Goal: Task Accomplishment & Management: Manage account settings

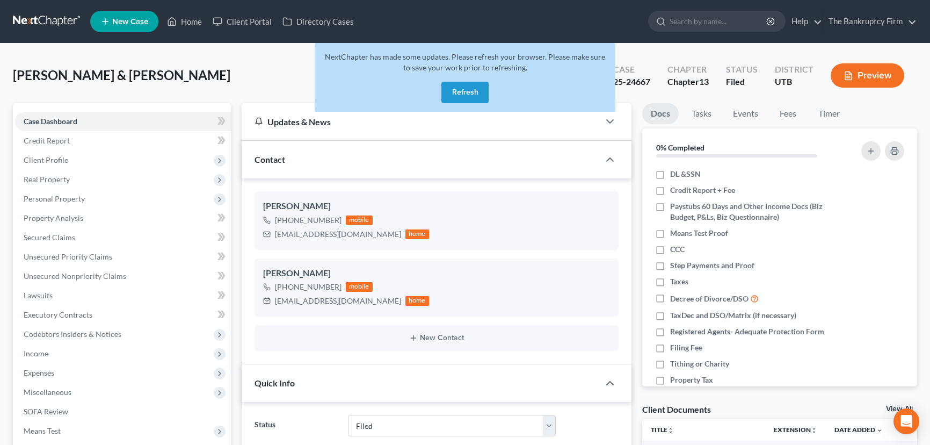
select select "3"
click at [456, 91] on button "Refresh" at bounding box center [464, 92] width 47 height 21
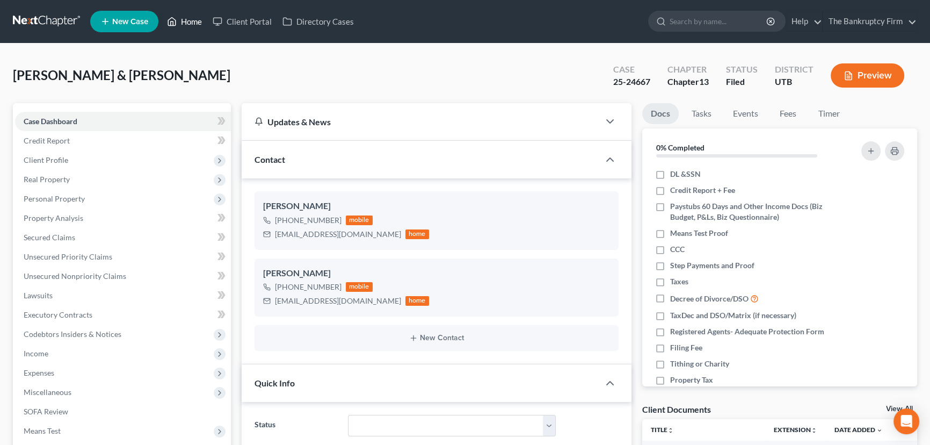
click at [188, 23] on link "Home" at bounding box center [185, 21] width 46 height 19
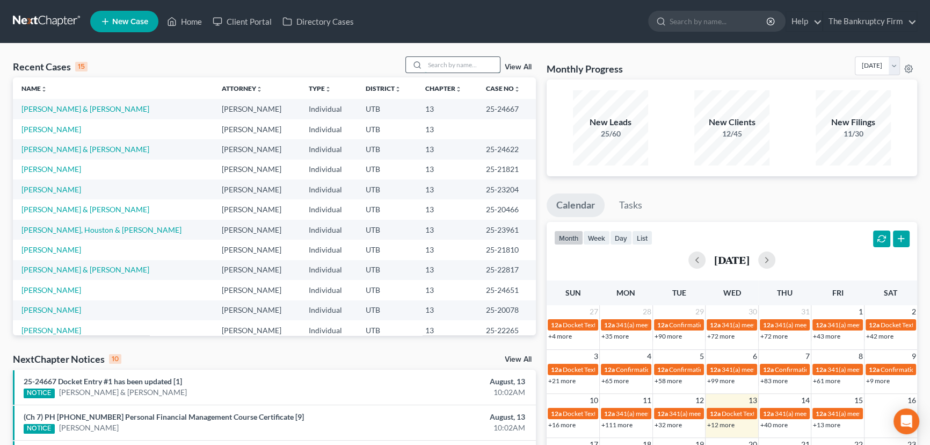
click at [448, 64] on input "search" at bounding box center [462, 65] width 75 height 16
type input "Riggs"
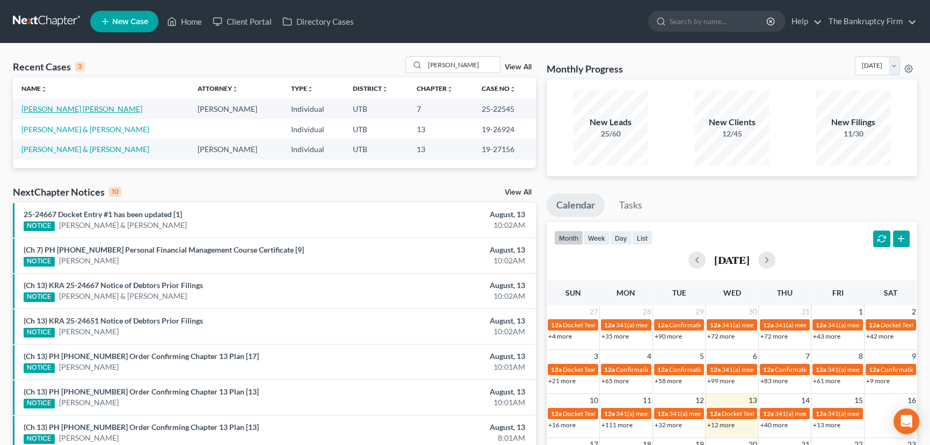
click at [35, 109] on link "Riggs III, William" at bounding box center [81, 108] width 121 height 9
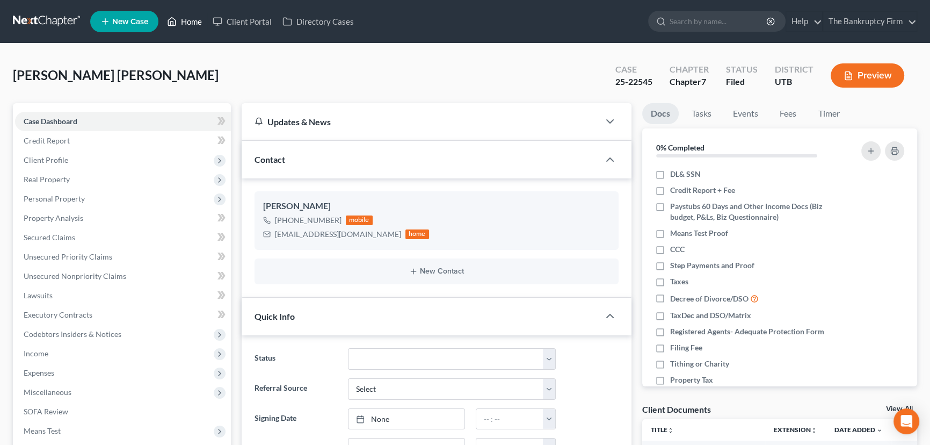
click at [198, 23] on link "Home" at bounding box center [185, 21] width 46 height 19
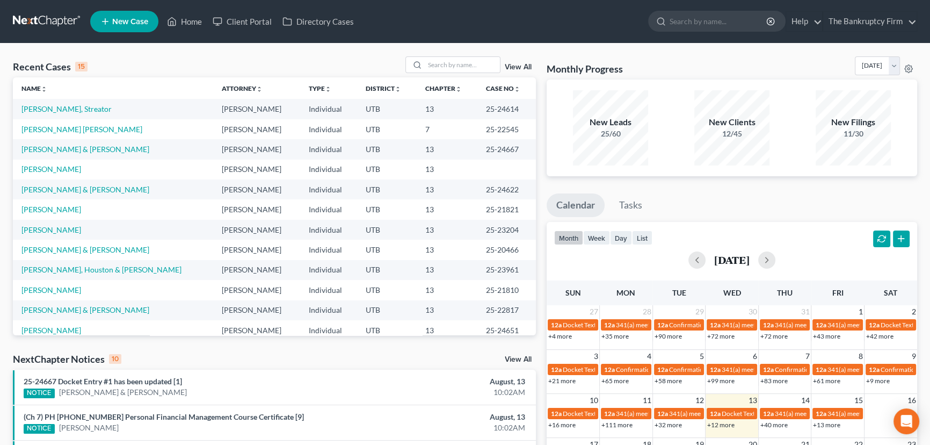
click at [517, 66] on link "View All" at bounding box center [518, 67] width 27 height 8
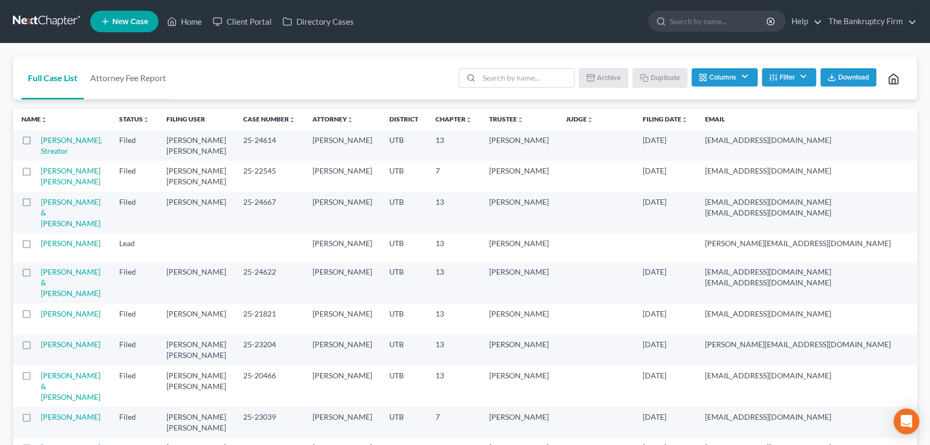
click at [37, 173] on label at bounding box center [37, 173] width 0 height 0
click at [41, 172] on input "checkbox" at bounding box center [44, 168] width 7 height 7
click at [606, 81] on button "Archive" at bounding box center [605, 77] width 48 height 18
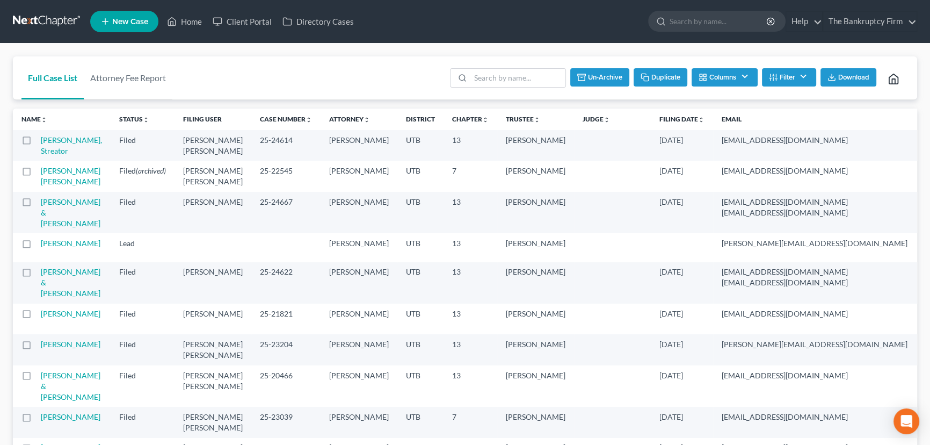
checkbox input "false"
click at [187, 21] on link "Home" at bounding box center [185, 21] width 46 height 19
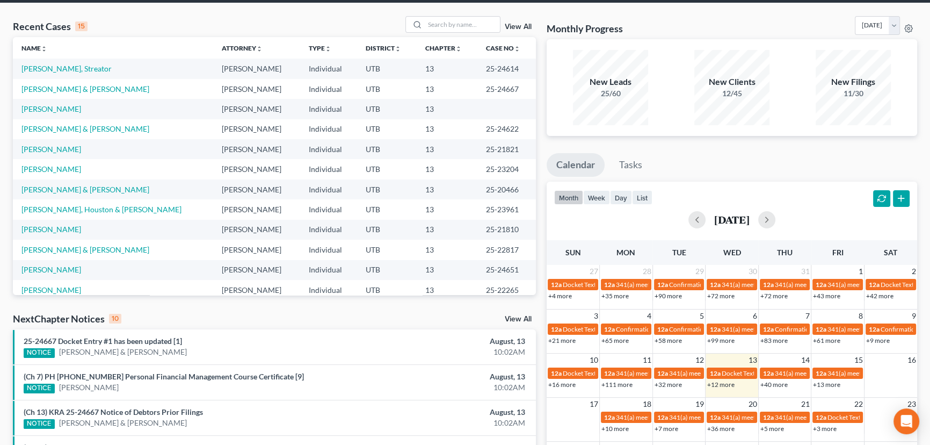
scroll to position [146, 0]
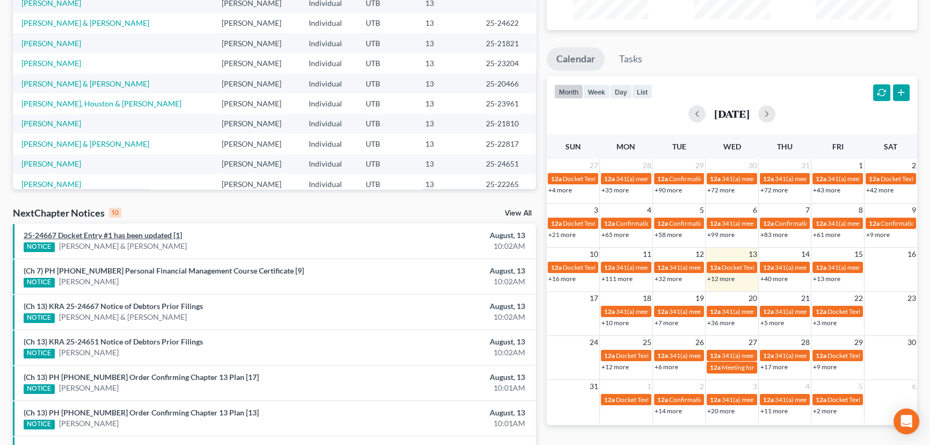
click at [120, 234] on link "25-24667 Docket Entry #1 has been updated [1]" at bounding box center [103, 234] width 158 height 9
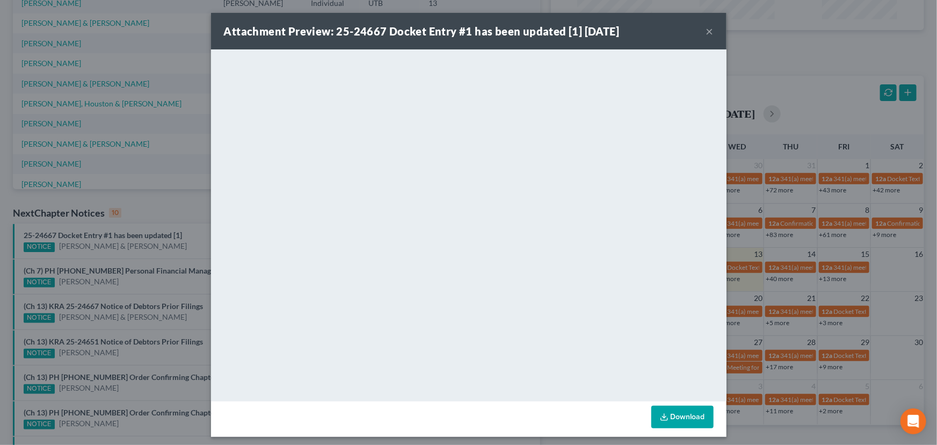
click at [112, 277] on div "Attachment Preview: 25-24667 Docket Entry #1 has been updated [1] 08/13/2025 × …" at bounding box center [468, 222] width 937 height 445
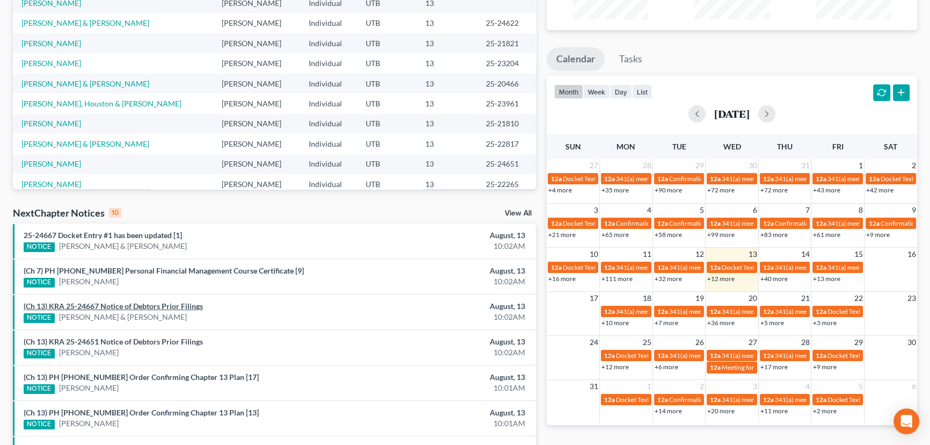
click at [118, 304] on link "(Ch 13) KRA 25-24667 Notice of Debtors Prior Filings" at bounding box center [113, 305] width 179 height 9
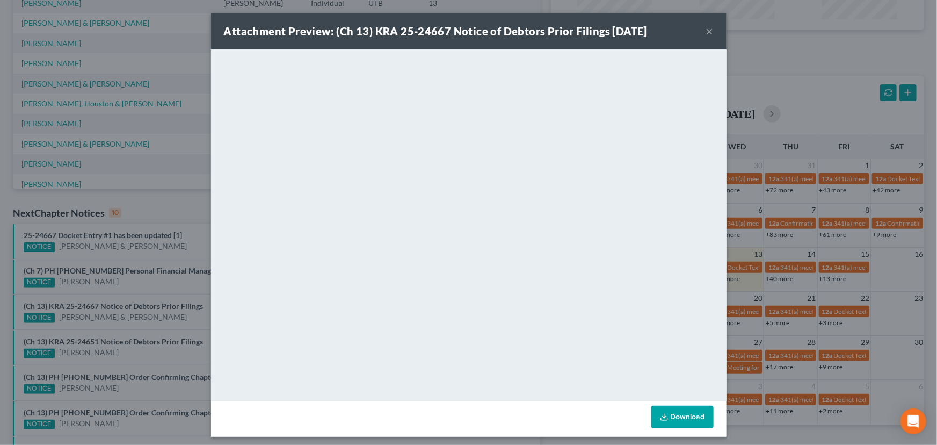
click at [118, 323] on div "Attachment Preview: (Ch 13) KRA 25-24667 Notice of Debtors Prior Filings 08/13/…" at bounding box center [468, 222] width 937 height 445
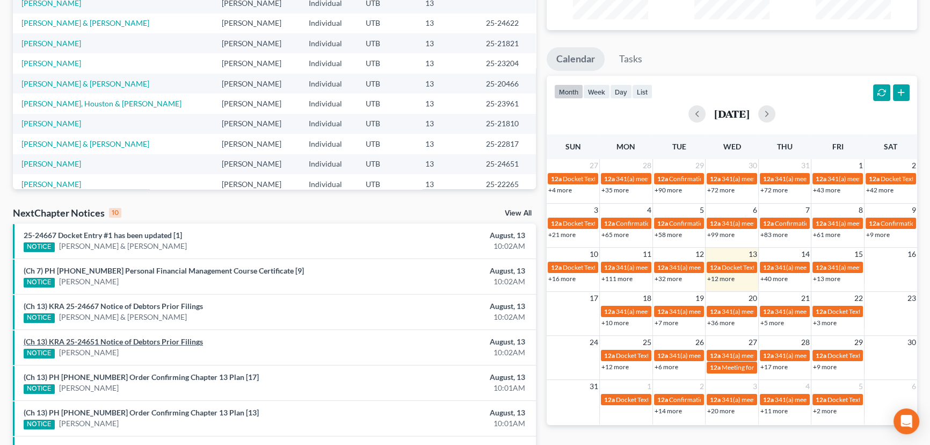
click at [122, 342] on link "(Ch 13) KRA 25-24651 Notice of Debtors Prior Filings" at bounding box center [113, 341] width 179 height 9
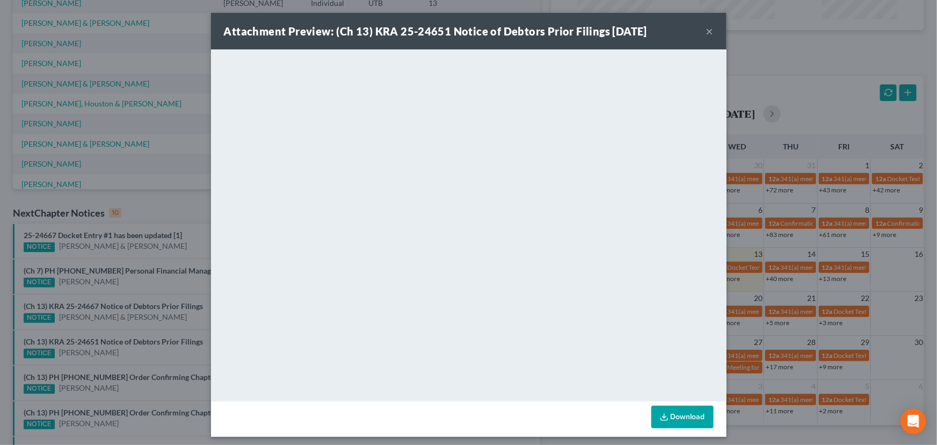
click at [122, 350] on div "Attachment Preview: (Ch 13) KRA 25-24651 Notice of Debtors Prior Filings 08/13/…" at bounding box center [468, 222] width 937 height 445
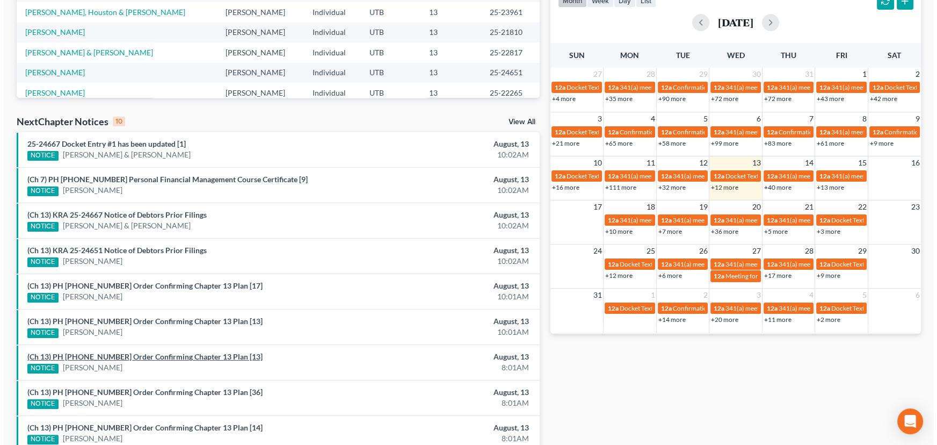
scroll to position [244, 0]
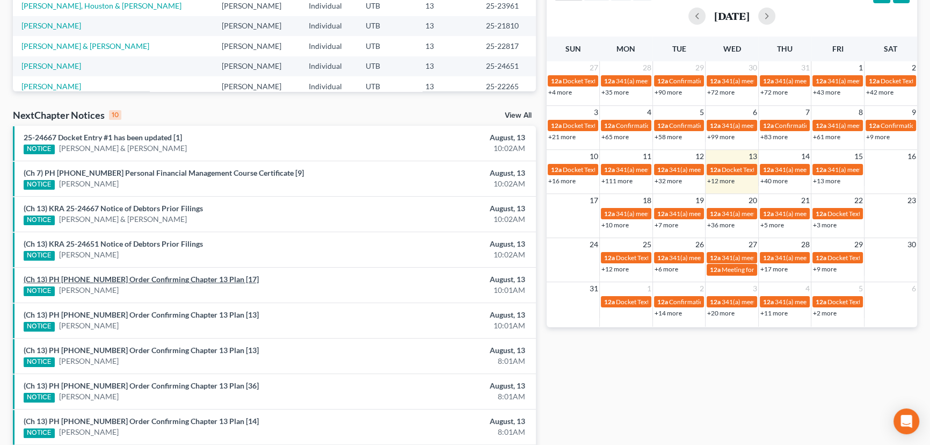
click at [125, 280] on link "(Ch 13) PH 25-22451 Order Confirming Chapter 13 Plan [17]" at bounding box center [141, 278] width 235 height 9
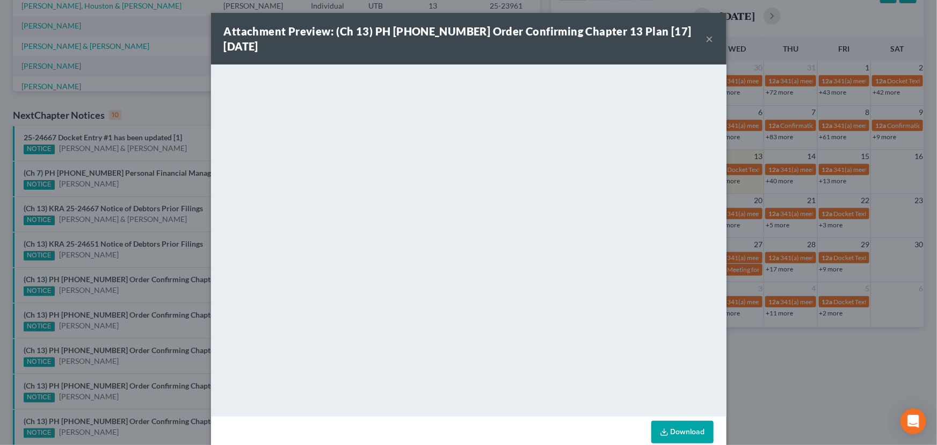
drag, startPoint x: 118, startPoint y: 290, endPoint x: 118, endPoint y: 295, distance: 5.4
click at [118, 290] on div "Attachment Preview: (Ch 13) PH 25-22451 Order Confirming Chapter 13 Plan [17] 0…" at bounding box center [468, 222] width 937 height 445
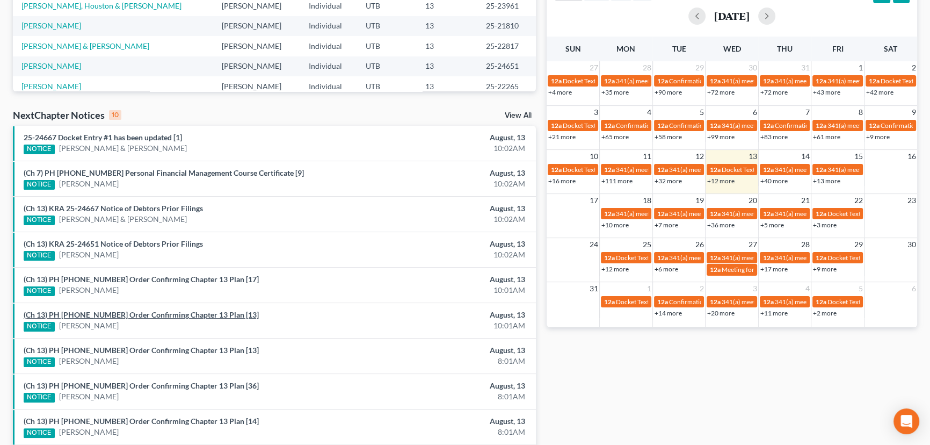
click at [122, 312] on link "(Ch 13) PH 25-22265 Order Confirming Chapter 13 Plan [13]" at bounding box center [141, 314] width 235 height 9
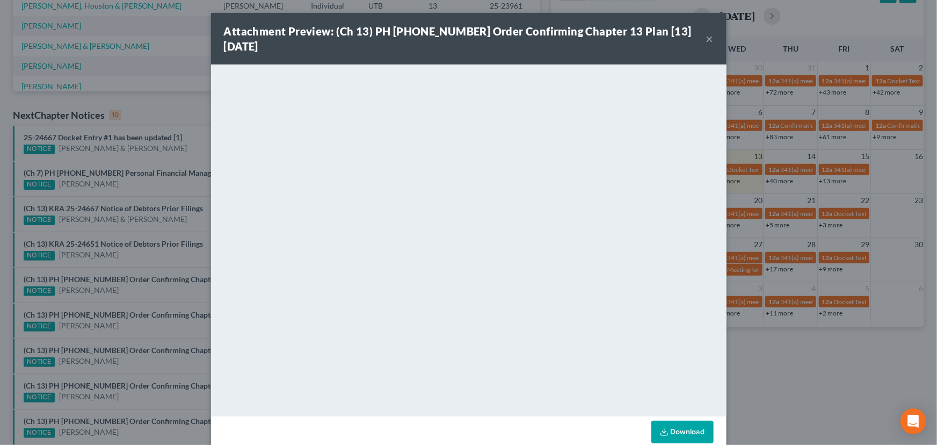
drag, startPoint x: 122, startPoint y: 330, endPoint x: 125, endPoint y: 334, distance: 5.5
click at [122, 330] on div "Attachment Preview: (Ch 13) PH 25-22265 Order Confirming Chapter 13 Plan [13] 0…" at bounding box center [468, 222] width 937 height 445
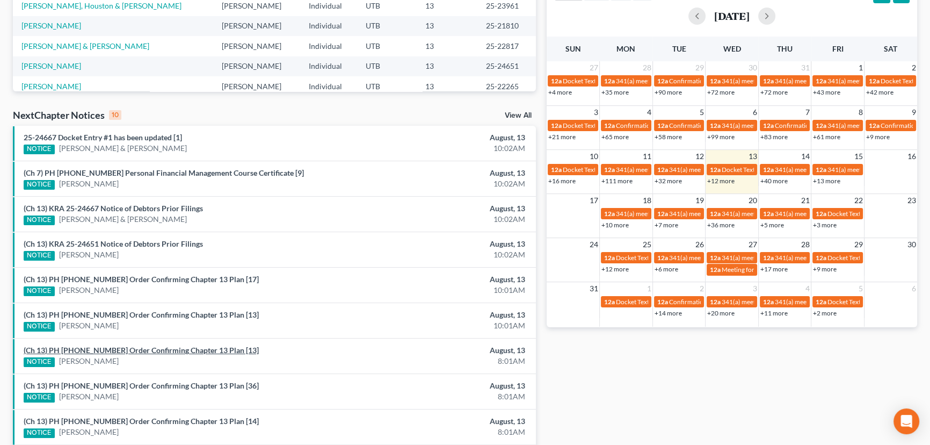
click at [127, 349] on link "(Ch 13) PH 25-22279 Order Confirming Chapter 13 Plan [13]" at bounding box center [141, 349] width 235 height 9
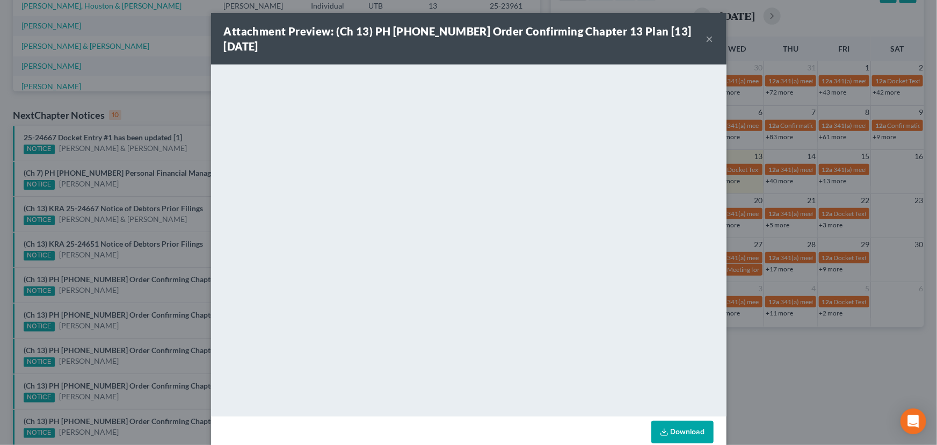
click at [124, 365] on div "Attachment Preview: (Ch 13) PH 25-22279 Order Confirming Chapter 13 Plan [13] 0…" at bounding box center [468, 222] width 937 height 445
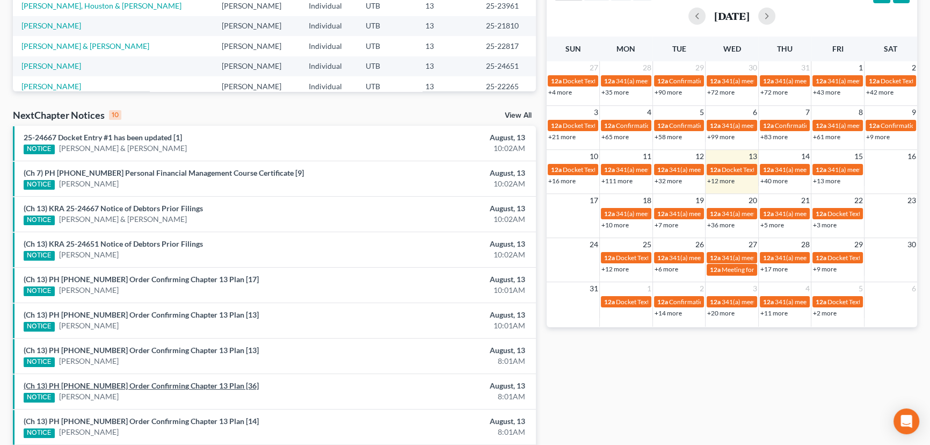
click at [118, 387] on link "(Ch 13) PH 25-20078 Order Confirming Chapter 13 Plan [36]" at bounding box center [141, 385] width 235 height 9
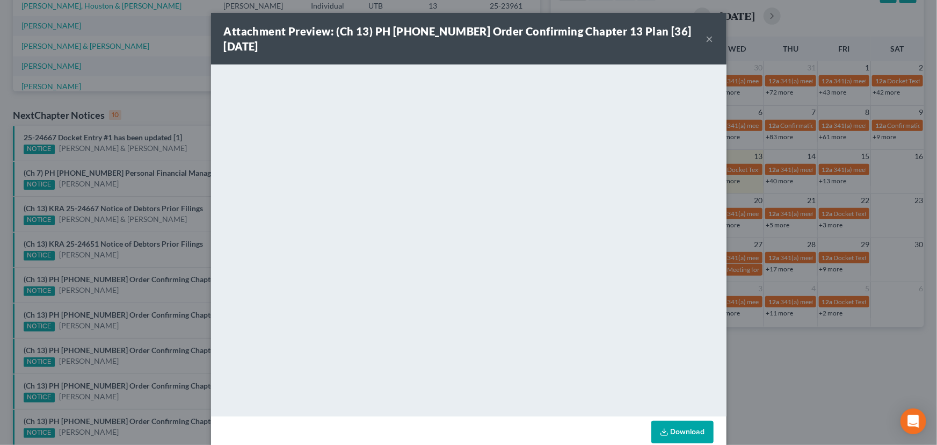
click at [121, 396] on div "Attachment Preview: (Ch 13) PH 25-20078 Order Confirming Chapter 13 Plan [36] 0…" at bounding box center [468, 222] width 937 height 445
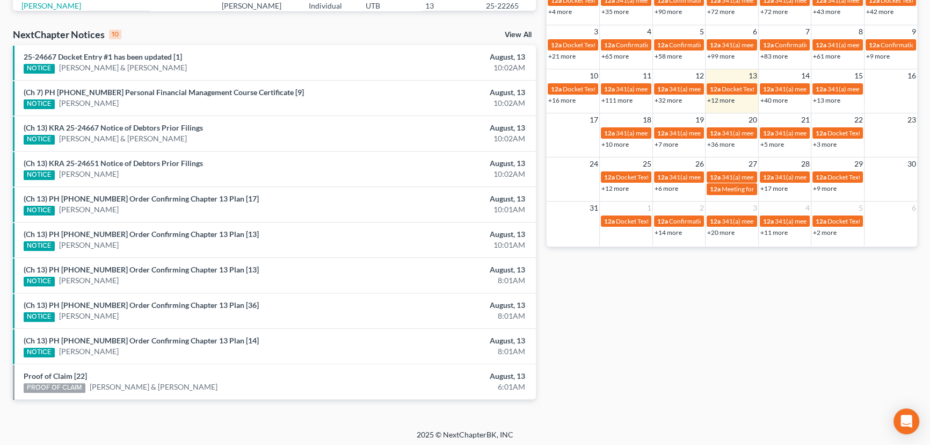
scroll to position [326, 0]
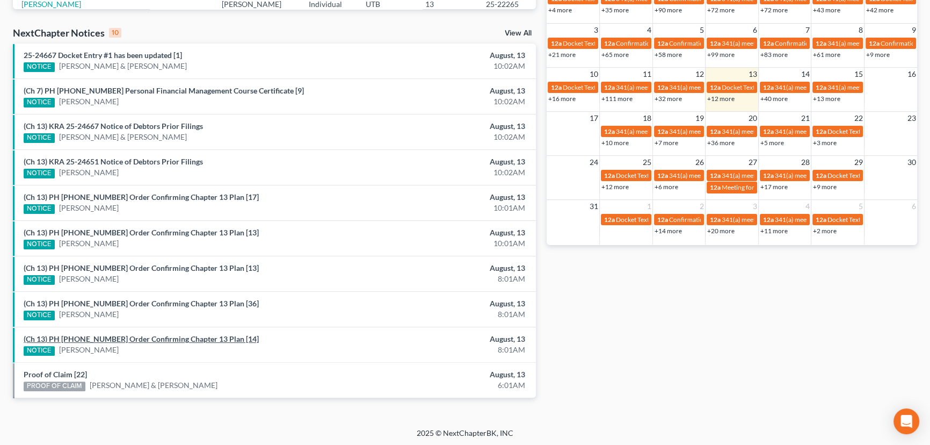
click at [123, 338] on link "(Ch 13) PH 25-22204 Order Confirming Chapter 13 Plan [14]" at bounding box center [141, 338] width 235 height 9
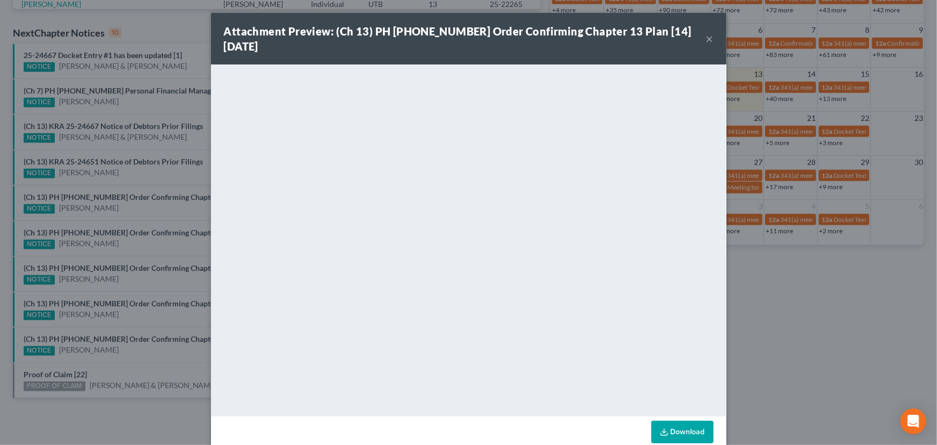
drag, startPoint x: 130, startPoint y: 354, endPoint x: 116, endPoint y: 357, distance: 14.3
click at [130, 354] on div "Attachment Preview: (Ch 13) PH 25-22204 Order Confirming Chapter 13 Plan [14] 0…" at bounding box center [468, 222] width 937 height 445
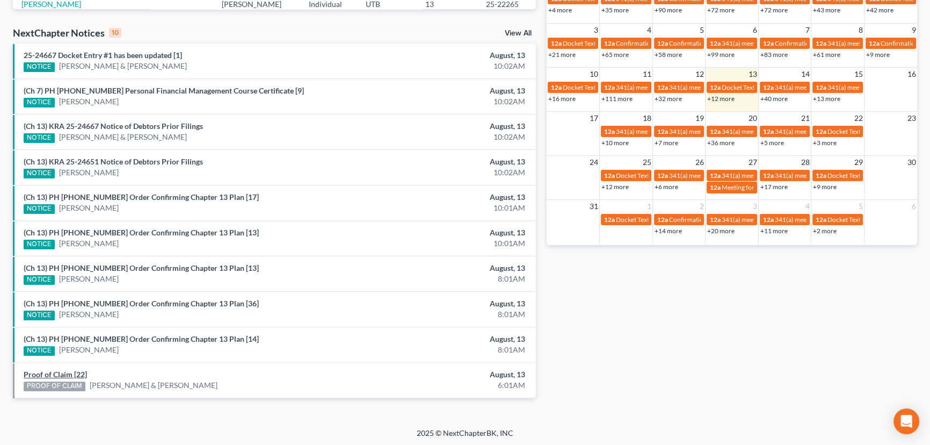
click at [48, 374] on link "Proof of Claim [22]" at bounding box center [55, 373] width 63 height 9
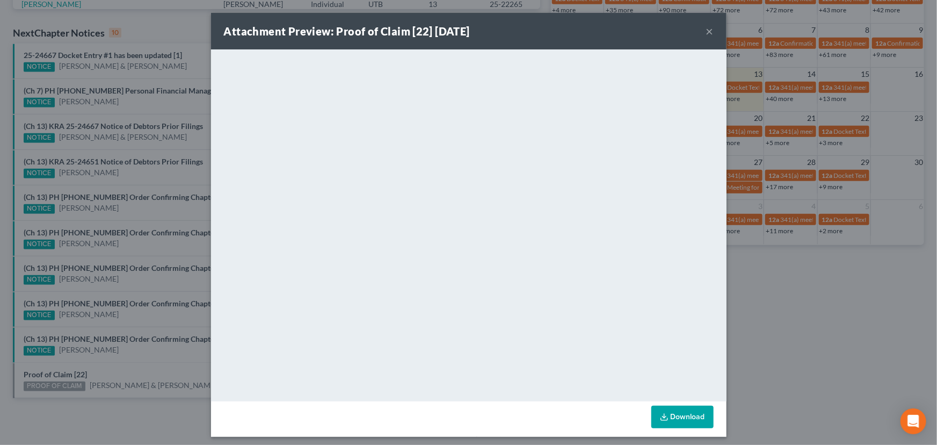
click at [136, 357] on div "Attachment Preview: Proof of Claim [22] 08/13/2025 × <object ng-attr-data='http…" at bounding box center [468, 222] width 937 height 445
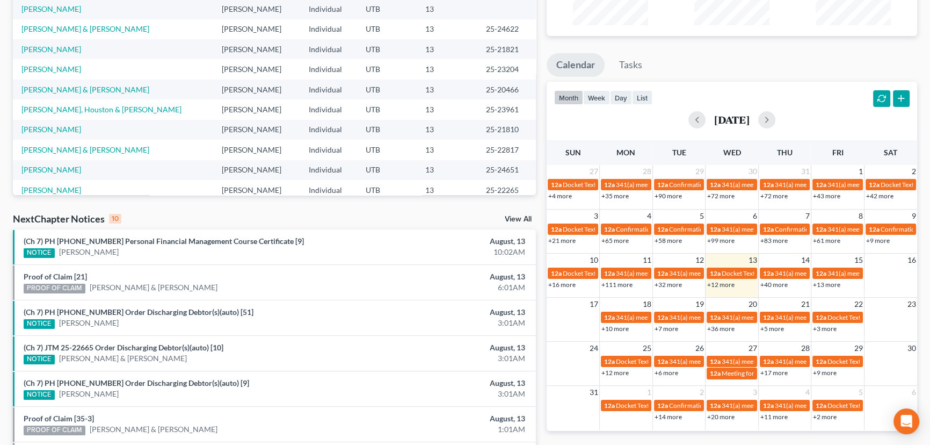
scroll to position [195, 0]
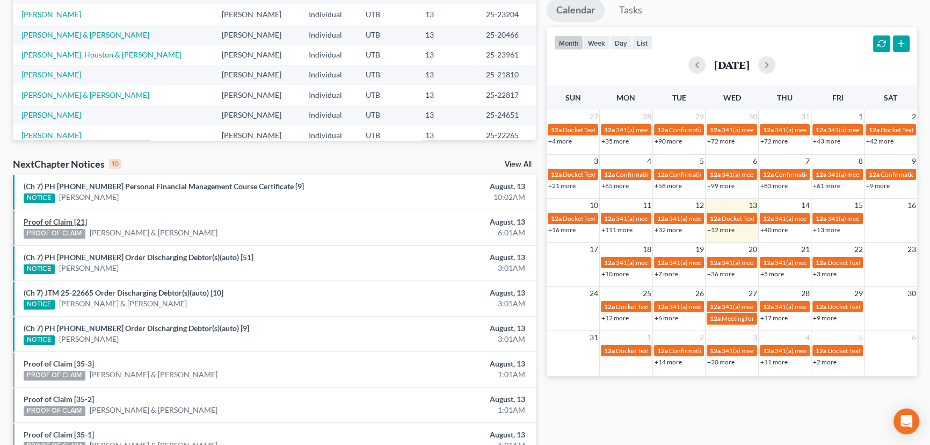
click at [52, 221] on link "Proof of Claim [21]" at bounding box center [55, 221] width 63 height 9
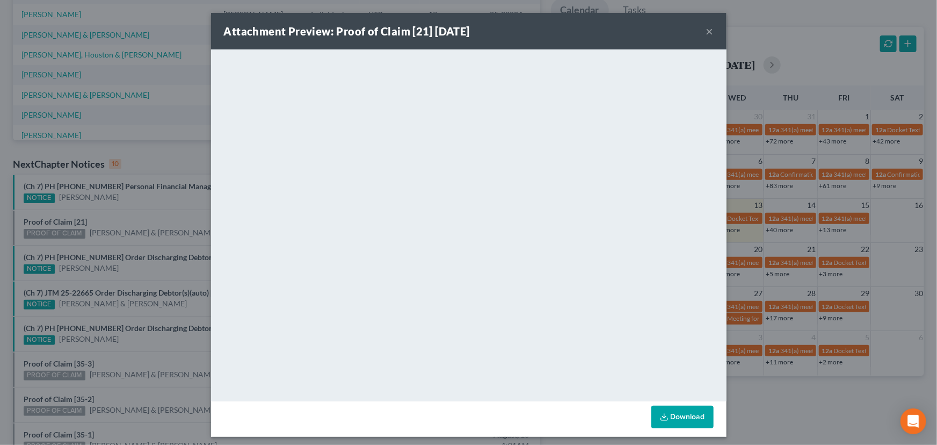
click at [133, 217] on div "Attachment Preview: Proof of Claim [21] 08/13/2025 × <object ng-attr-data='http…" at bounding box center [468, 222] width 937 height 445
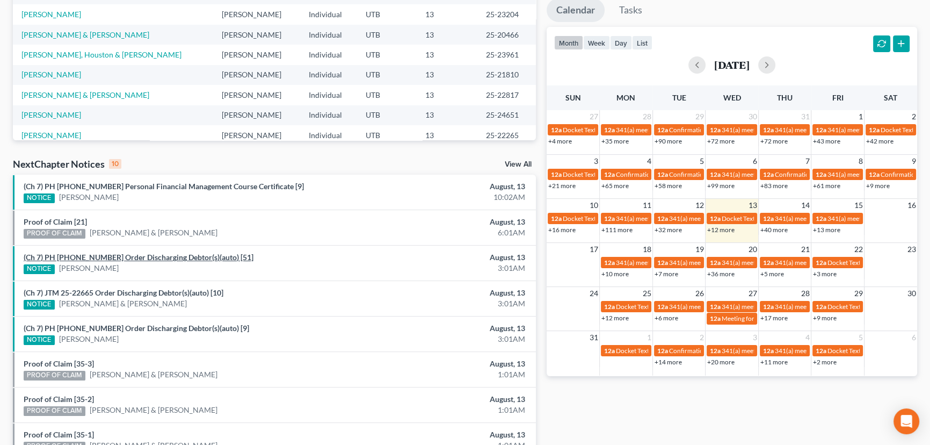
click at [118, 257] on link "(Ch 7) PH 24-25804 Order Discharging Debtor(s)(auto) [51]" at bounding box center [139, 256] width 230 height 9
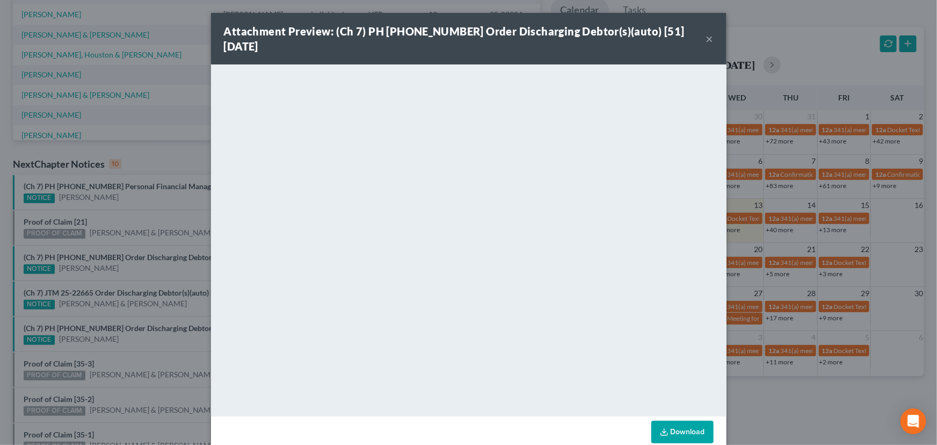
click at [127, 213] on div "Attachment Preview: (Ch 7) PH 24-25804 Order Discharging Debtor(s)(auto) [51] 0…" at bounding box center [468, 222] width 937 height 445
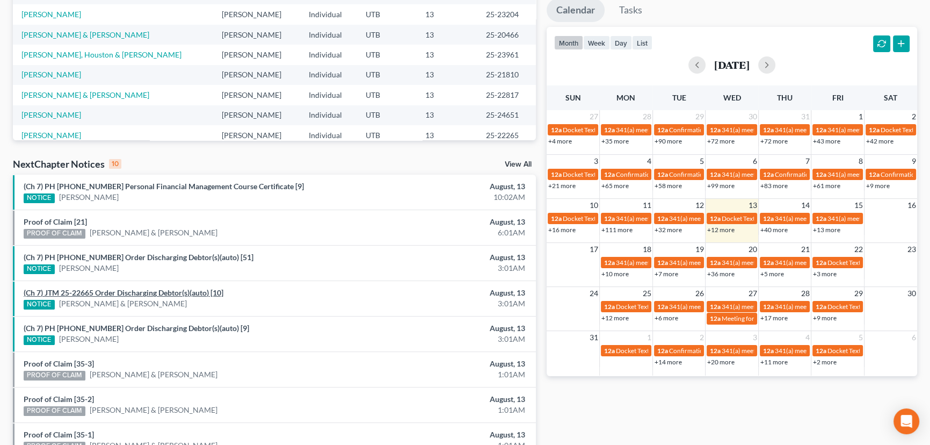
click at [134, 292] on link "(Ch 7) JTM 25-22665 Order Discharging Debtor(s)(auto) [10]" at bounding box center [124, 292] width 200 height 9
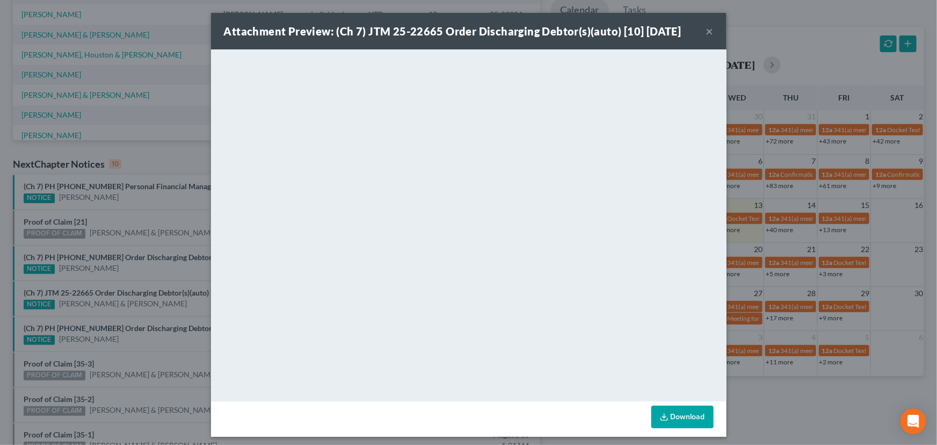
click at [140, 274] on div "Attachment Preview: (Ch 7) JTM 25-22665 Order Discharging Debtor(s)(auto) [10] …" at bounding box center [468, 222] width 937 height 445
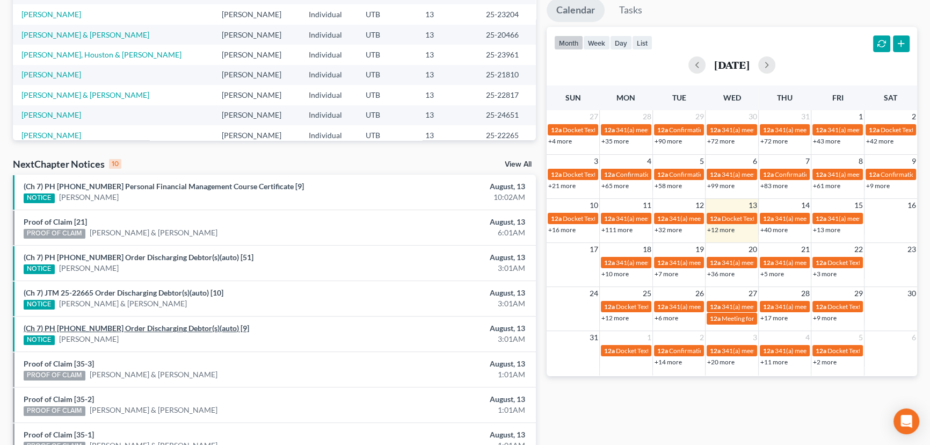
click at [103, 328] on link "(Ch 7) PH 25-22734 Order Discharging Debtor(s)(auto) [9]" at bounding box center [137, 327] width 226 height 9
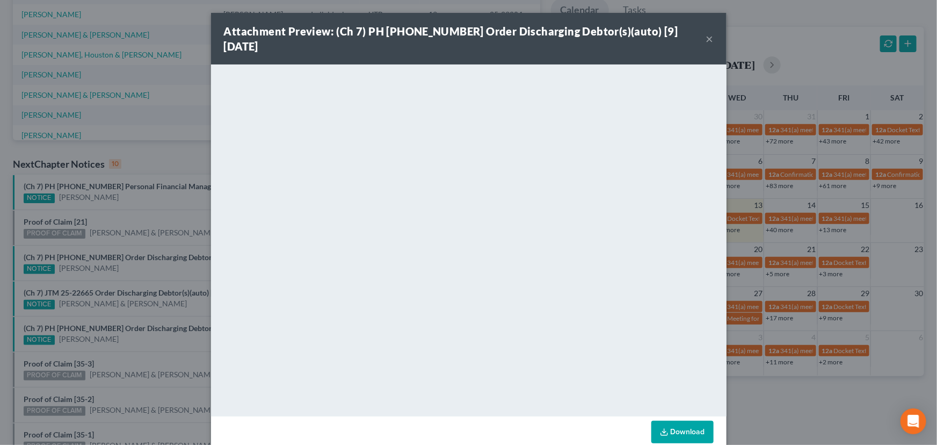
drag, startPoint x: 129, startPoint y: 345, endPoint x: 117, endPoint y: 352, distance: 14.2
click at [129, 345] on div "Attachment Preview: (Ch 7) PH 25-22734 Order Discharging Debtor(s)(auto) [9] 08…" at bounding box center [468, 222] width 937 height 445
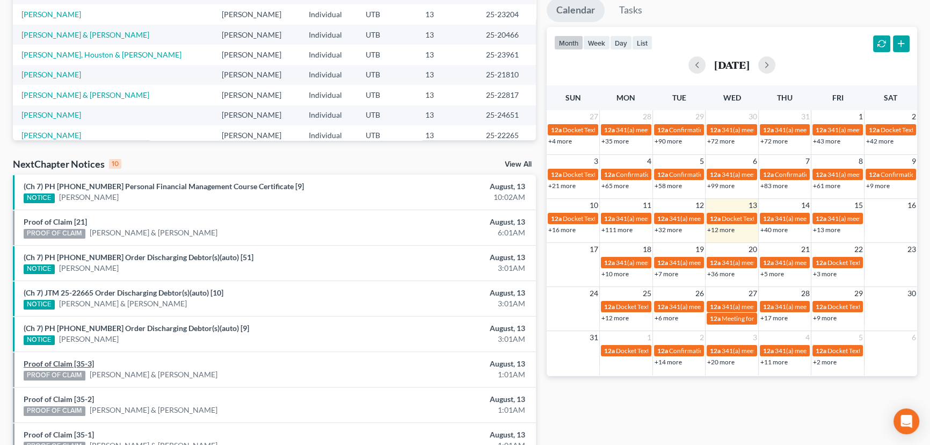
click at [62, 360] on link "Proof of Claim [35-3]" at bounding box center [59, 363] width 70 height 9
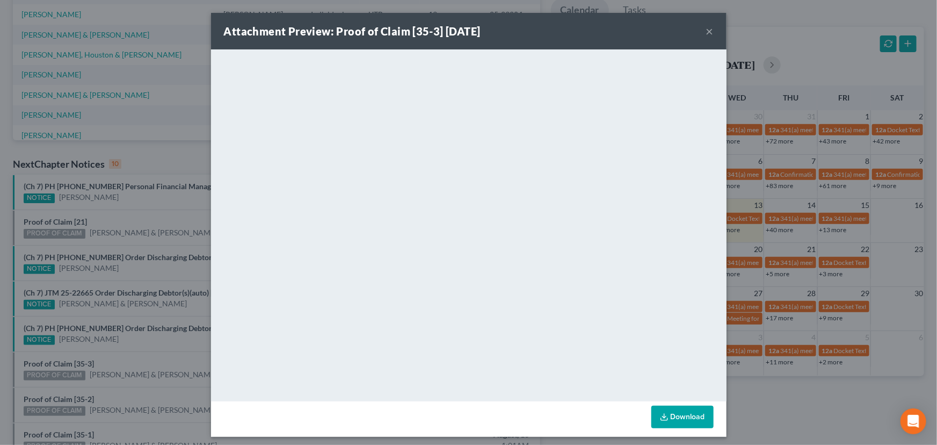
click at [129, 355] on div "Attachment Preview: Proof of Claim [35-3] 08/13/2025 × <object ng-attr-data='ht…" at bounding box center [468, 222] width 937 height 445
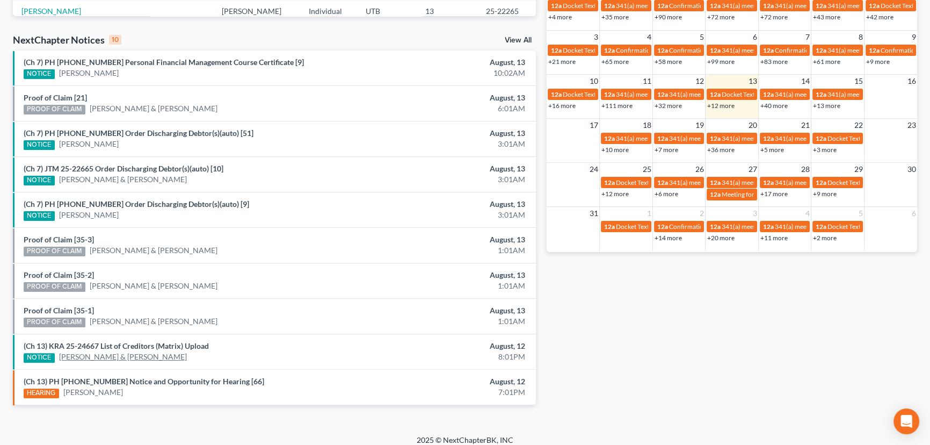
scroll to position [326, 0]
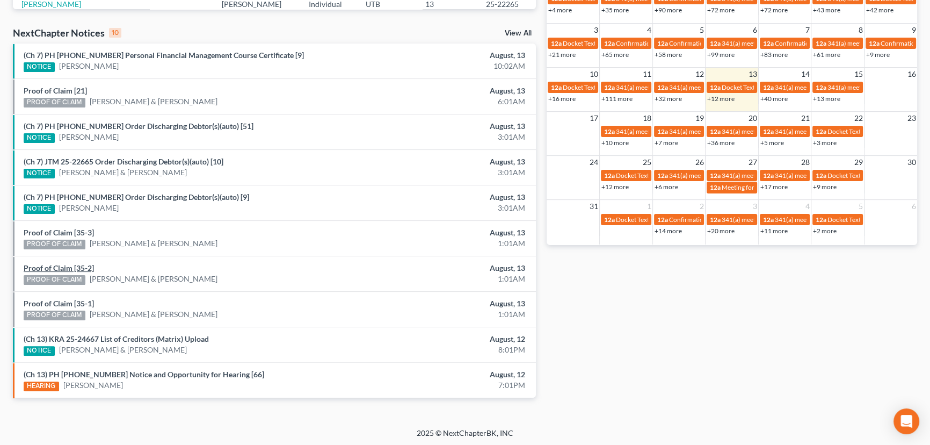
click at [43, 267] on link "Proof of Claim [35-2]" at bounding box center [59, 267] width 70 height 9
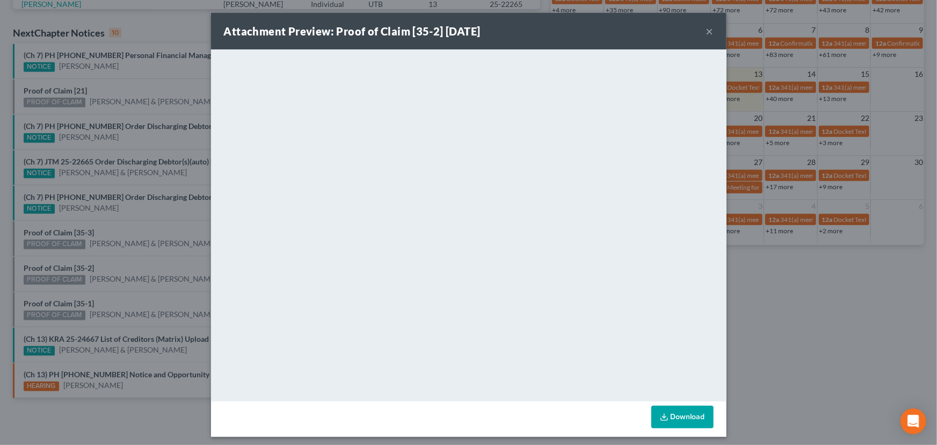
click at [137, 260] on div "Attachment Preview: Proof of Claim [35-2] 08/13/2025 × <object ng-attr-data='ht…" at bounding box center [468, 222] width 937 height 445
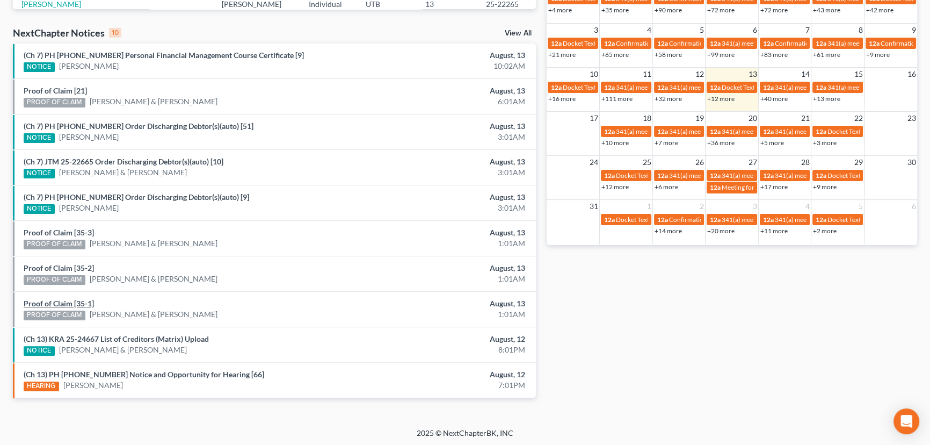
click at [46, 302] on link "Proof of Claim [35-1]" at bounding box center [59, 303] width 70 height 9
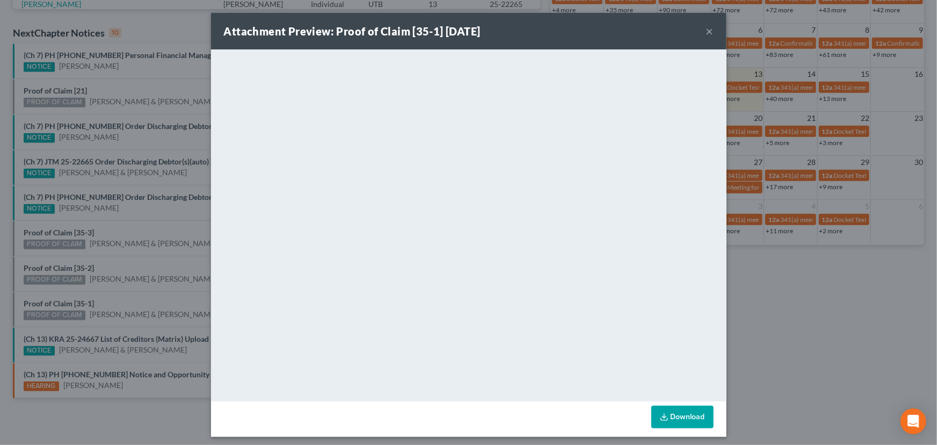
click at [129, 285] on div "Attachment Preview: Proof of Claim [35-1] 08/13/2025 × <object ng-attr-data='ht…" at bounding box center [468, 222] width 937 height 445
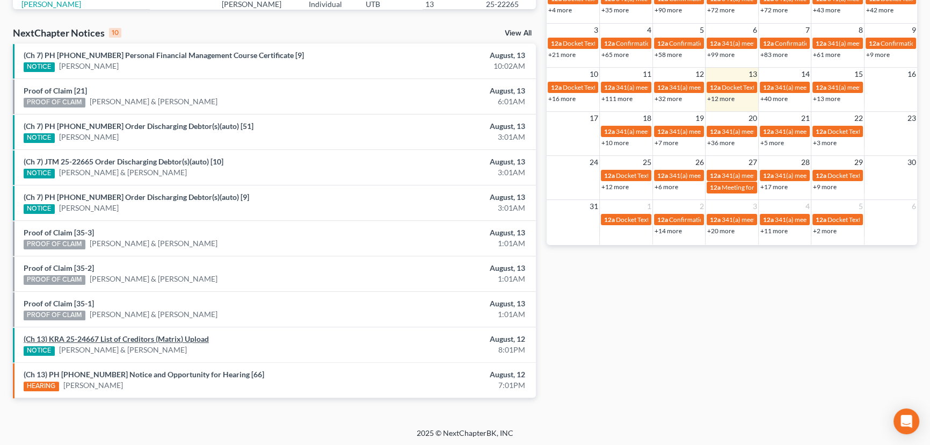
click at [108, 338] on link "(Ch 13) KRA 25-24667 List of Creditors (Matrix) Upload" at bounding box center [116, 338] width 185 height 9
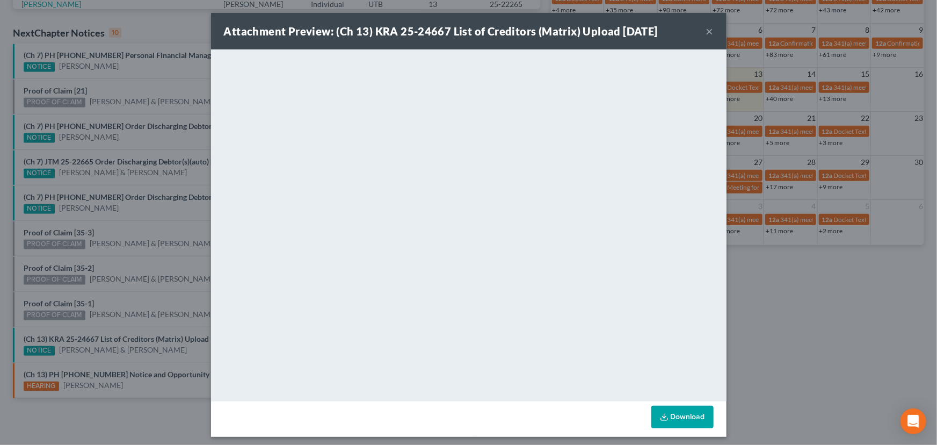
click at [135, 290] on div "Attachment Preview: (Ch 13) KRA 25-24667 List of Creditors (Matrix) Upload 08/1…" at bounding box center [468, 222] width 937 height 445
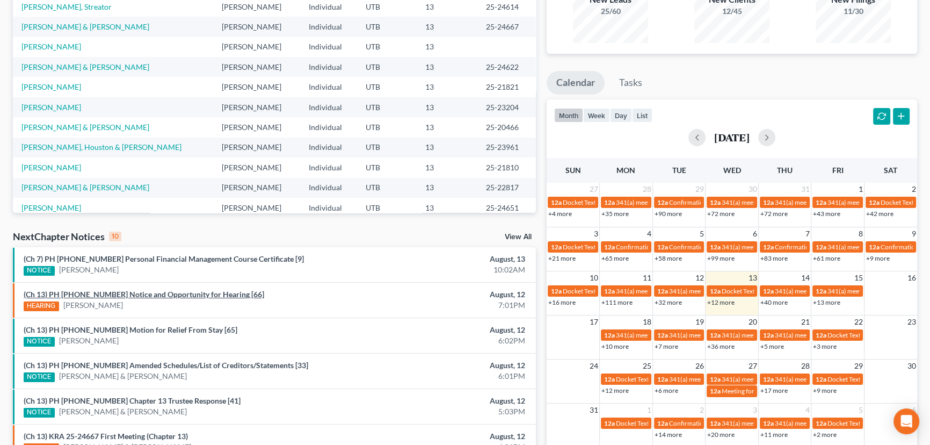
scroll to position [146, 0]
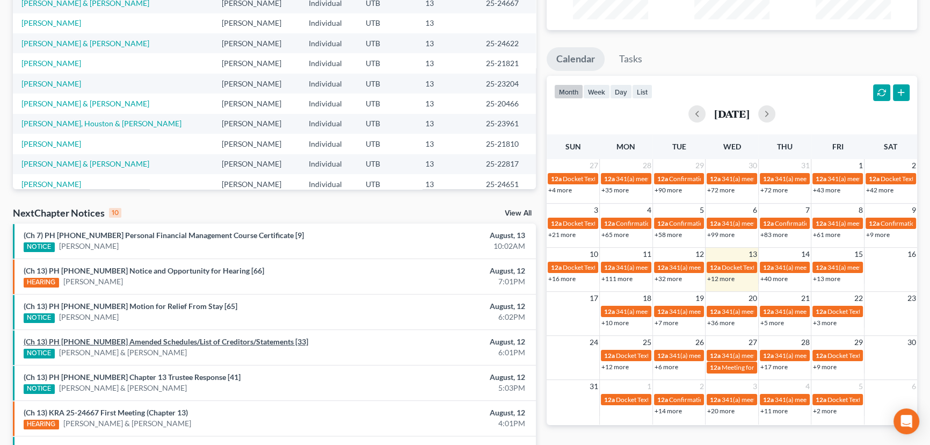
click at [137, 343] on link "(Ch 13) PH [PHONE_NUMBER] Amended Schedules/List of Creditors/Statements [33]" at bounding box center [166, 341] width 285 height 9
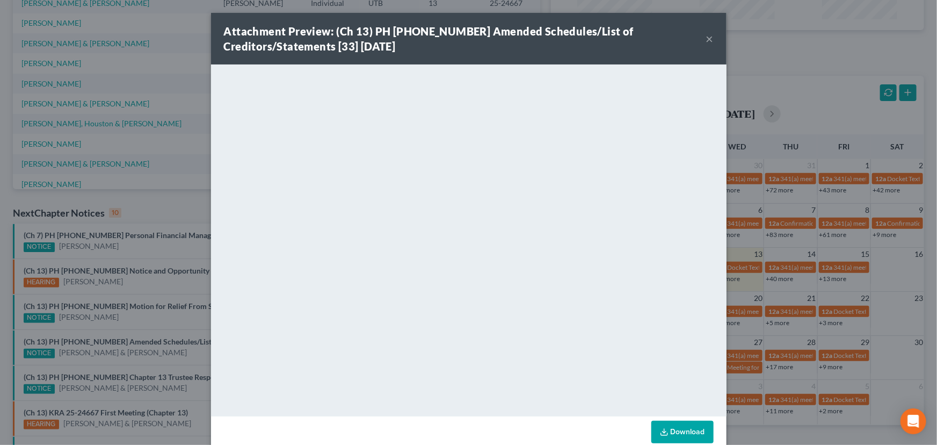
click at [170, 358] on div "Attachment Preview: (Ch 13) PH 24-22545 Amended Schedules/List of Creditors/Sta…" at bounding box center [468, 222] width 937 height 445
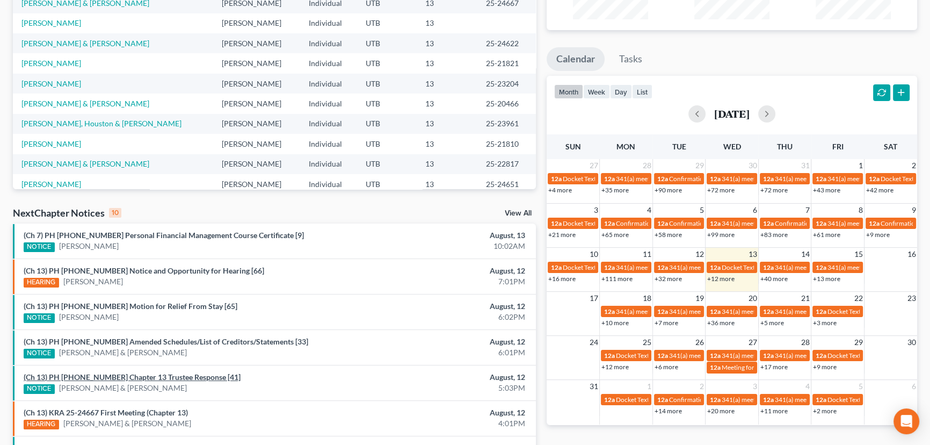
click at [161, 376] on link "(Ch 13) PH 24-25925 Chapter 13 Trustee Response [41]" at bounding box center [132, 376] width 217 height 9
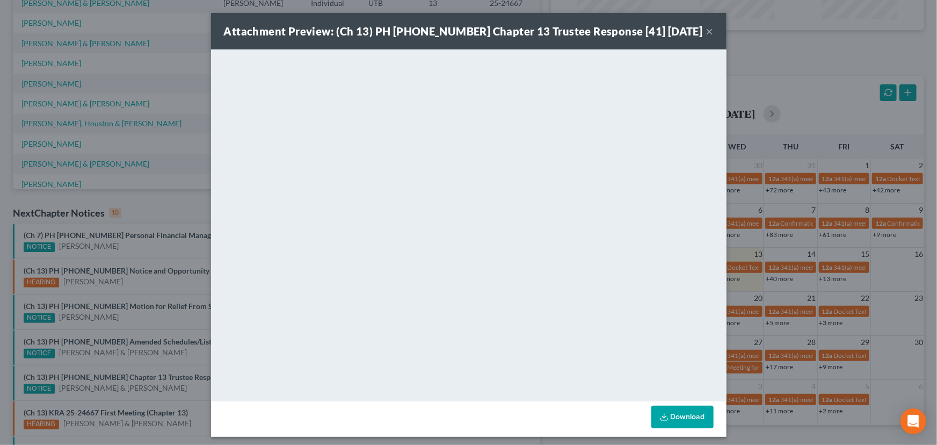
click at [177, 354] on div "Attachment Preview: (Ch 13) PH 24-25925 Chapter 13 Trustee Response [41] 08/12/…" at bounding box center [468, 222] width 937 height 445
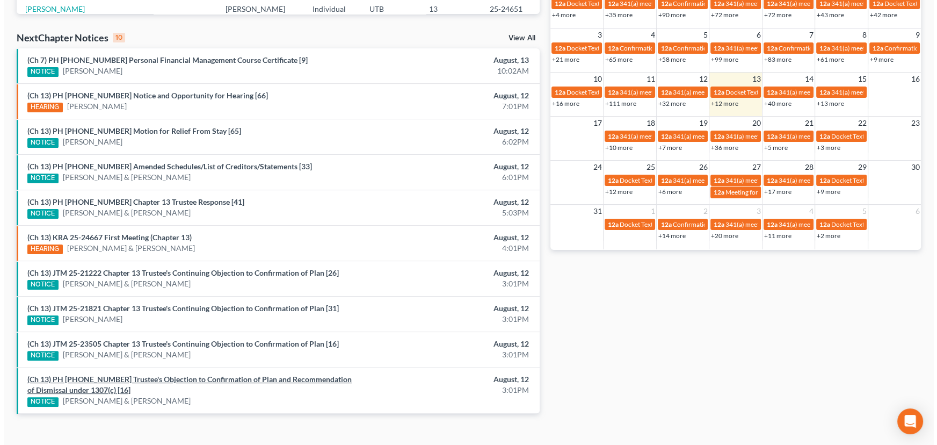
scroll to position [337, 0]
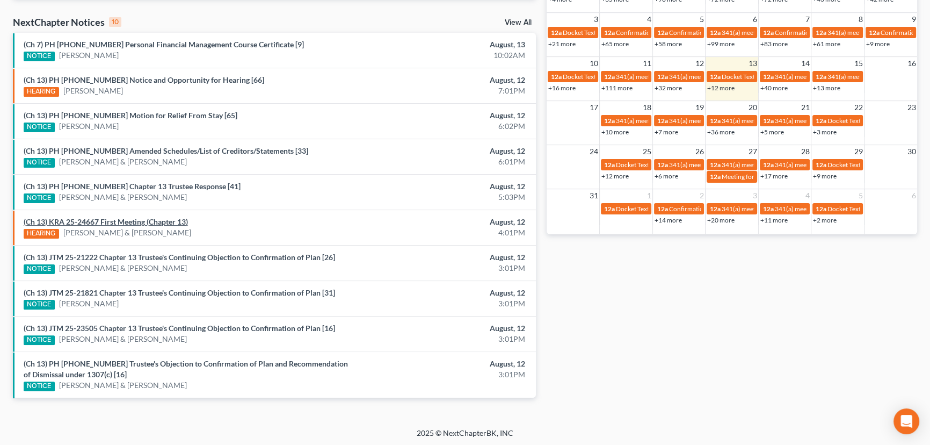
click at [100, 220] on link "(Ch 13) KRA 25-24667 First Meeting (Chapter 13)" at bounding box center [106, 221] width 164 height 9
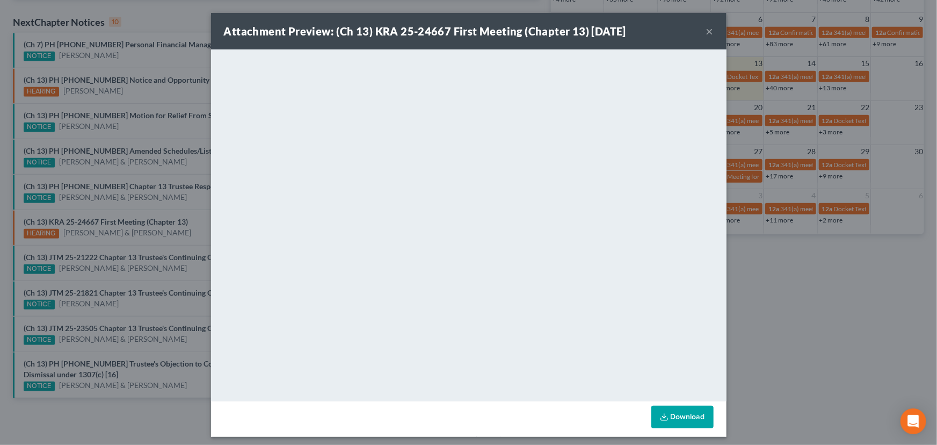
click at [194, 226] on div "Attachment Preview: (Ch 13) KRA 25-24667 First Meeting (Chapter 13) 08/12/2025 …" at bounding box center [468, 222] width 937 height 445
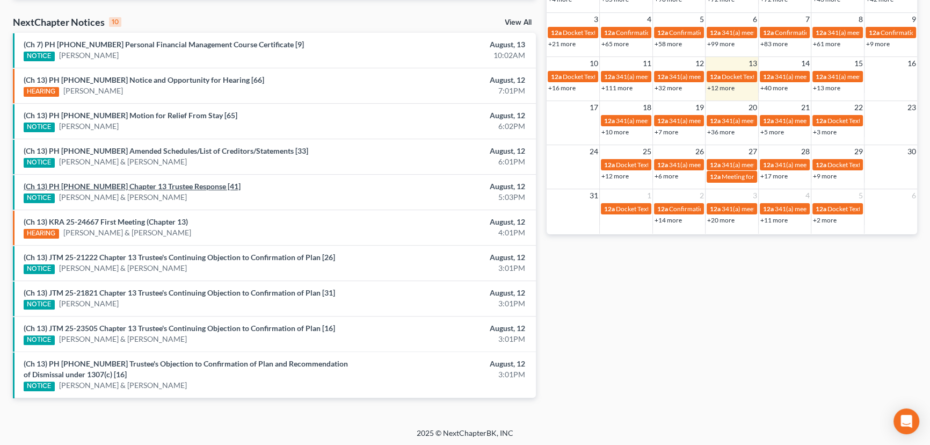
click at [162, 186] on link "(Ch 13) PH 24-25925 Chapter 13 Trustee Response [41]" at bounding box center [132, 185] width 217 height 9
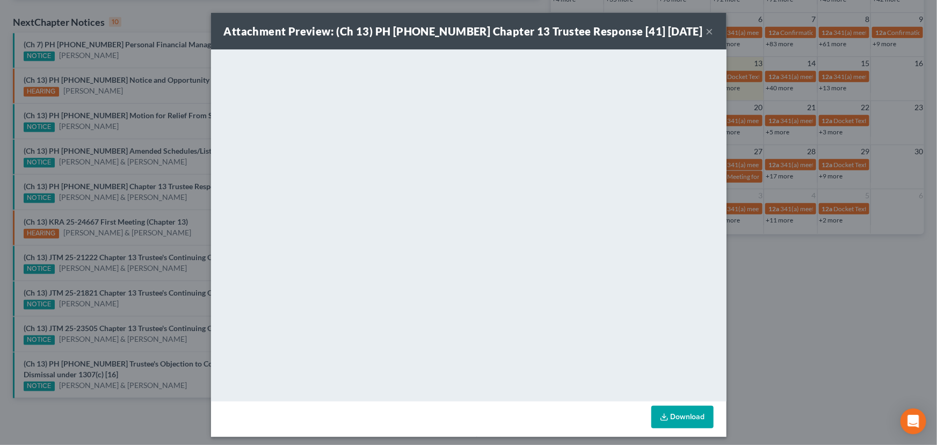
click at [164, 206] on div "Attachment Preview: (Ch 13) PH 24-25925 Chapter 13 Trustee Response [41] 08/12/…" at bounding box center [468, 222] width 937 height 445
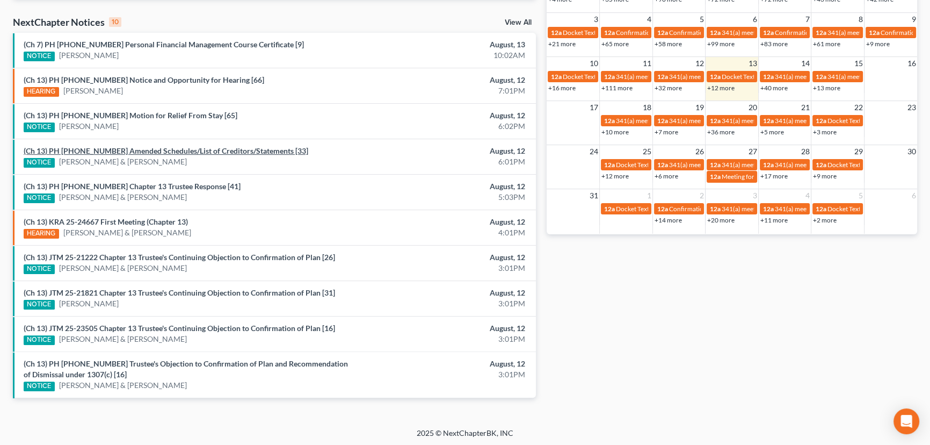
click at [168, 154] on link "(Ch 13) PH 24-22545 Amended Schedules/List of Creditors/Statements [33]" at bounding box center [166, 150] width 285 height 9
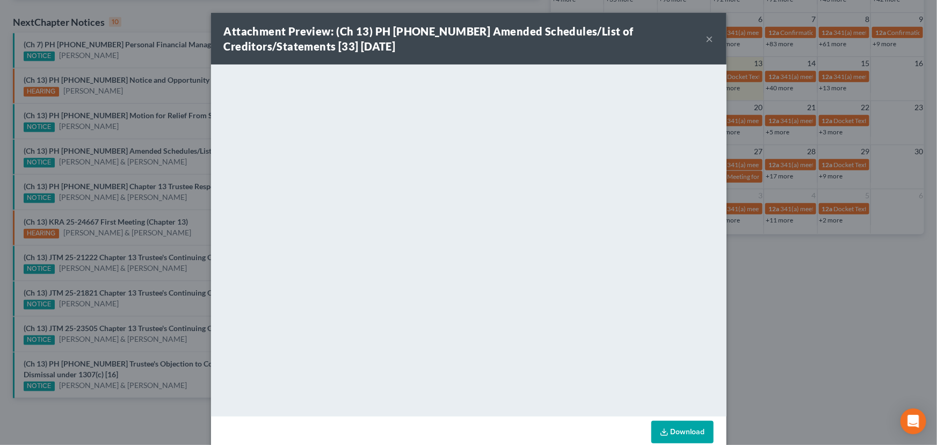
drag, startPoint x: 168, startPoint y: 154, endPoint x: 172, endPoint y: 161, distance: 8.4
click at [172, 168] on div "Attachment Preview: (Ch 13) PH 24-22545 Amended Schedules/List of Creditors/Sta…" at bounding box center [468, 222] width 937 height 445
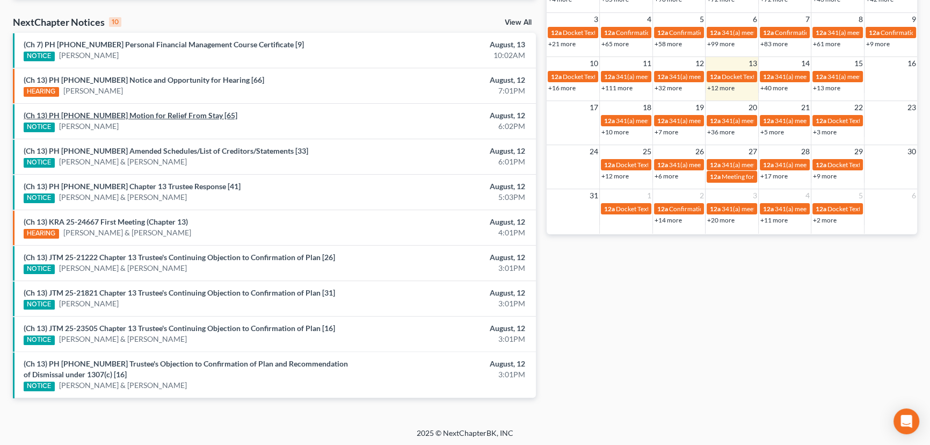
click at [150, 117] on link "(Ch 13) PH 25-20913 Motion for Relief From Stay [65]" at bounding box center [131, 115] width 214 height 9
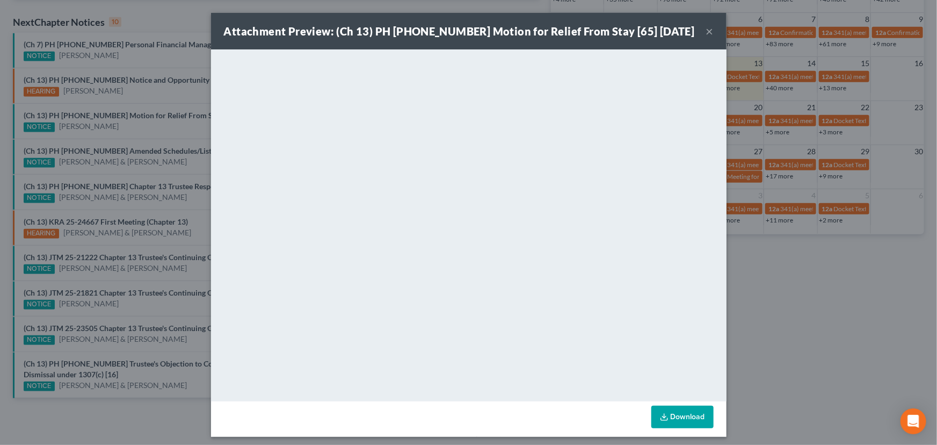
click at [174, 166] on div "Attachment Preview: (Ch 13) PH 25-20913 Motion for Relief From Stay [65] 08/12/…" at bounding box center [468, 222] width 937 height 445
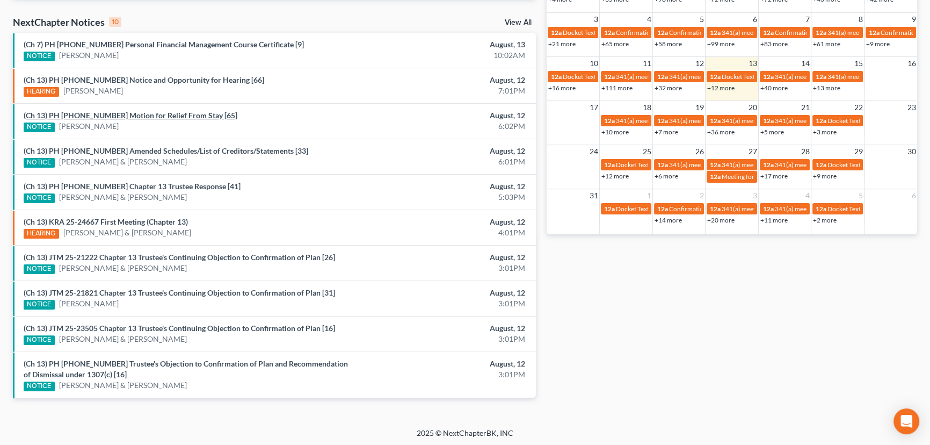
click at [112, 116] on link "(Ch 13) PH 25-20913 Motion for Relief From Stay [65]" at bounding box center [131, 115] width 214 height 9
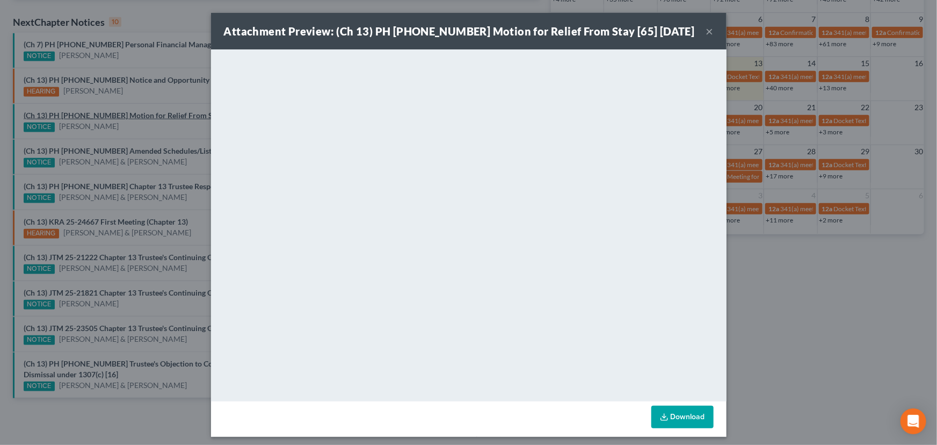
click at [125, 130] on div "Attachment Preview: (Ch 13) PH 25-20913 Motion for Relief From Stay [65] 08/12/…" at bounding box center [468, 222] width 937 height 445
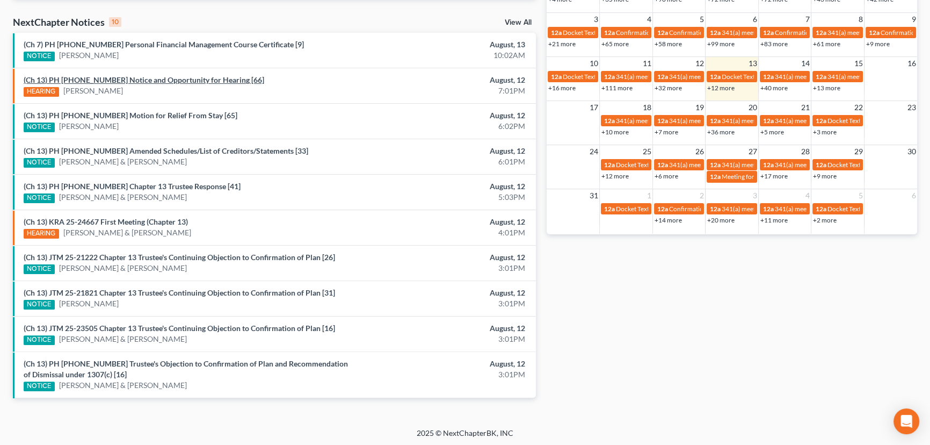
click at [145, 79] on link "(Ch 13) PH 25-20913 Notice and Opportunity for Hearing [66]" at bounding box center [144, 79] width 241 height 9
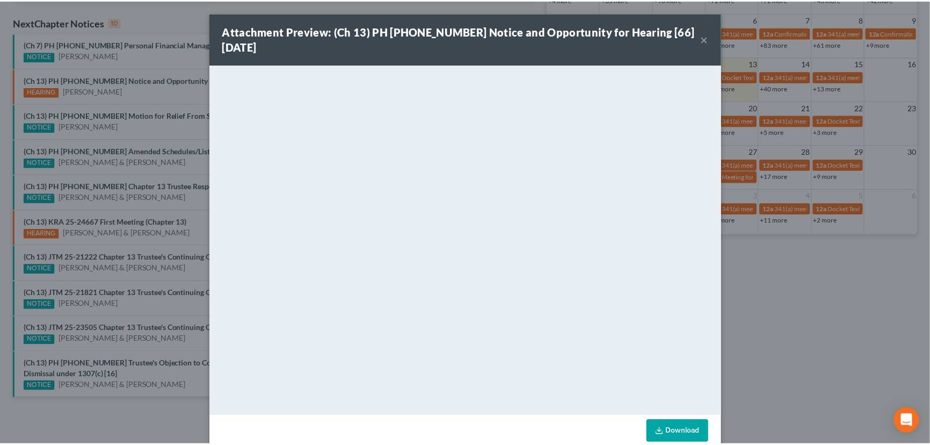
scroll to position [19, 0]
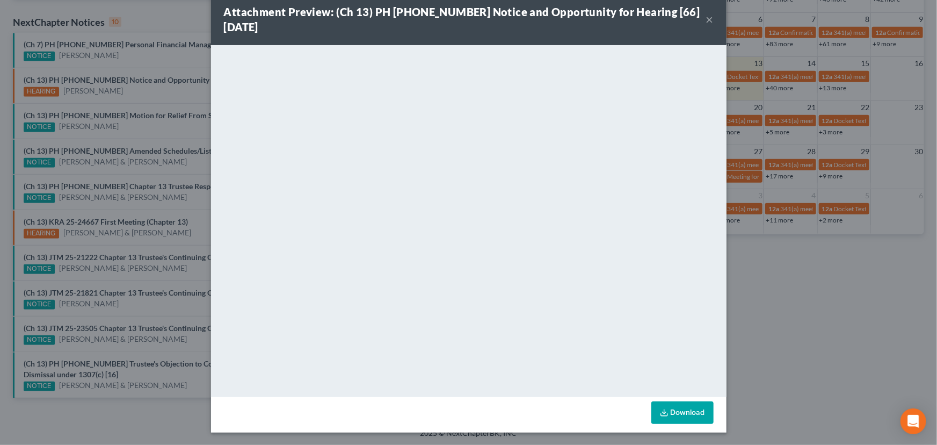
click at [187, 99] on div "Attachment Preview: (Ch 13) PH 25-20913 Notice and Opportunity for Hearing [66]…" at bounding box center [468, 222] width 937 height 445
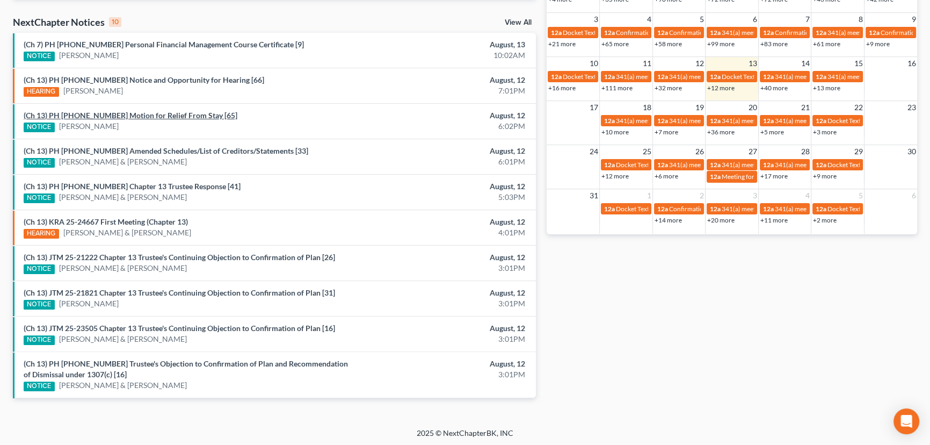
click at [128, 114] on link "(Ch 13) PH 25-20913 Motion for Relief From Stay [65]" at bounding box center [131, 115] width 214 height 9
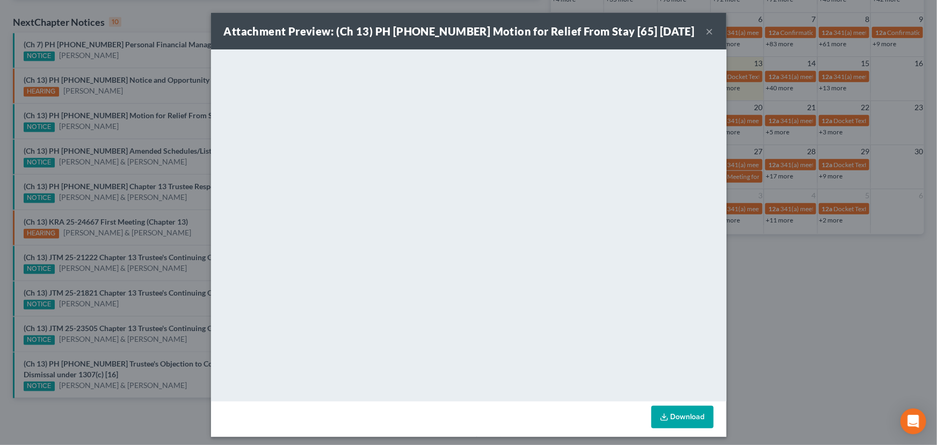
click at [706, 32] on button "×" at bounding box center [710, 31] width 8 height 13
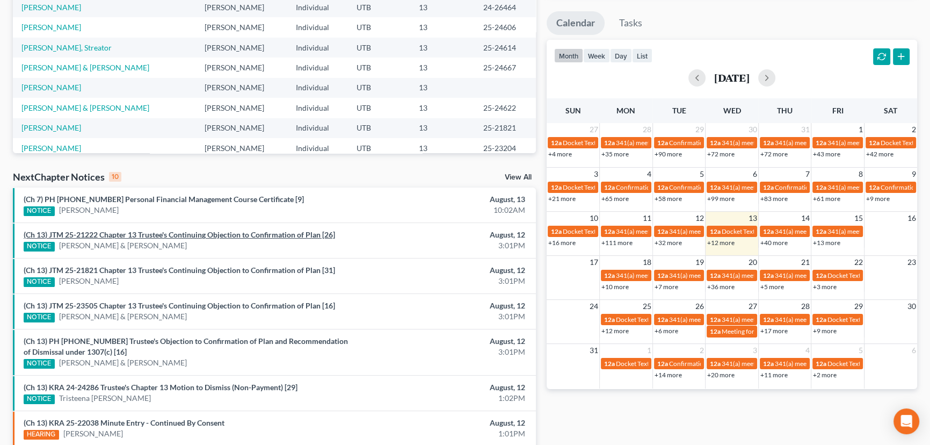
scroll to position [347, 0]
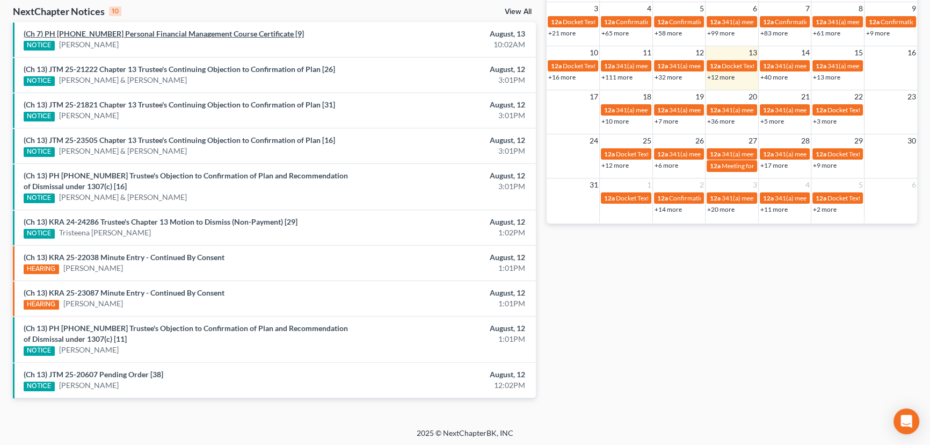
click at [155, 32] on link "(Ch 7) PH [PHONE_NUMBER] Personal Financial Management Course Certificate [9]" at bounding box center [164, 33] width 280 height 9
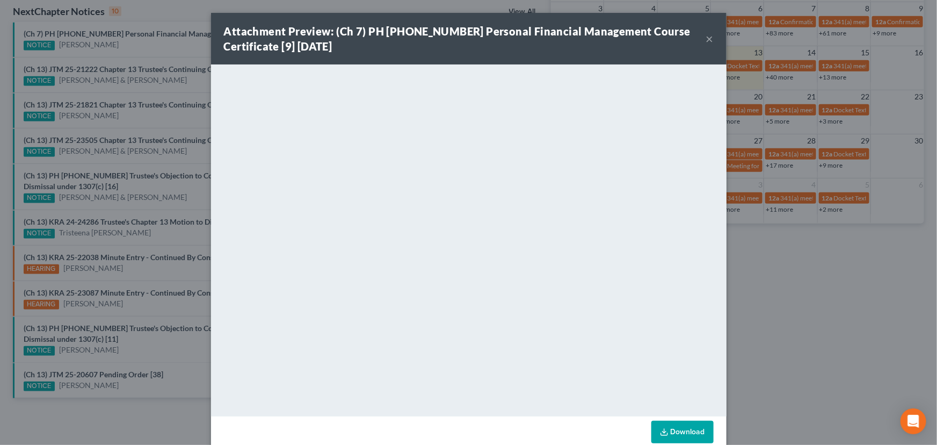
click at [114, 50] on div "Attachment Preview: (Ch 7) PH 25-23039 Personal Financial Management Course Cer…" at bounding box center [468, 222] width 937 height 445
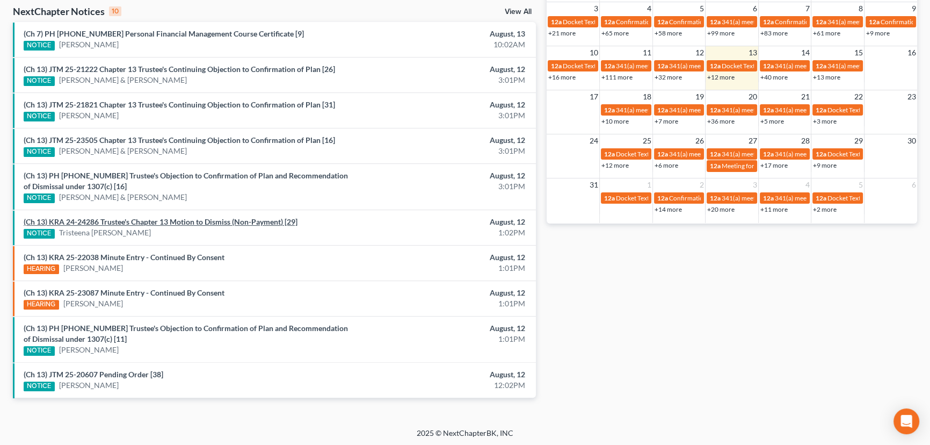
click at [180, 223] on link "(Ch 13) KRA 24-24286 Trustee's Chapter 13 Motion to Dismiss (Non-Payment) [29]" at bounding box center [161, 221] width 274 height 9
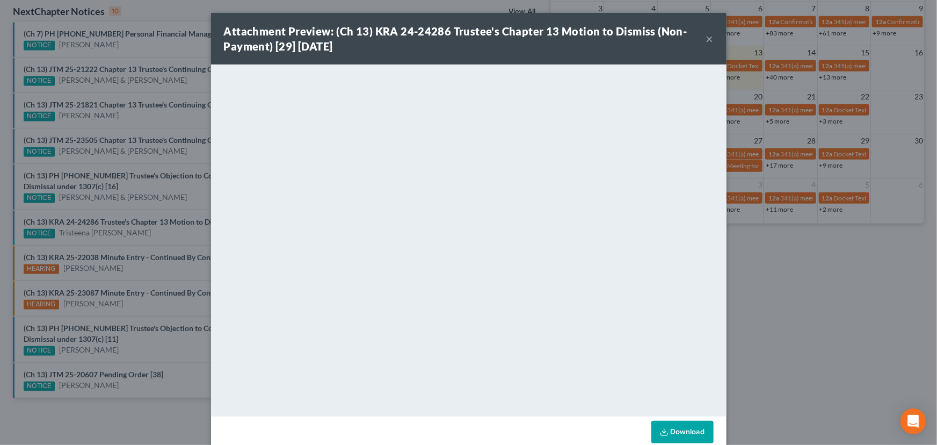
click at [176, 237] on div "Attachment Preview: (Ch 13) KRA 24-24286 Trustee's Chapter 13 Motion to Dismiss…" at bounding box center [468, 222] width 937 height 445
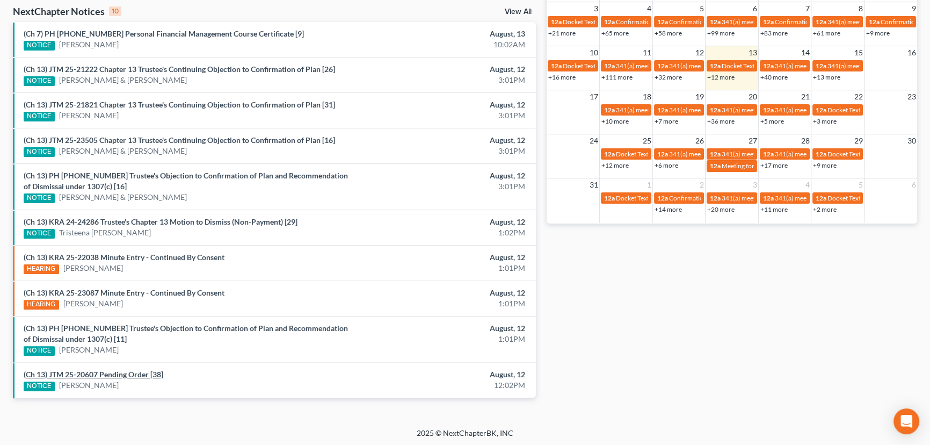
click at [134, 371] on link "(Ch 13) JTM 25-20607 Pending Order [38]" at bounding box center [94, 373] width 140 height 9
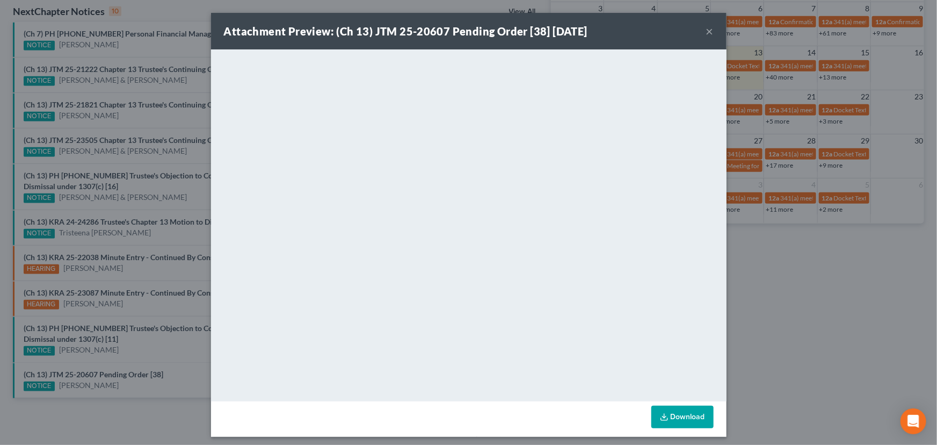
click at [707, 31] on button "×" at bounding box center [710, 31] width 8 height 13
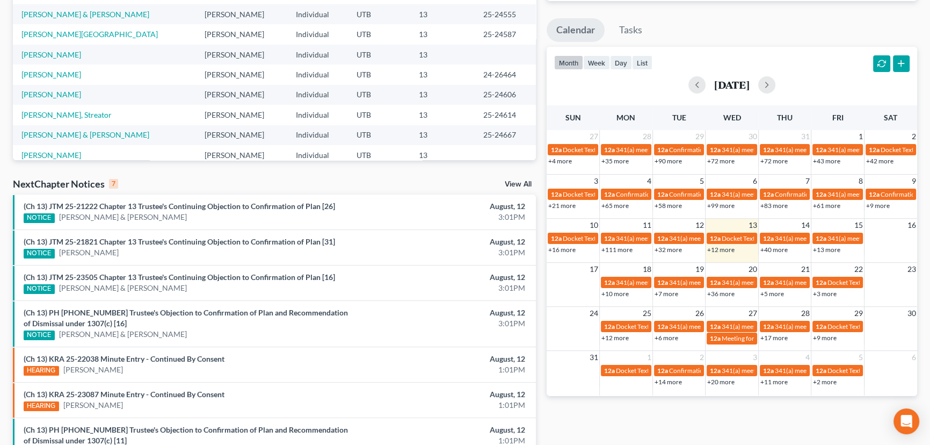
scroll to position [242, 0]
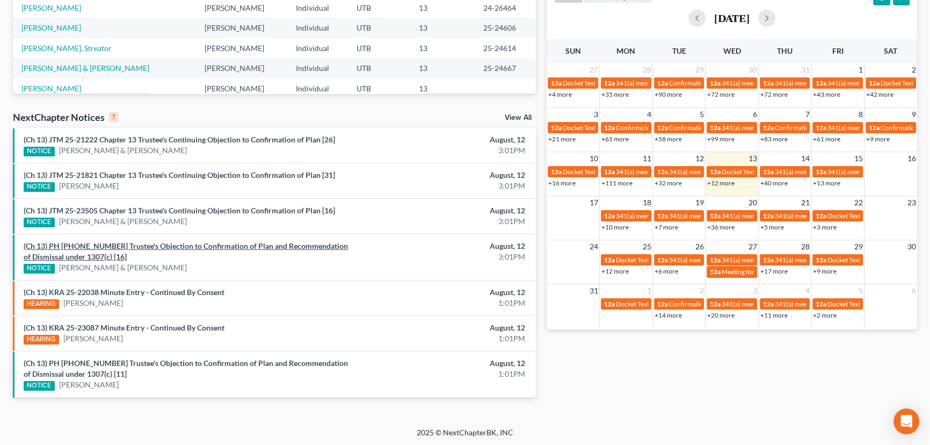
click at [166, 246] on link "(Ch 13) PH 25-23814 Trustee's Objection to Confirmation of Plan and Recommendat…" at bounding box center [186, 251] width 324 height 20
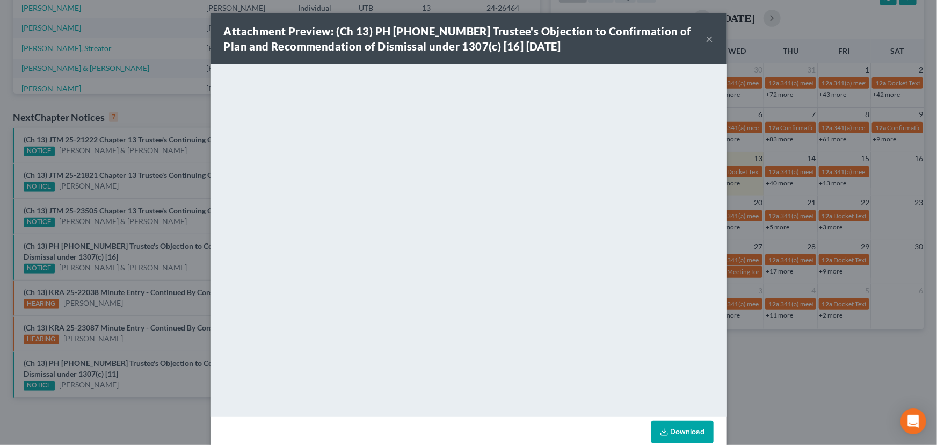
click at [177, 210] on div "Attachment Preview: (Ch 13) PH 25-23814 Trustee's Objection to Confirmation of …" at bounding box center [468, 222] width 937 height 445
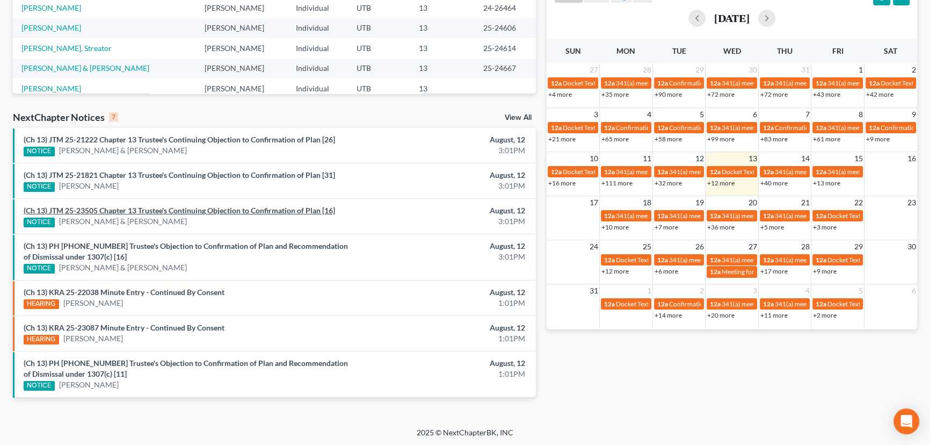
click at [177, 210] on link "(Ch 13) JTM 25-23505 Chapter 13 Trustee's Continuing Objection to Confirmation …" at bounding box center [179, 210] width 311 height 9
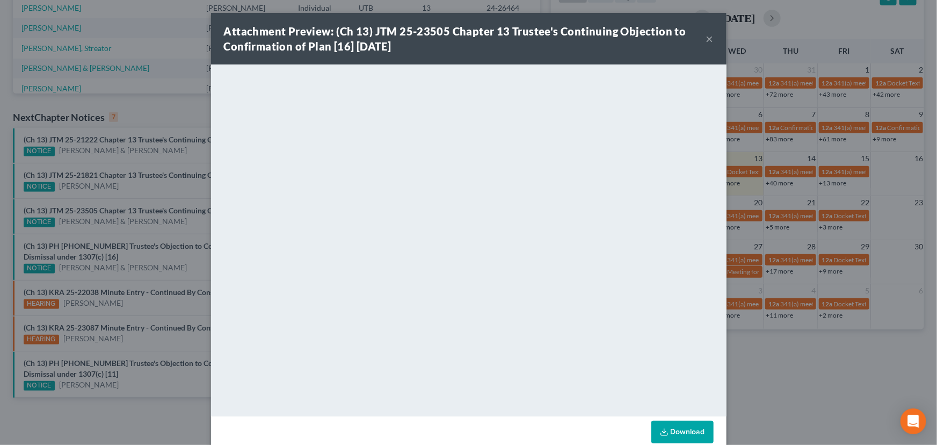
click at [127, 197] on div "Attachment Preview: (Ch 13) JTM 25-23505 Chapter 13 Trustee's Continuing Object…" at bounding box center [468, 222] width 937 height 445
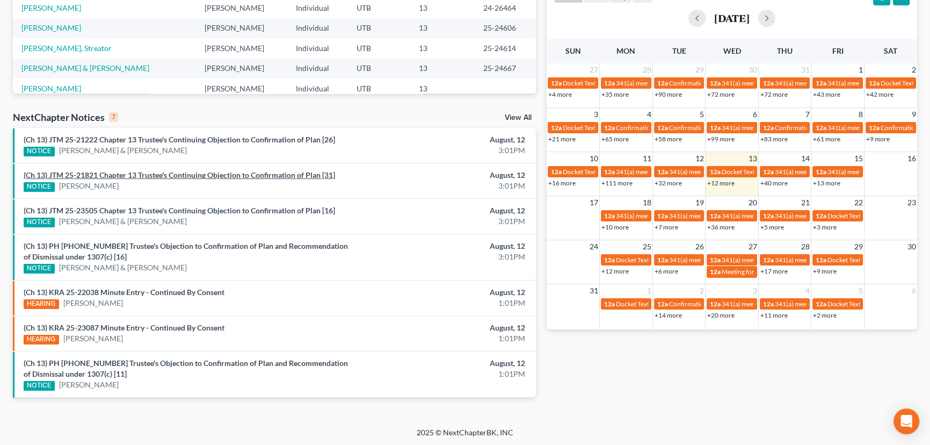
click at [134, 176] on link "(Ch 13) JTM 25-21821 Chapter 13 Trustee's Continuing Objection to Confirmation …" at bounding box center [179, 174] width 311 height 9
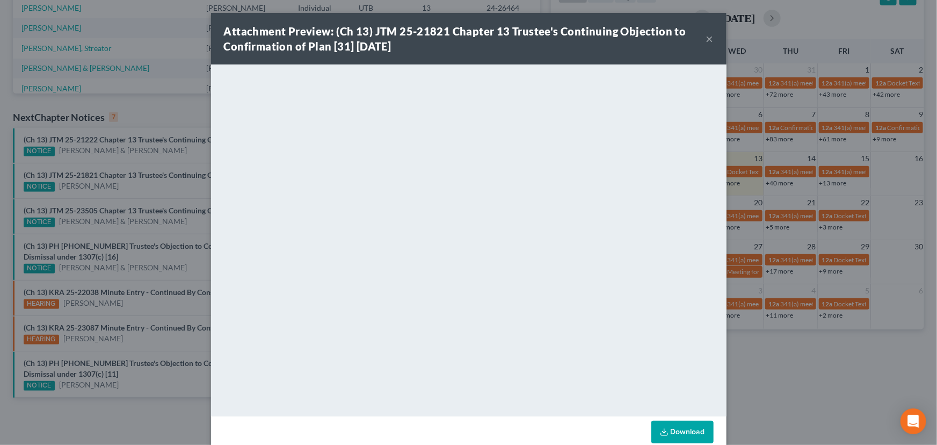
click at [180, 138] on div "Attachment Preview: (Ch 13) JTM 25-21821 Chapter 13 Trustee's Continuing Object…" at bounding box center [468, 222] width 937 height 445
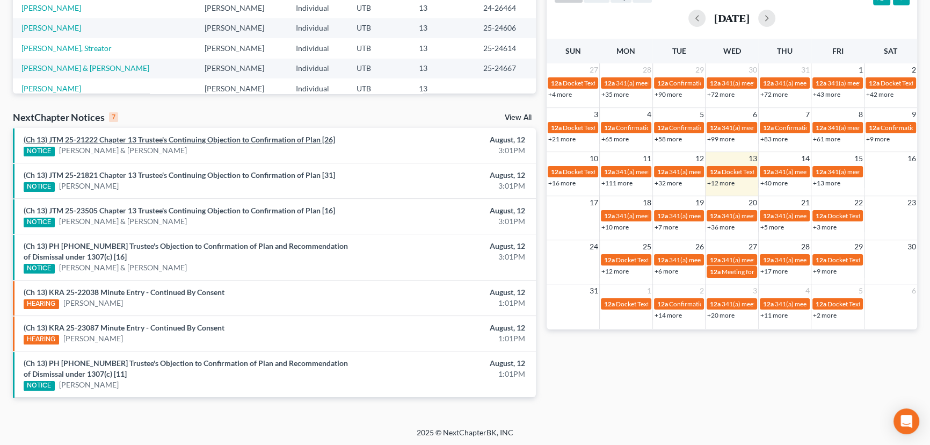
click at [180, 138] on link "(Ch 13) JTM 25-21222 Chapter 13 Trustee's Continuing Objection to Confirmation …" at bounding box center [179, 139] width 311 height 9
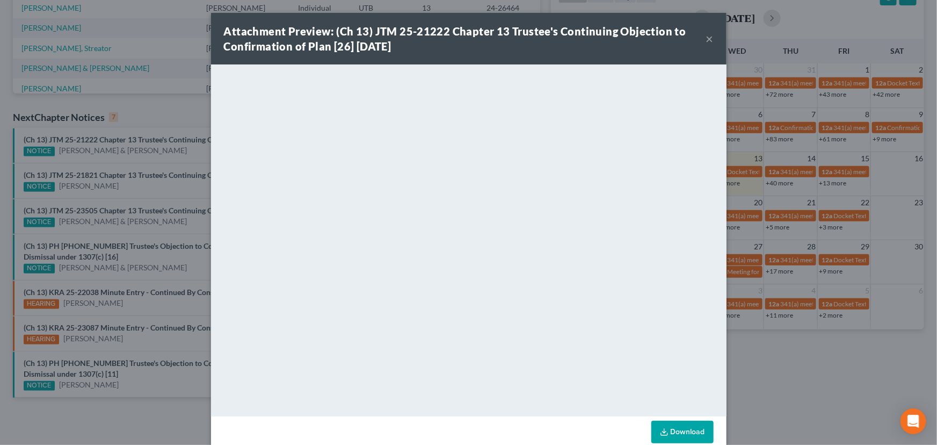
click at [181, 148] on div "Attachment Preview: (Ch 13) JTM 25-21222 Chapter 13 Trustee's Continuing Object…" at bounding box center [468, 222] width 937 height 445
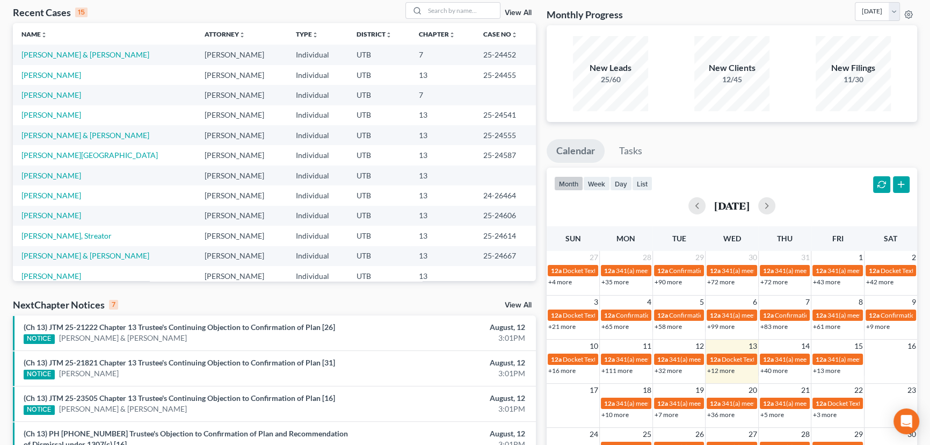
scroll to position [46, 0]
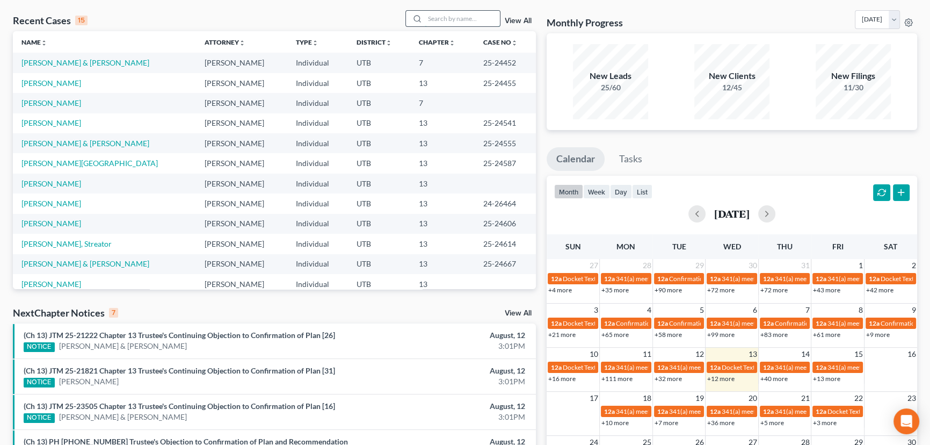
click at [447, 19] on input "search" at bounding box center [462, 19] width 75 height 16
type input "Howell"
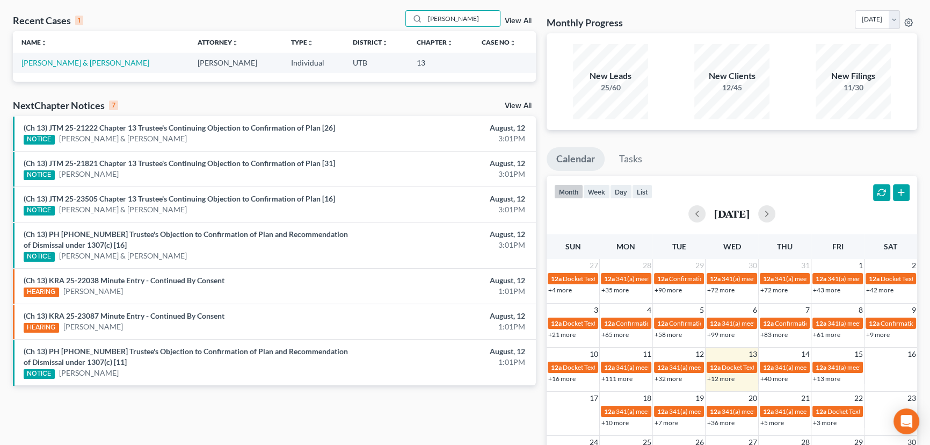
drag, startPoint x: 461, startPoint y: 18, endPoint x: 394, endPoint y: 19, distance: 66.6
click at [394, 19] on div "Recent Cases 1 Howell View All" at bounding box center [274, 20] width 523 height 21
click at [513, 22] on link "View All" at bounding box center [518, 21] width 27 height 8
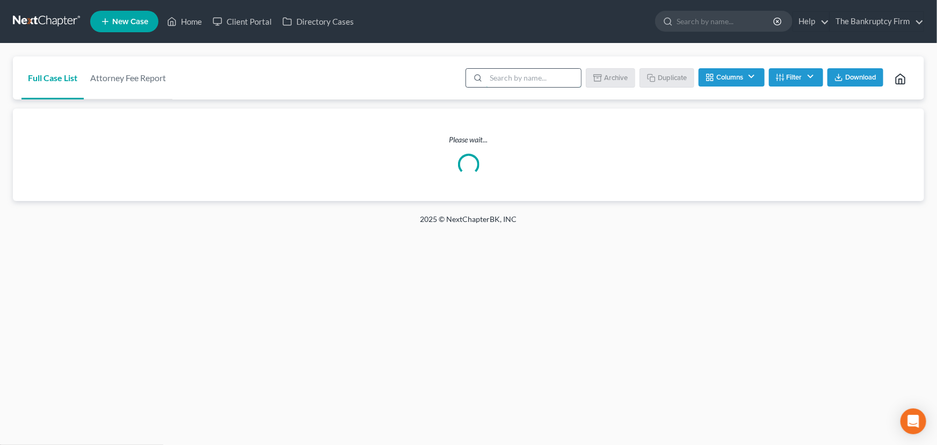
click at [499, 79] on input "search" at bounding box center [533, 78] width 95 height 18
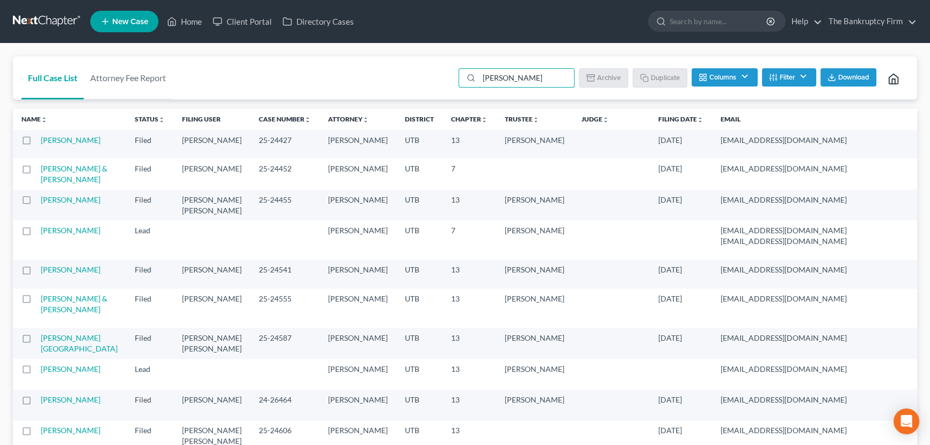
type input "Howell"
click at [746, 78] on button "Columns" at bounding box center [725, 77] width 66 height 18
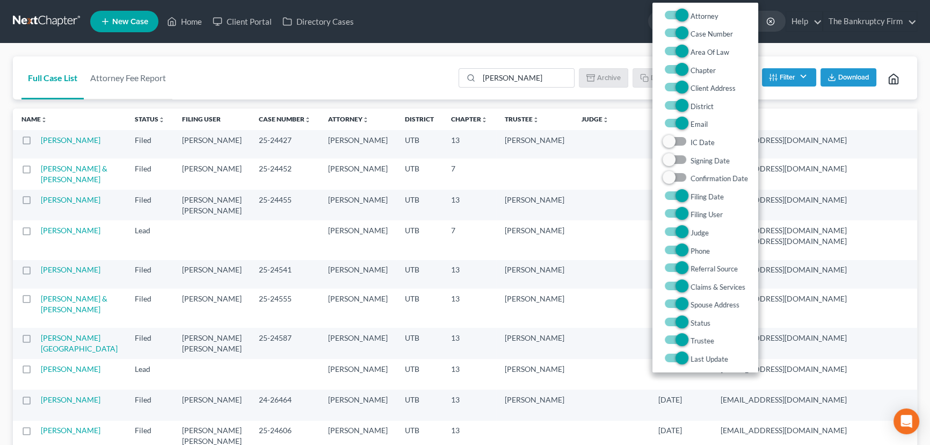
click at [791, 79] on button "Filter" at bounding box center [789, 77] width 54 height 18
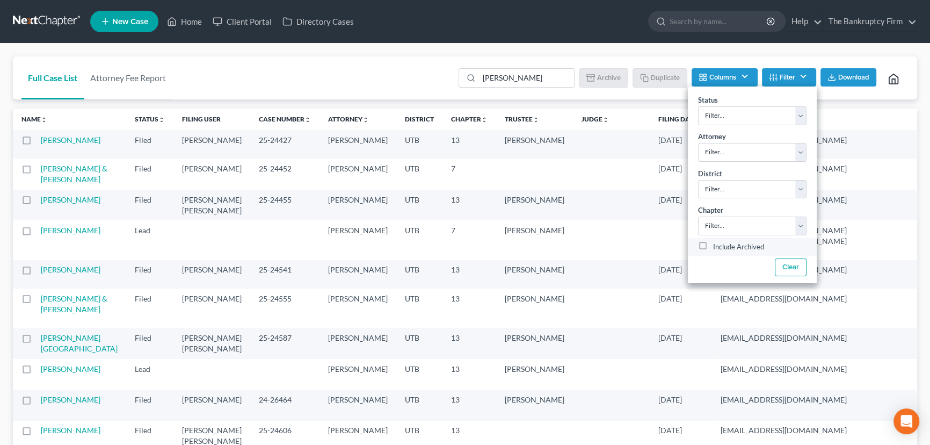
click at [713, 244] on label "Include Archived" at bounding box center [738, 247] width 51 height 13
click at [717, 244] on input "Include Archived" at bounding box center [720, 244] width 7 height 7
checkbox input "true"
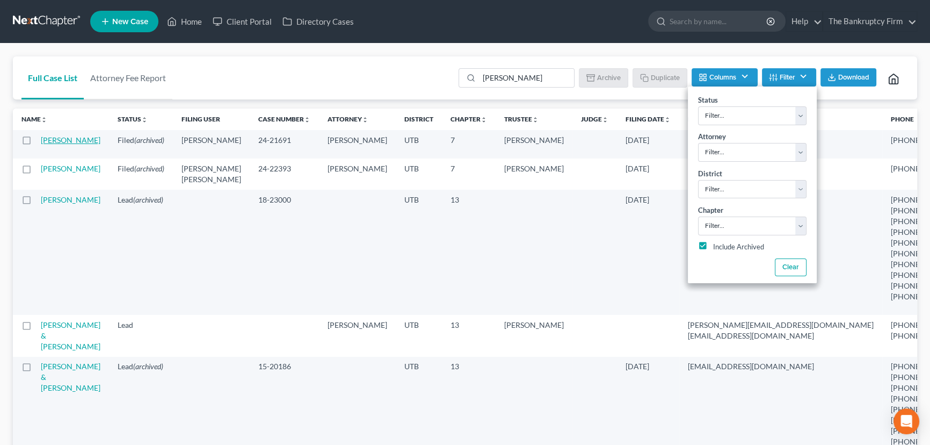
click at [49, 143] on link "Howell, Dean" at bounding box center [71, 139] width 60 height 9
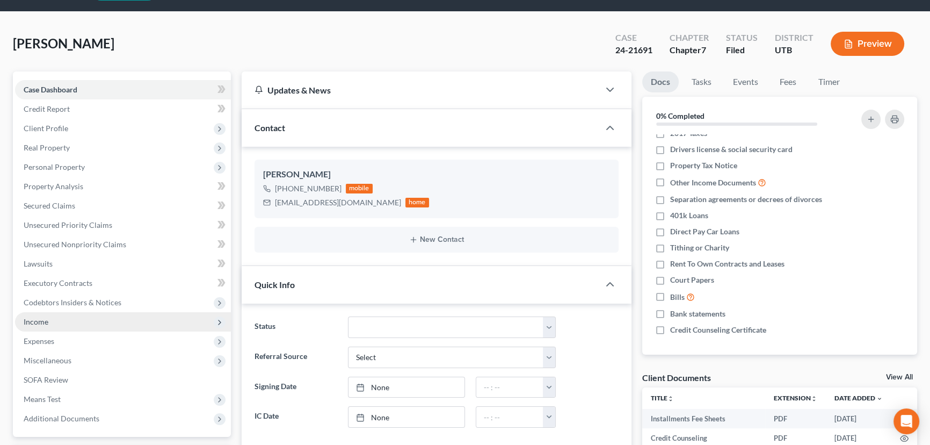
scroll to position [48, 0]
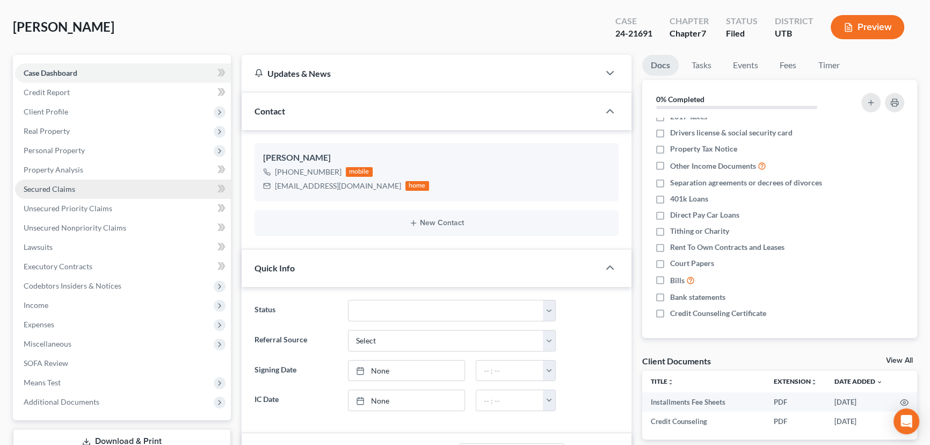
click at [53, 186] on span "Secured Claims" at bounding box center [50, 188] width 52 height 9
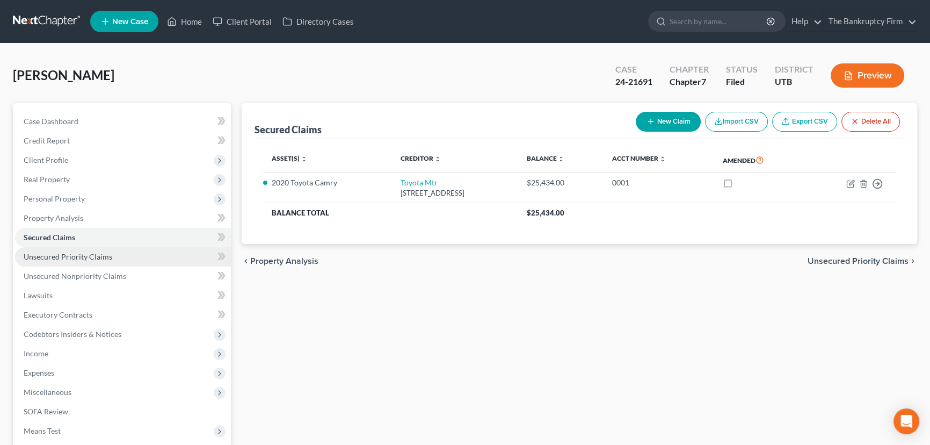
click at [64, 257] on span "Unsecured Priority Claims" at bounding box center [68, 256] width 89 height 9
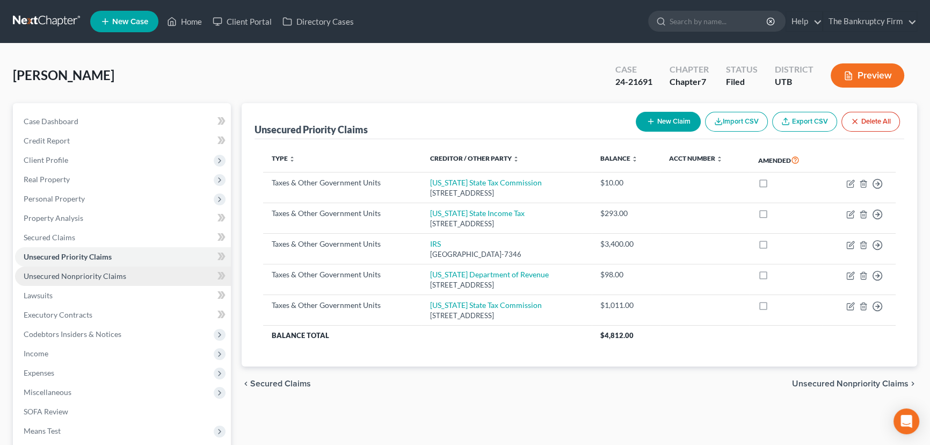
click at [69, 273] on span "Unsecured Nonpriority Claims" at bounding box center [75, 275] width 103 height 9
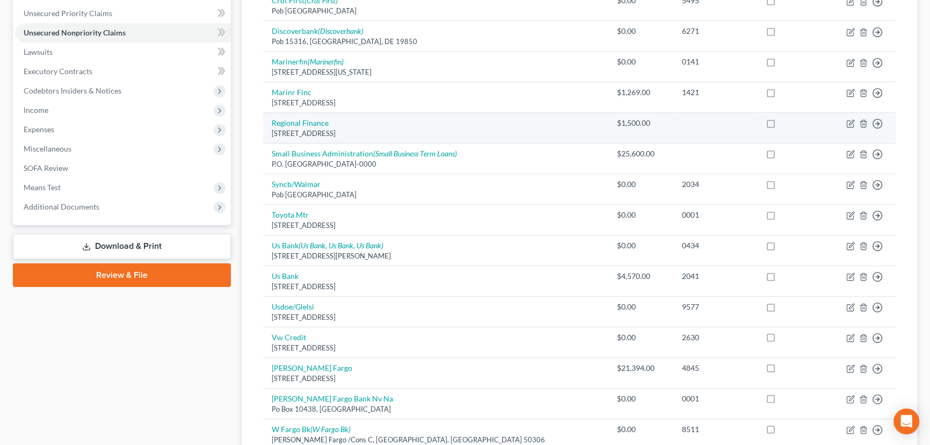
scroll to position [244, 0]
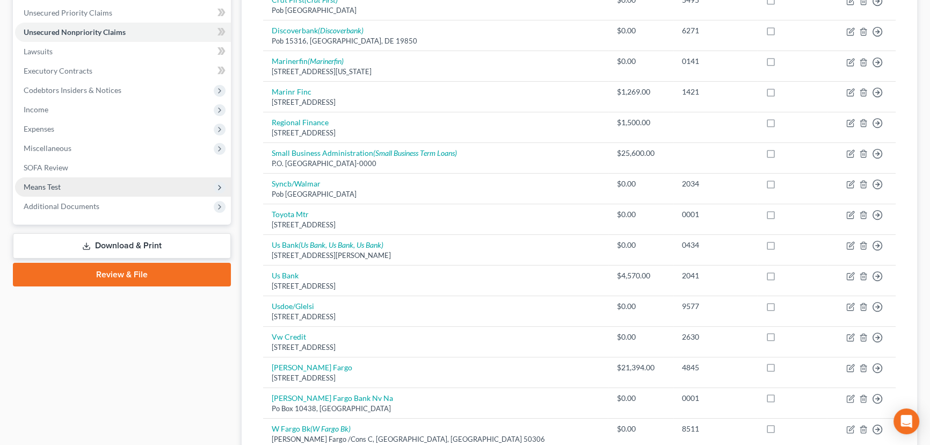
click at [42, 184] on span "Means Test" at bounding box center [42, 186] width 37 height 9
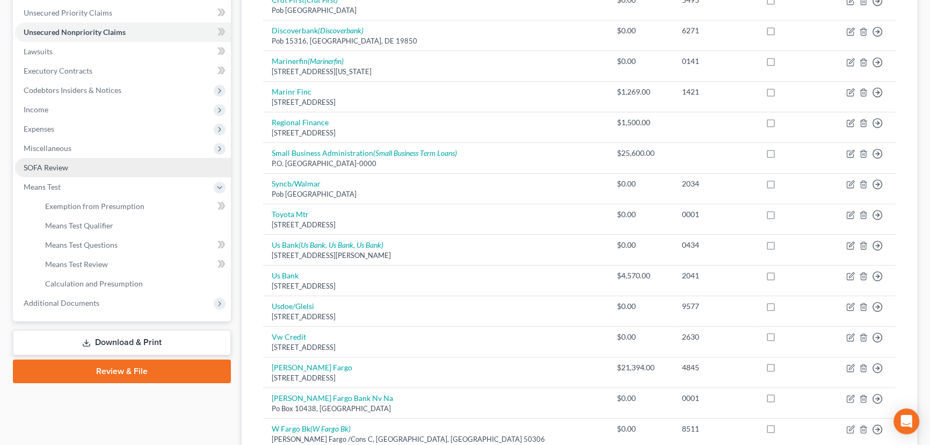
click at [48, 165] on span "SOFA Review" at bounding box center [46, 167] width 45 height 9
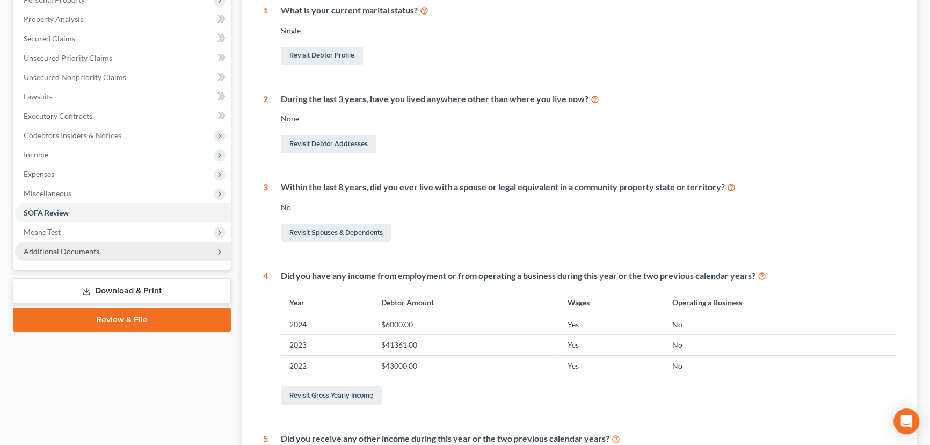
scroll to position [244, 0]
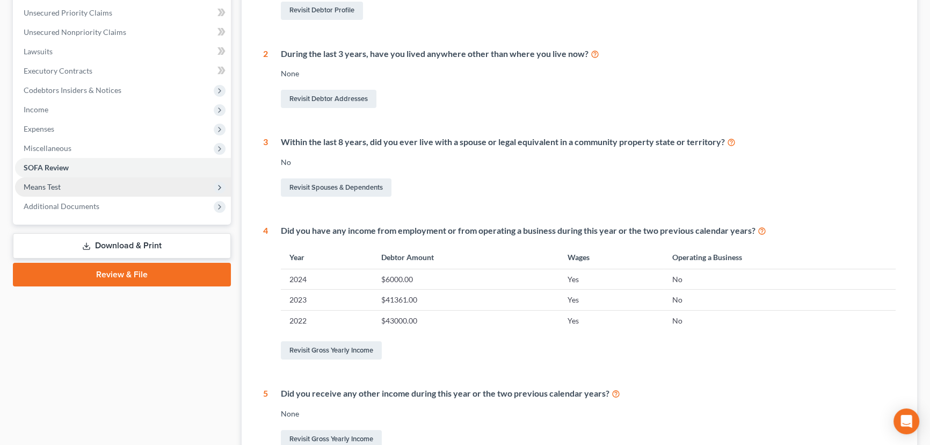
click at [43, 180] on span "Means Test" at bounding box center [123, 186] width 216 height 19
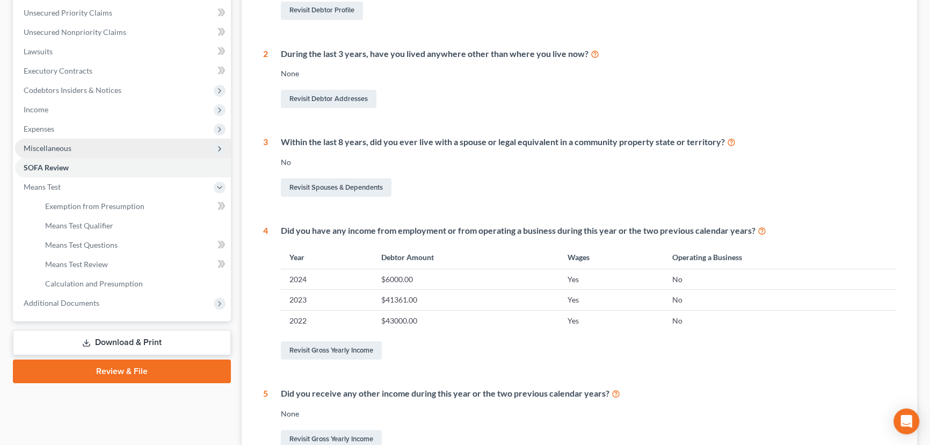
click at [54, 149] on span "Miscellaneous" at bounding box center [48, 147] width 48 height 9
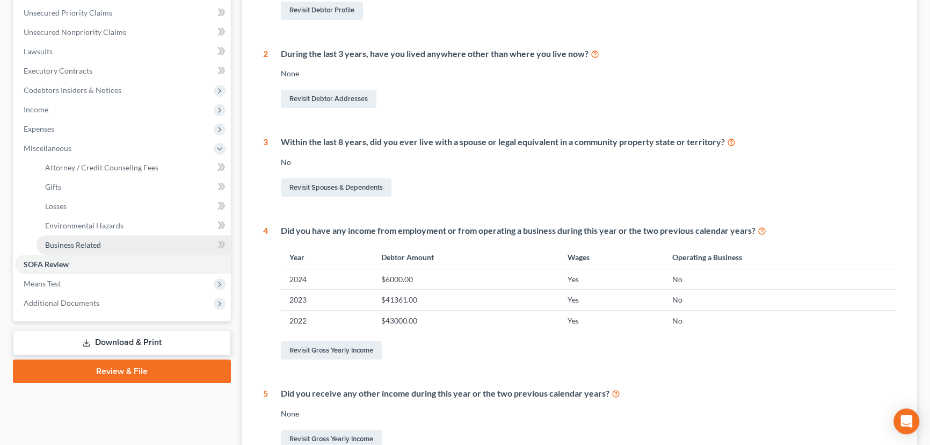
click at [70, 241] on span "Business Related" at bounding box center [73, 244] width 56 height 9
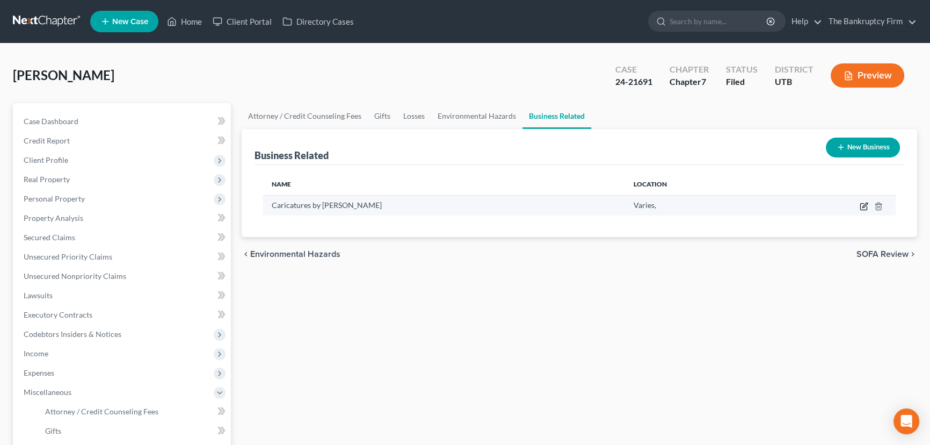
click at [864, 204] on icon "button" at bounding box center [864, 206] width 9 height 9
select select "sole_proprietor"
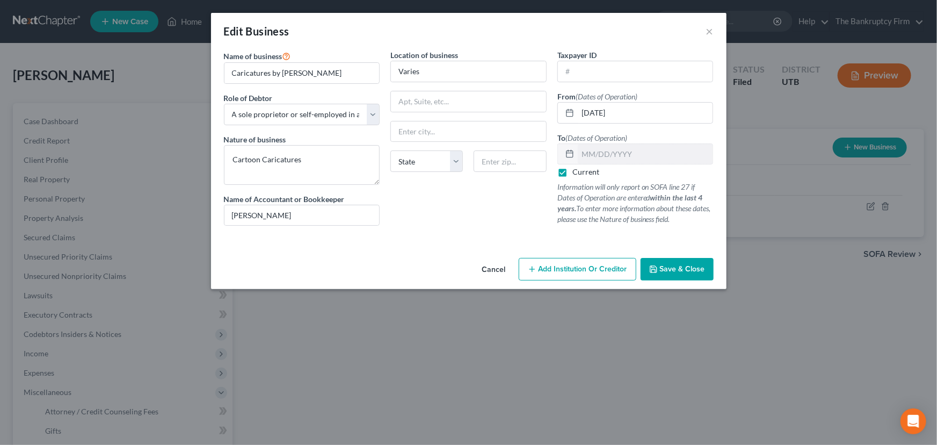
click at [671, 267] on span "Save & Close" at bounding box center [682, 268] width 45 height 9
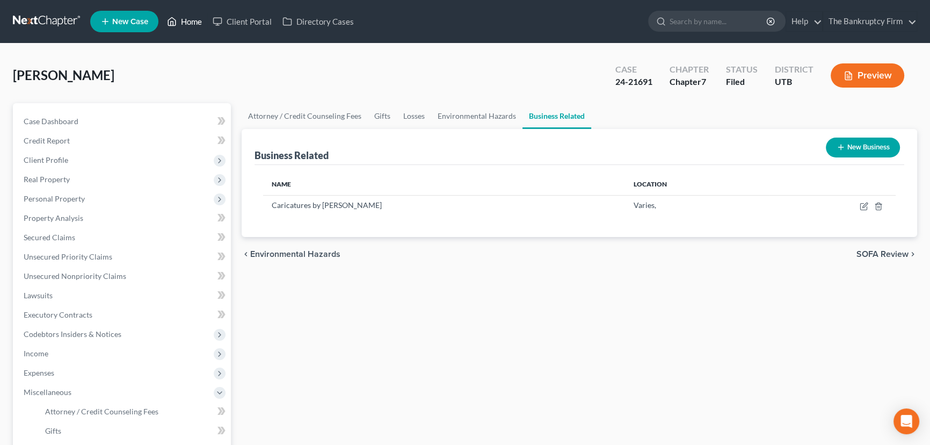
click at [195, 25] on link "Home" at bounding box center [185, 21] width 46 height 19
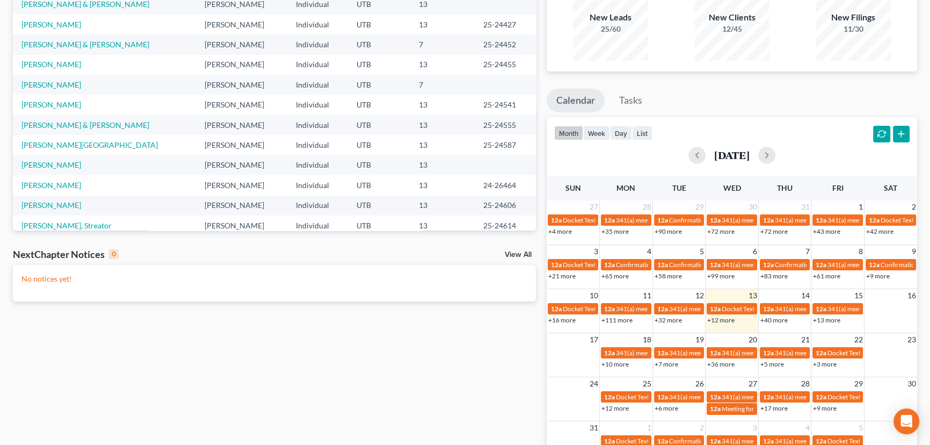
scroll to position [175, 0]
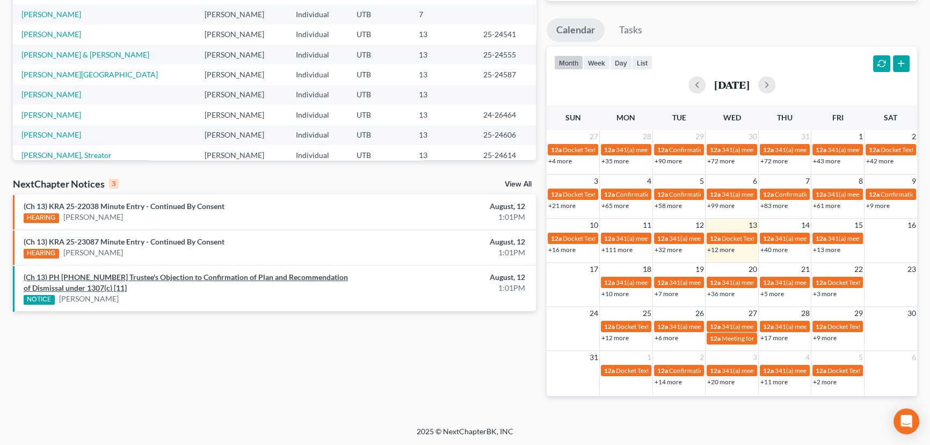
click at [188, 277] on link "(Ch 13) PH 25-23815 Trustee's Objection to Confirmation of Plan and Recommendat…" at bounding box center [186, 282] width 324 height 20
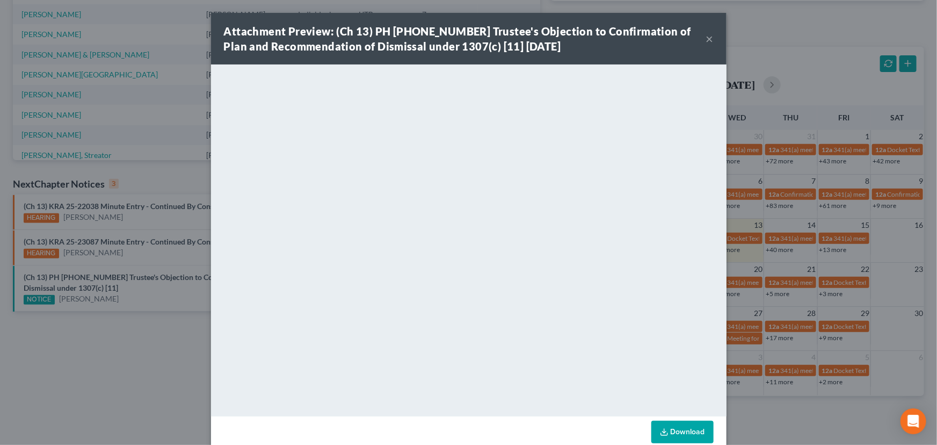
click at [708, 38] on button "×" at bounding box center [710, 38] width 8 height 13
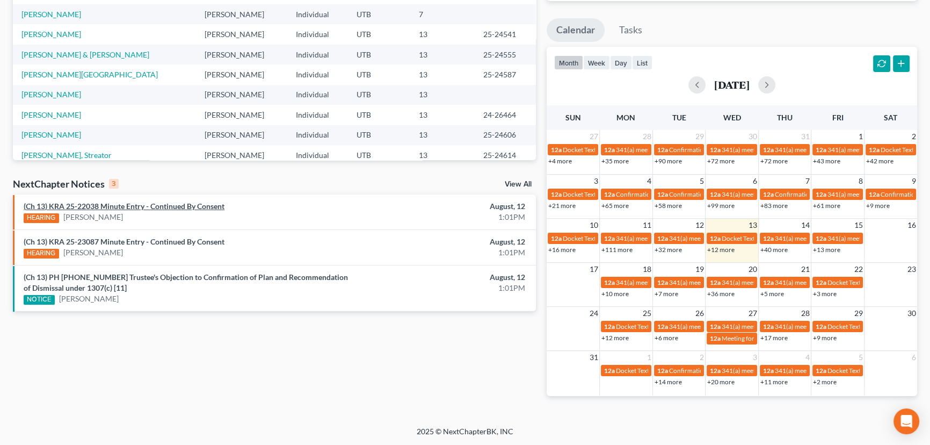
click at [149, 206] on link "(Ch 13) KRA 25-22038 Minute Entry - Continued By Consent" at bounding box center [124, 205] width 201 height 9
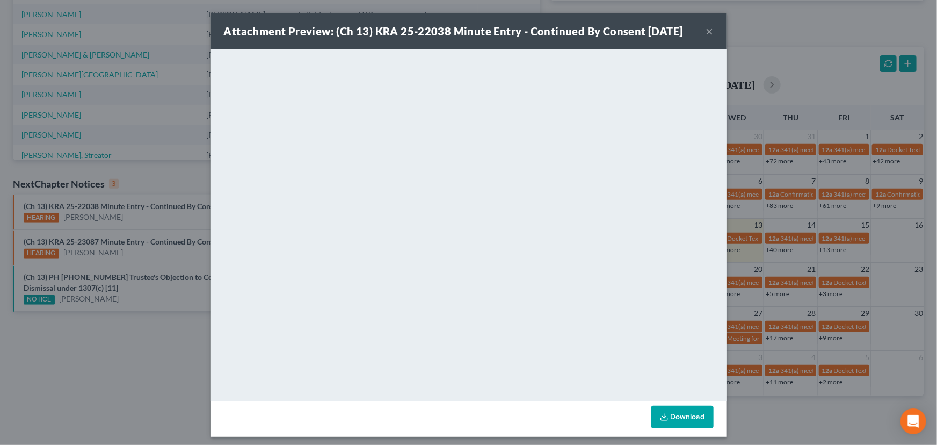
click at [115, 240] on div "Attachment Preview: (Ch 13) KRA 25-22038 Minute Entry - Continued By Consent 08…" at bounding box center [468, 222] width 937 height 445
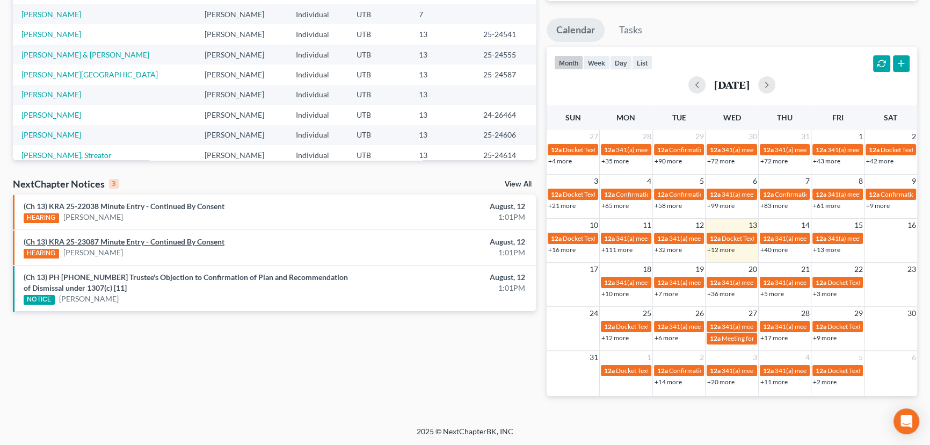
click at [115, 240] on link "(Ch 13) KRA 25-23087 Minute Entry - Continued By Consent" at bounding box center [124, 241] width 201 height 9
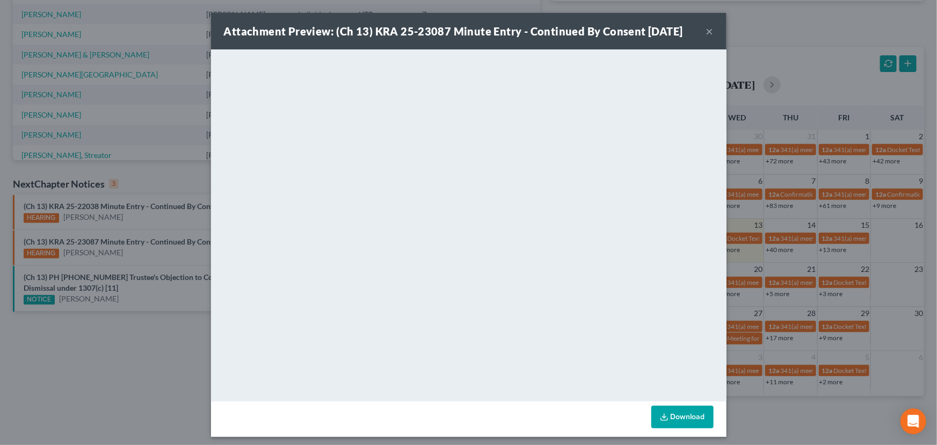
click at [706, 31] on button "×" at bounding box center [710, 31] width 8 height 13
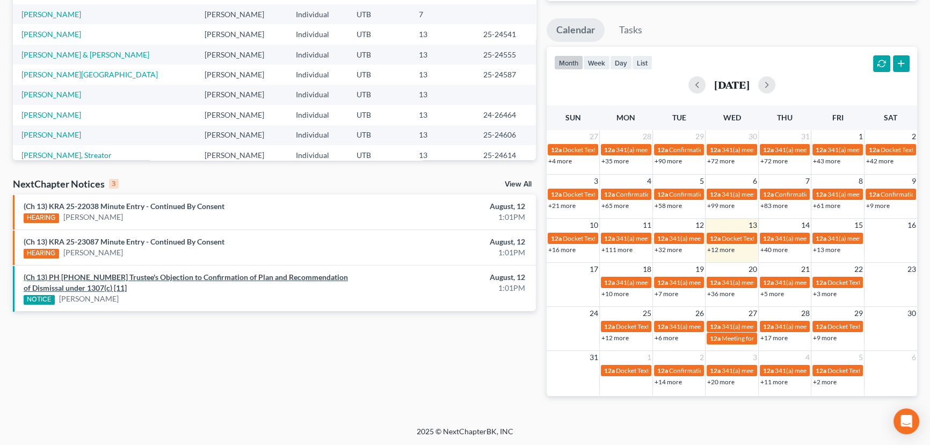
click at [133, 280] on link "(Ch 13) PH 25-23815 Trustee's Objection to Confirmation of Plan and Recommendat…" at bounding box center [186, 282] width 324 height 20
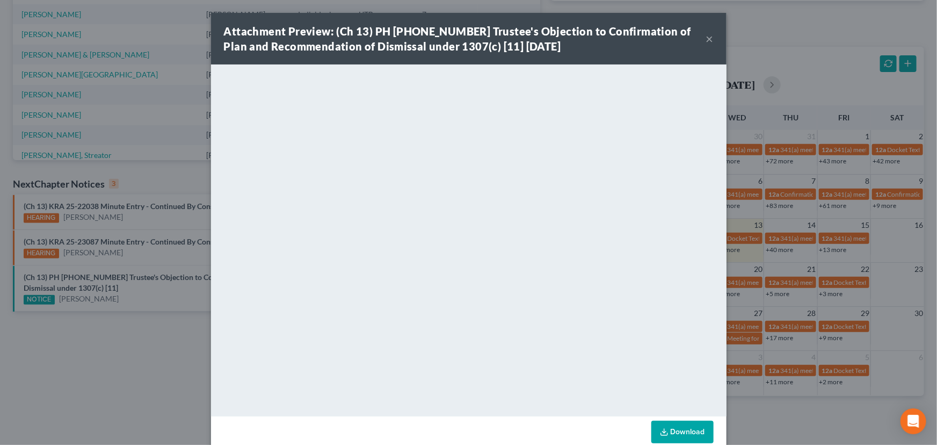
click at [706, 40] on button "×" at bounding box center [710, 38] width 8 height 13
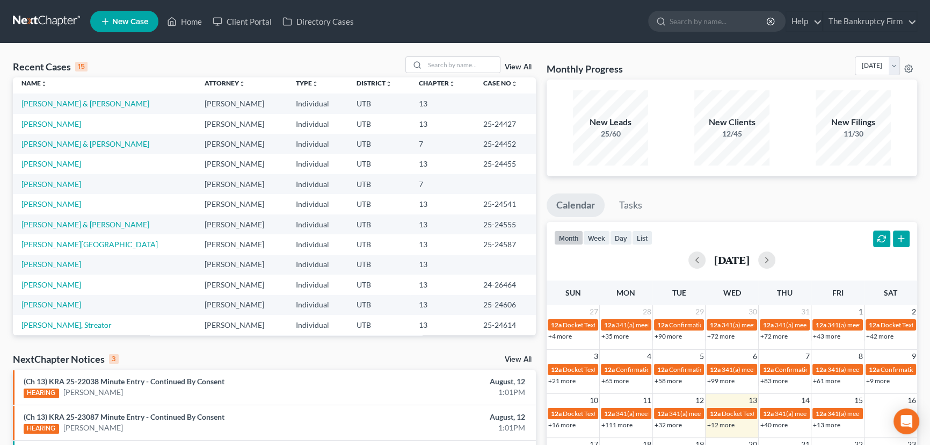
scroll to position [0, 0]
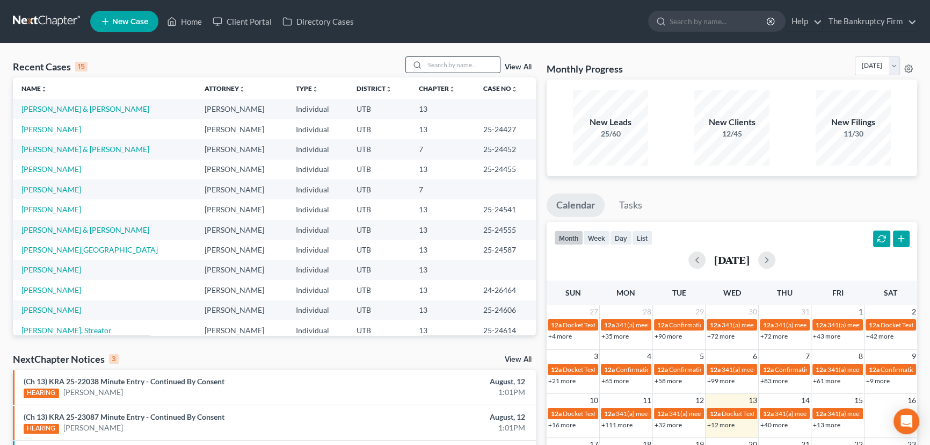
click at [440, 69] on input "search" at bounding box center [462, 65] width 75 height 16
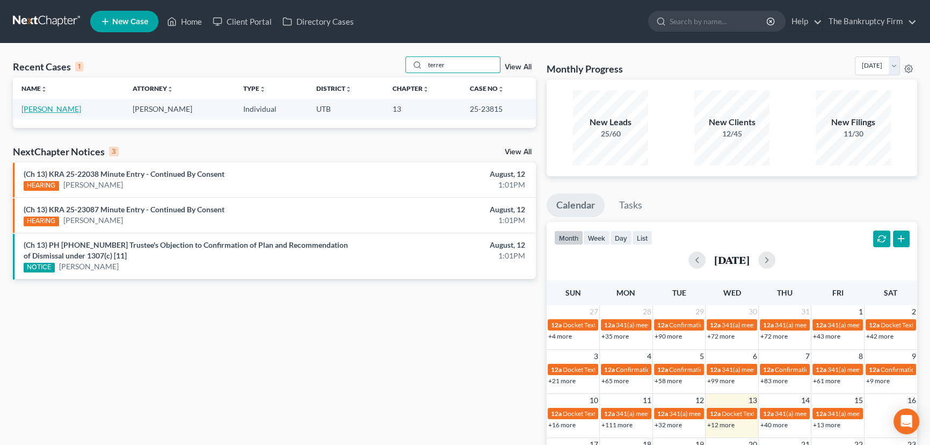
type input "terrer"
click at [59, 110] on link "Terreros, Lauren" at bounding box center [51, 108] width 60 height 9
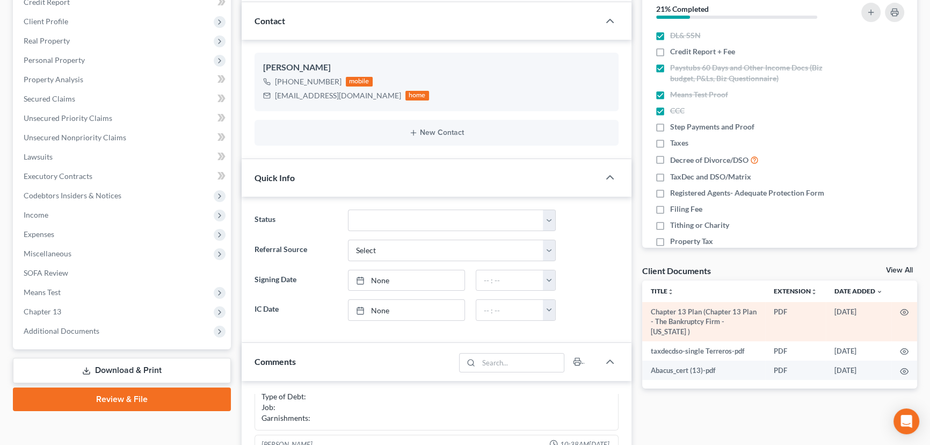
scroll to position [146, 0]
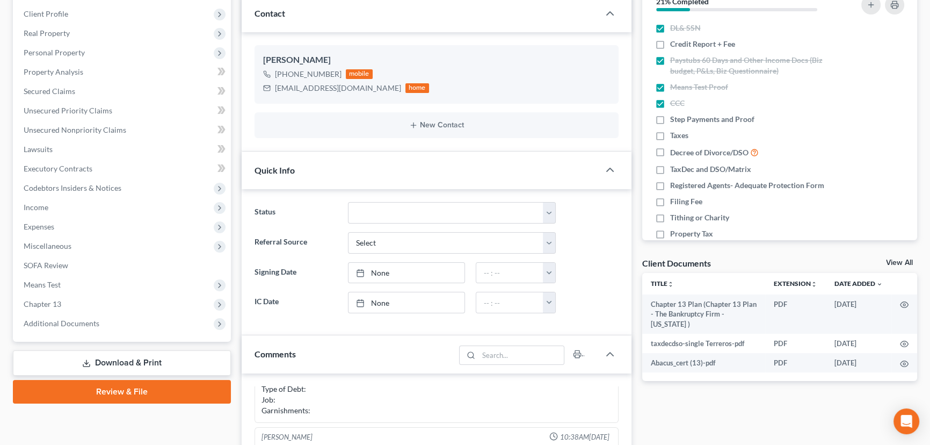
click at [899, 260] on link "View All" at bounding box center [899, 263] width 27 height 8
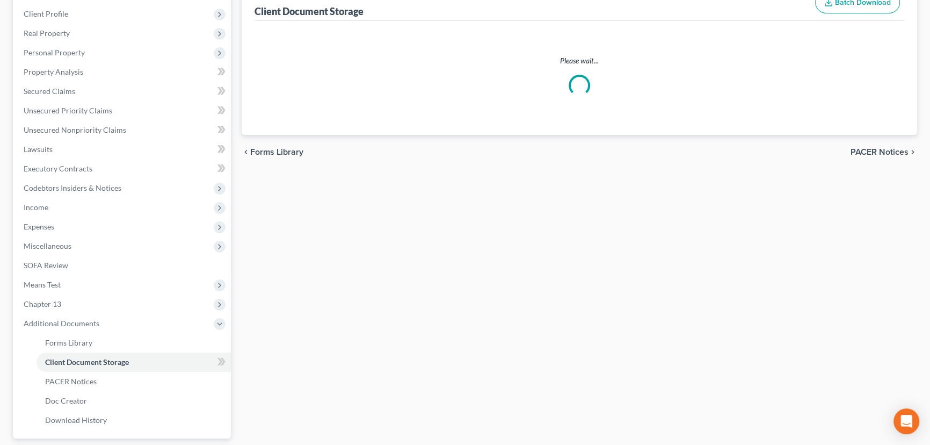
scroll to position [94, 0]
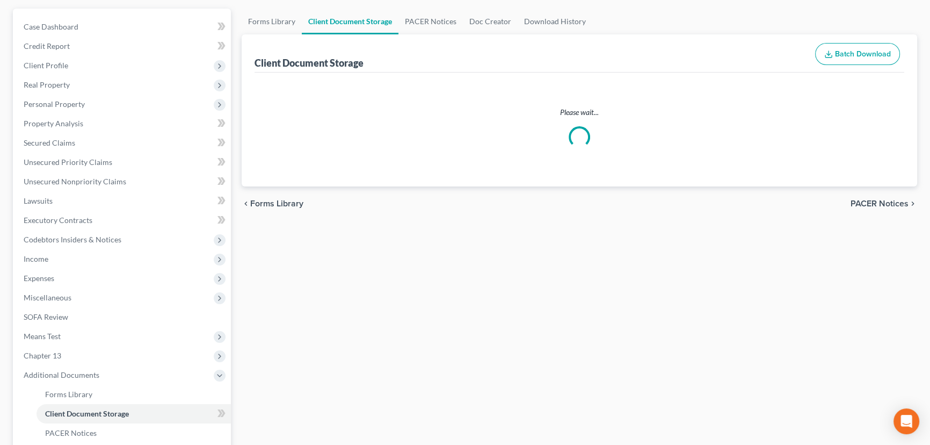
select select "30"
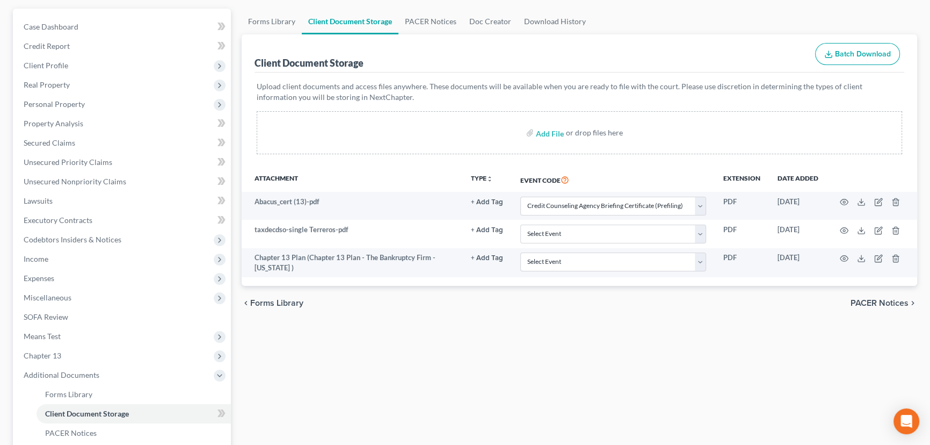
scroll to position [0, 0]
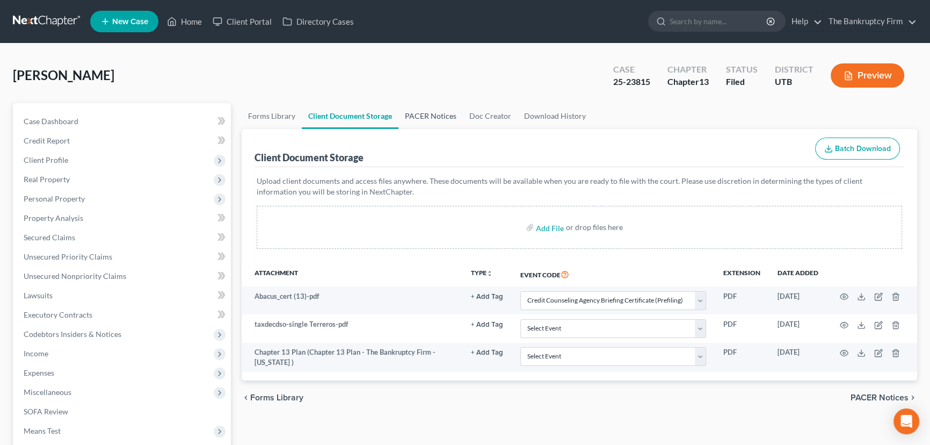
click at [430, 115] on link "PACER Notices" at bounding box center [430, 116] width 64 height 26
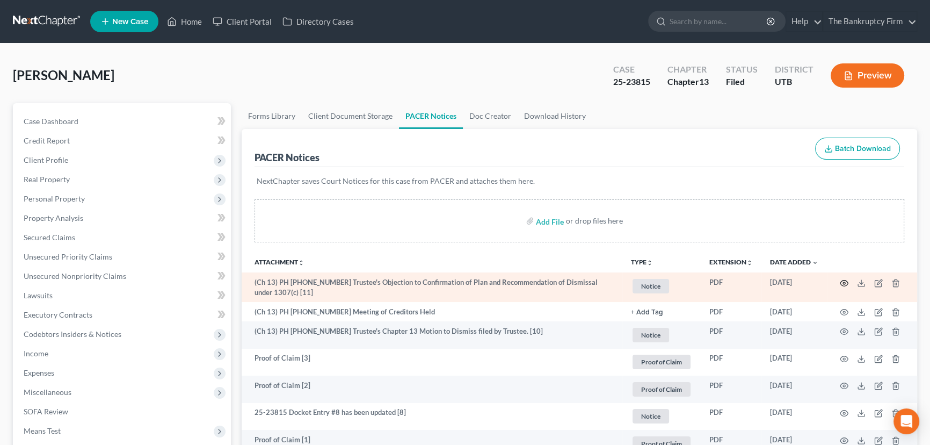
click at [843, 284] on icon "button" at bounding box center [844, 283] width 9 height 9
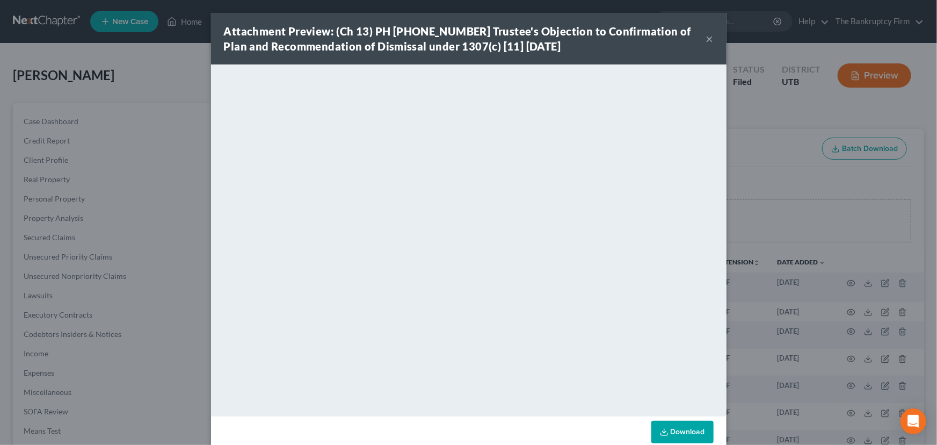
click at [131, 72] on div "Attachment Preview: (Ch 13) PH 25-23815 Trustee's Objection to Confirmation of …" at bounding box center [468, 222] width 937 height 445
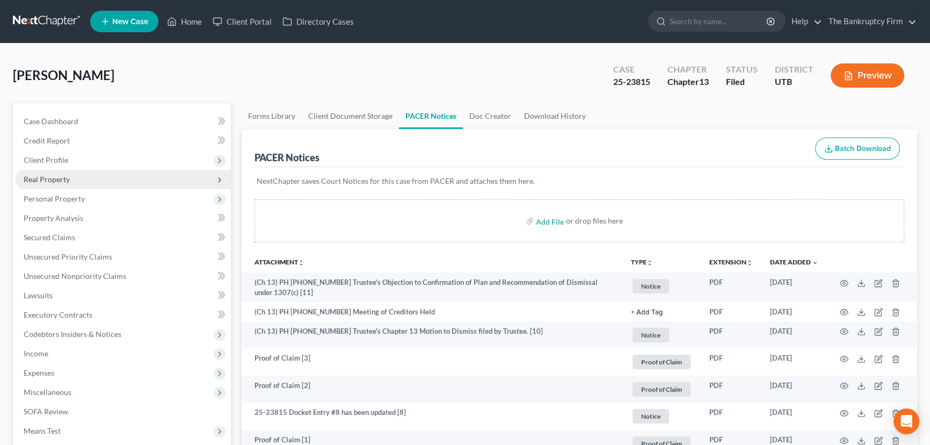
click at [48, 176] on span "Real Property" at bounding box center [47, 178] width 46 height 9
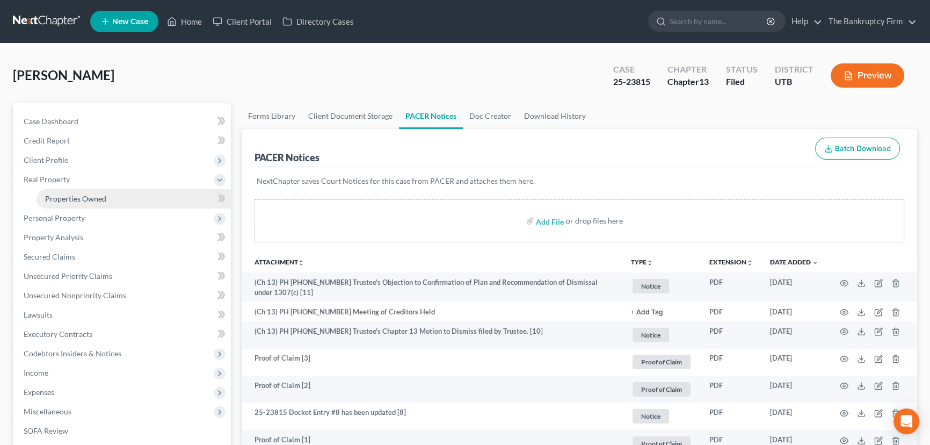
click at [83, 198] on span "Properties Owned" at bounding box center [75, 198] width 61 height 9
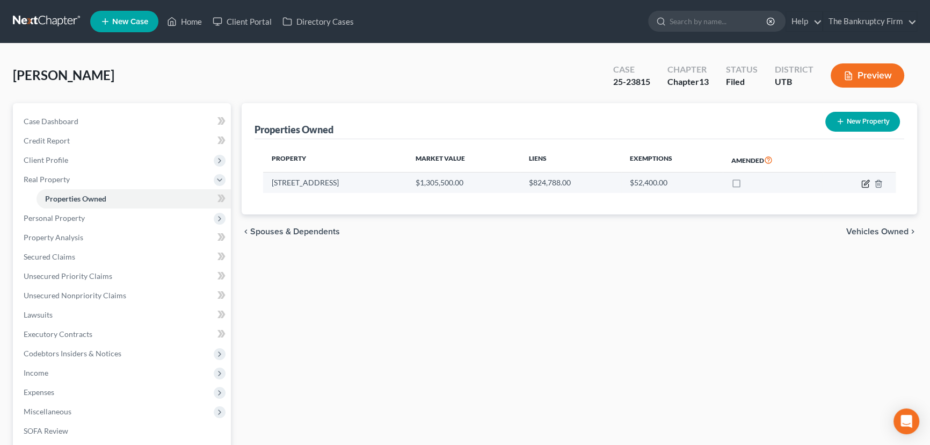
click at [864, 181] on icon "button" at bounding box center [865, 183] width 9 height 9
select select "46"
select select "3"
select select "1"
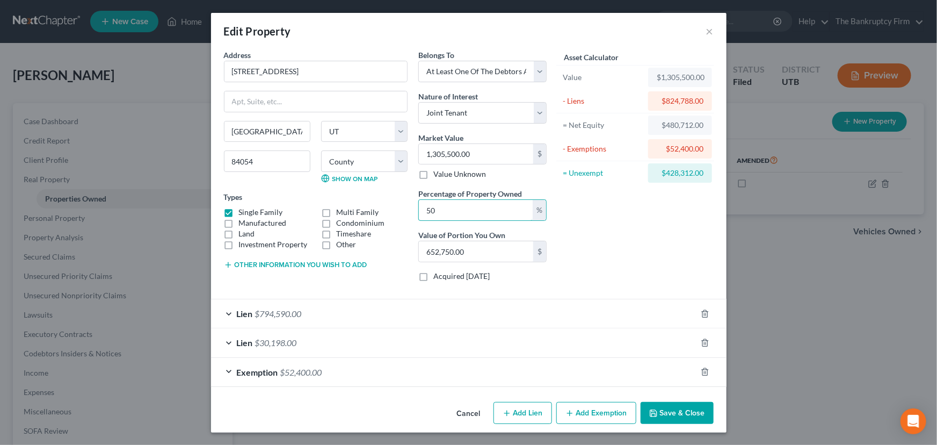
drag, startPoint x: 483, startPoint y: 209, endPoint x: 408, endPoint y: 212, distance: 74.7
click at [413, 212] on div "Belongs To * Select Debtor 1 Only Debtor 2 Only Debtor 1 And Debtor 2 Only At L…" at bounding box center [482, 169] width 139 height 241
type input "1"
type input "13,055.00"
type input "10"
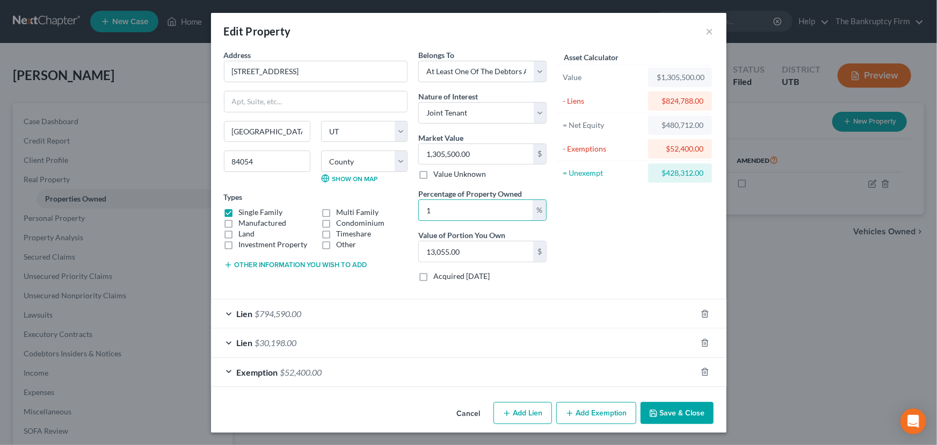
type input "130,550.00"
type input "100"
type input "1,305,500.00"
type input "100"
click at [683, 416] on button "Save & Close" at bounding box center [677, 413] width 73 height 23
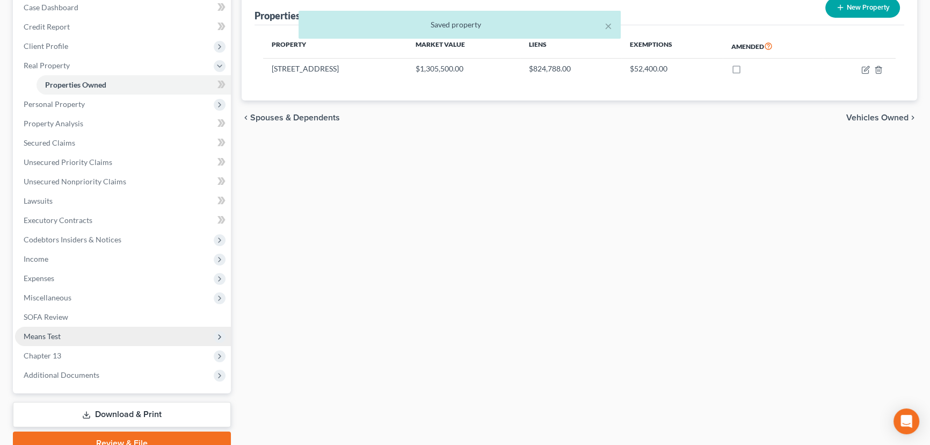
scroll to position [163, 0]
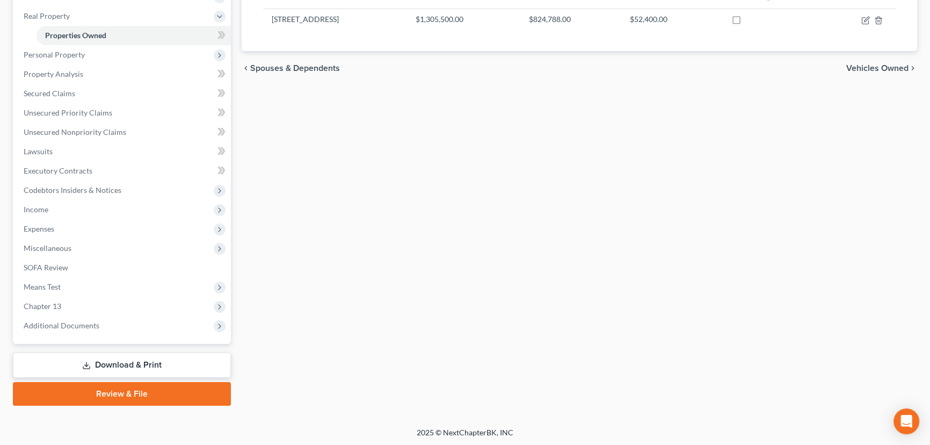
click at [137, 358] on link "Download & Print" at bounding box center [122, 364] width 218 height 25
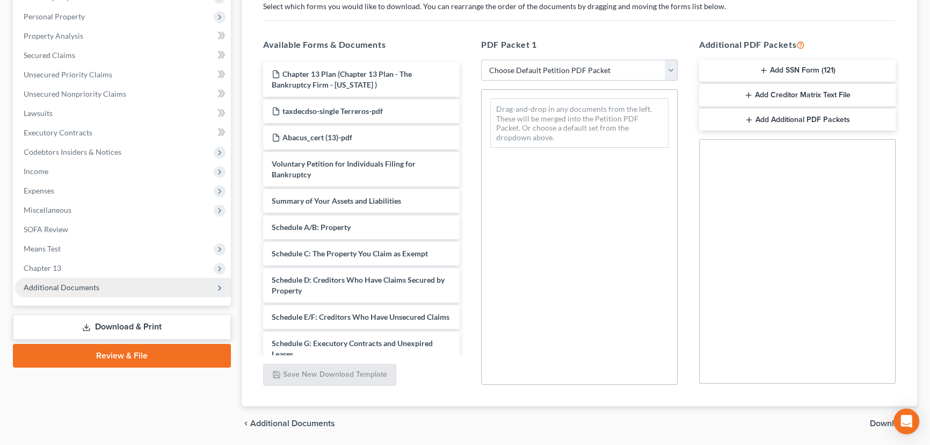
scroll to position [217, 0]
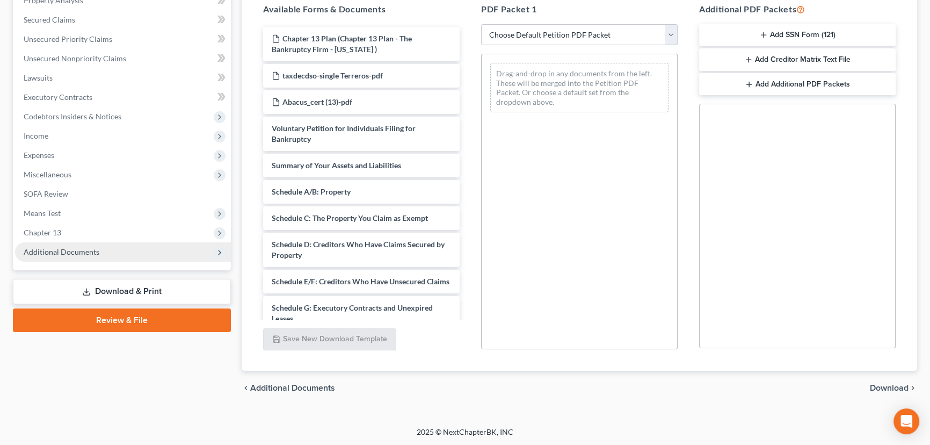
click at [74, 252] on span "Additional Documents" at bounding box center [62, 251] width 76 height 9
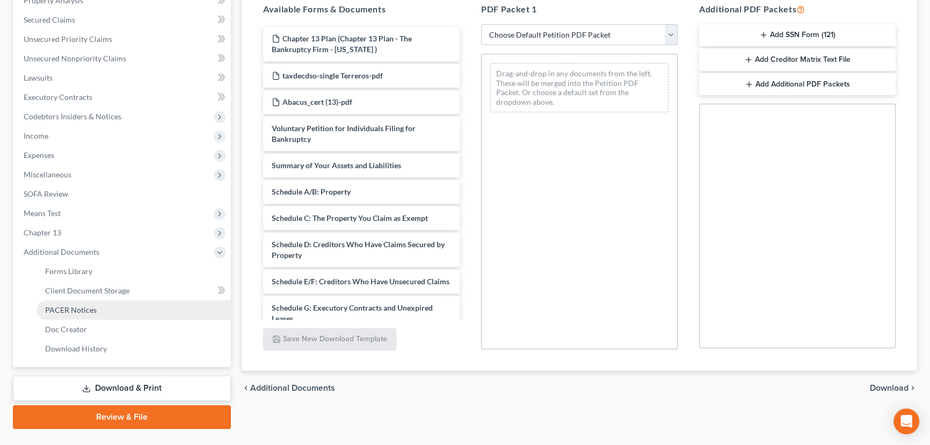
click at [80, 307] on span "PACER Notices" at bounding box center [71, 309] width 52 height 9
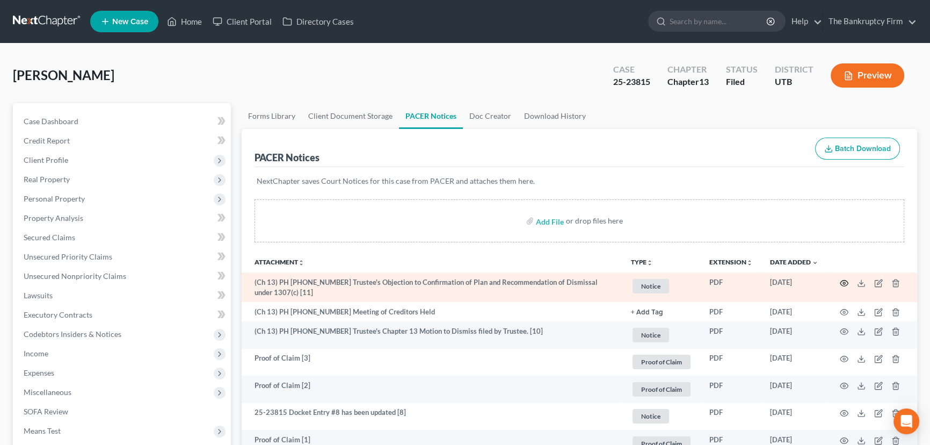
click at [845, 279] on icon "button" at bounding box center [844, 283] width 9 height 9
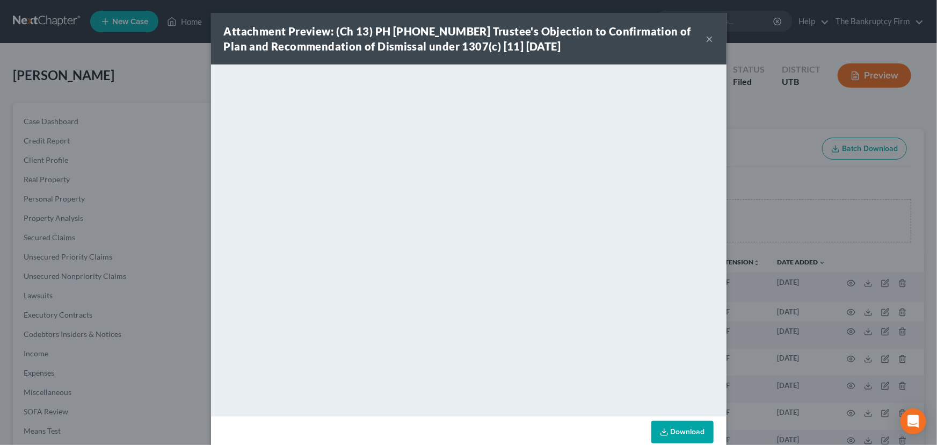
click at [707, 41] on button "×" at bounding box center [710, 38] width 8 height 13
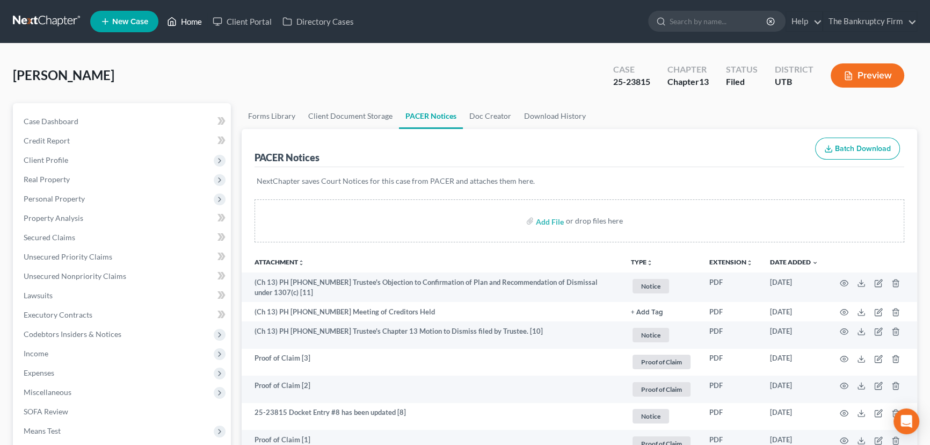
click at [193, 21] on link "Home" at bounding box center [185, 21] width 46 height 19
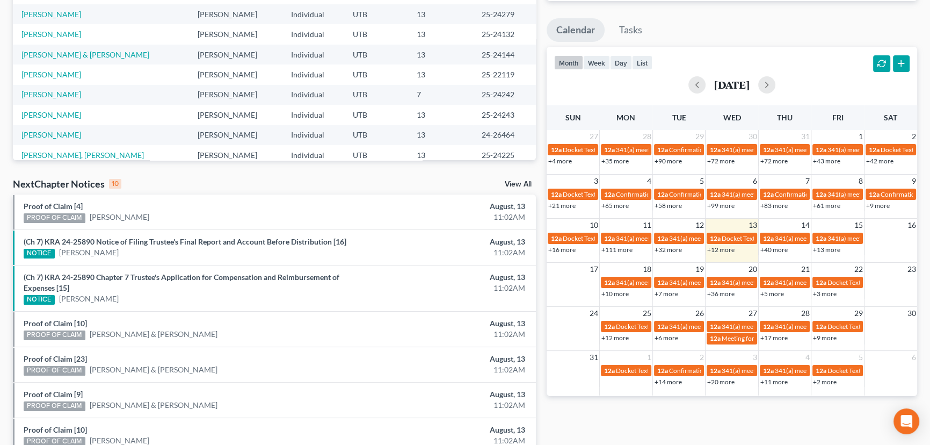
scroll to position [337, 0]
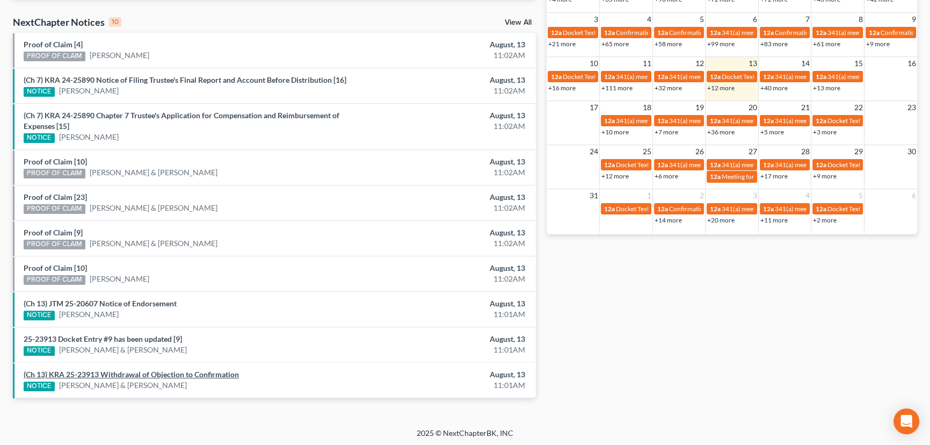
click at [131, 374] on link "(Ch 13) KRA 25-23913 Withdrawal of Objection to Confirmation" at bounding box center [131, 373] width 215 height 9
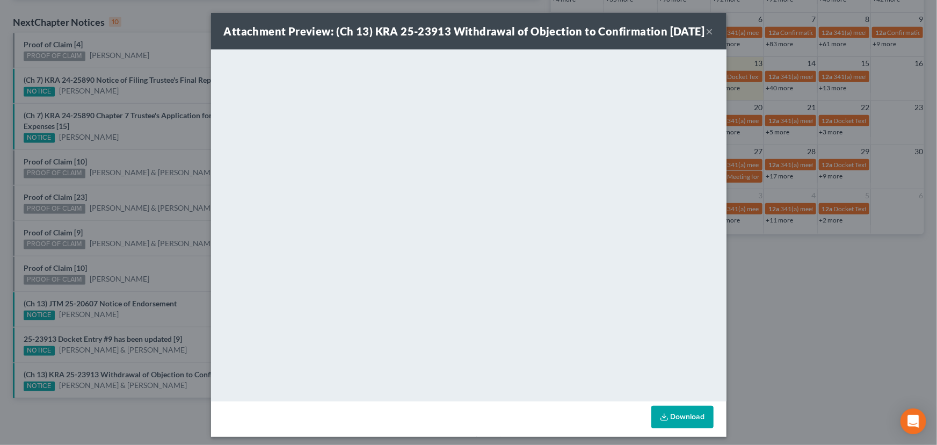
click at [126, 336] on div "Attachment Preview: (Ch 13) KRA 25-23913 Withdrawal of Objection to Confirmatio…" at bounding box center [468, 222] width 937 height 445
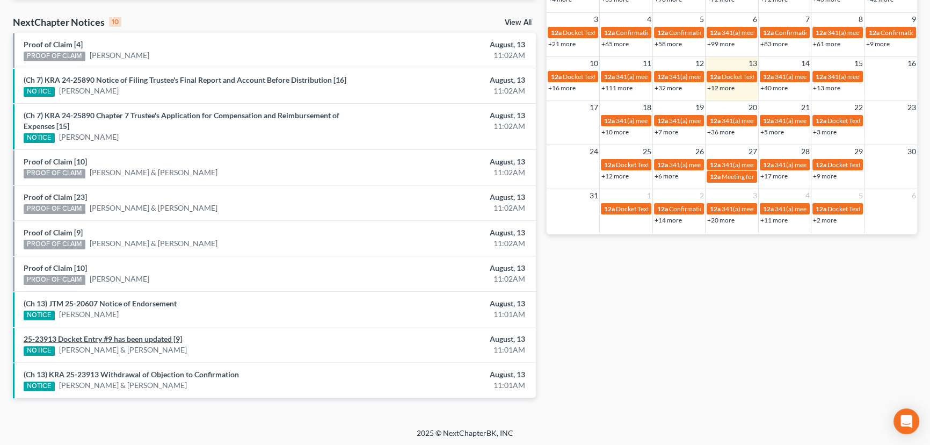
click at [126, 339] on link "25-23913 Docket Entry #9 has been updated [9]" at bounding box center [103, 338] width 158 height 9
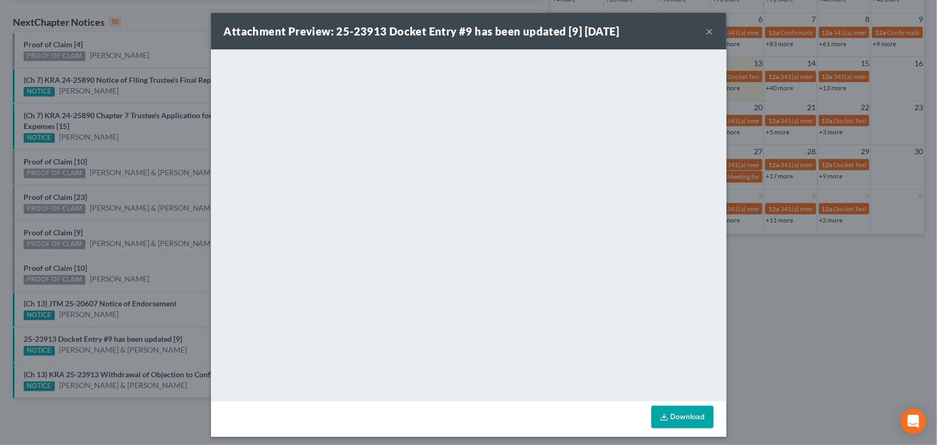
drag, startPoint x: 122, startPoint y: 327, endPoint x: 118, endPoint y: 302, distance: 25.2
click at [122, 326] on div "Attachment Preview: 25-23913 Docket Entry #9 has been updated [9] 08/13/2025 × …" at bounding box center [468, 222] width 937 height 445
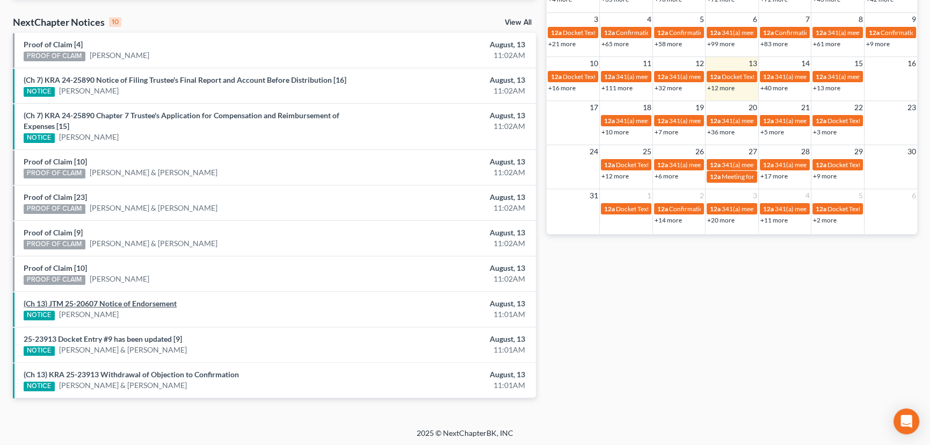
click at [113, 303] on link "(Ch 13) JTM 25-20607 Notice of Endorsement" at bounding box center [100, 303] width 153 height 9
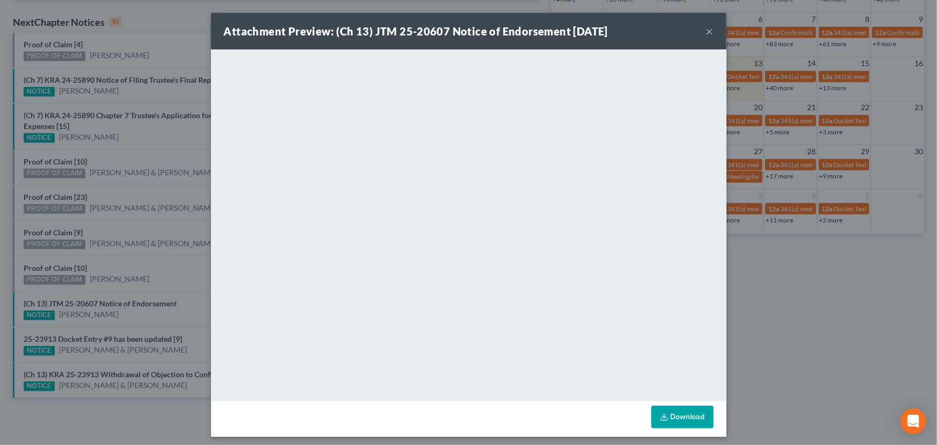
click at [116, 289] on div "Attachment Preview: (Ch 13) JTM 25-20607 Notice of Endorsement 08/13/2025 × <ob…" at bounding box center [468, 222] width 937 height 445
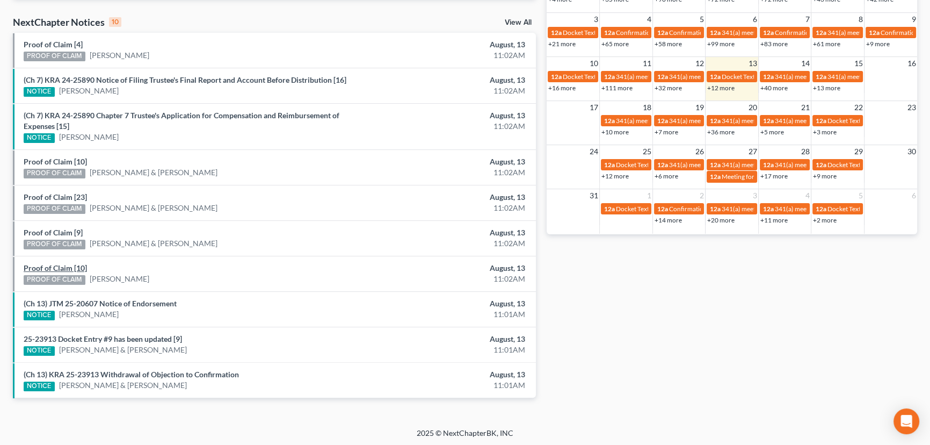
click at [56, 264] on link "Proof of Claim [10]" at bounding box center [55, 267] width 63 height 9
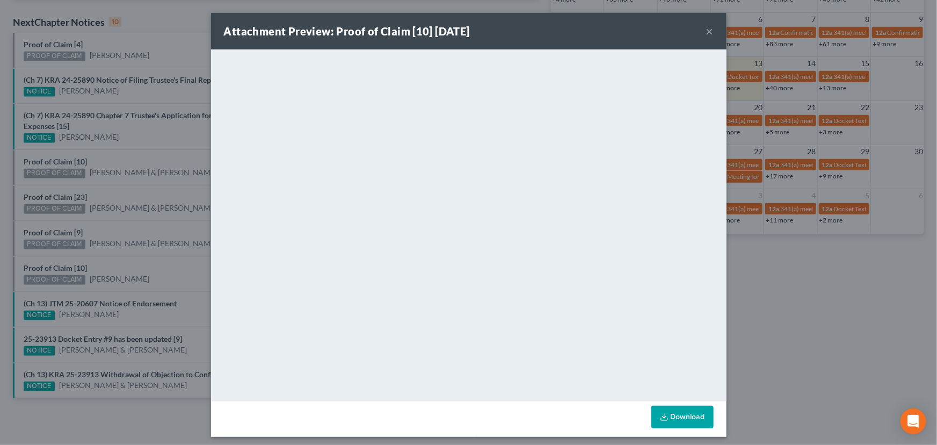
click at [96, 259] on div "Attachment Preview: Proof of Claim [10] 08/13/2025 × <object ng-attr-data='http…" at bounding box center [468, 222] width 937 height 445
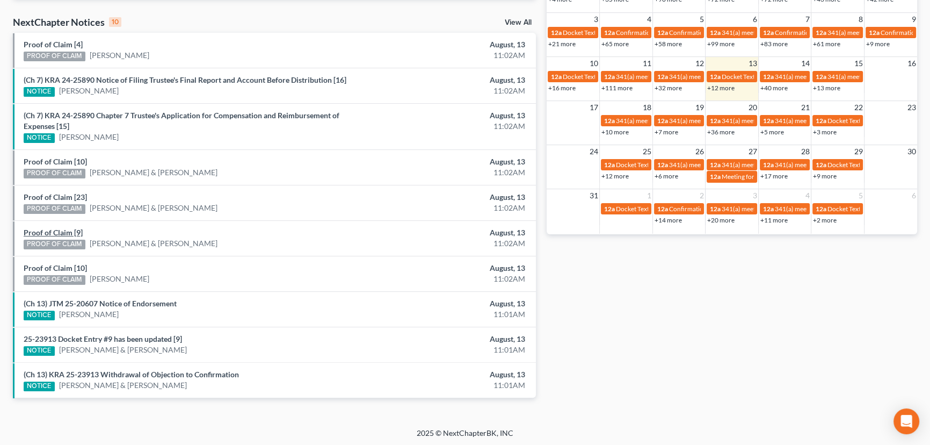
click at [55, 231] on link "Proof of Claim [9]" at bounding box center [53, 232] width 59 height 9
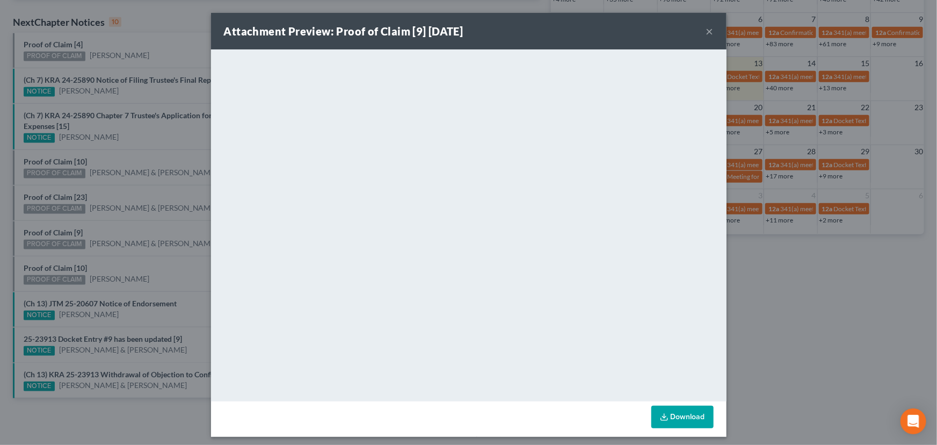
click at [110, 230] on div "Attachment Preview: Proof of Claim [9] 08/13/2025 × <object ng-attr-data='https…" at bounding box center [468, 222] width 937 height 445
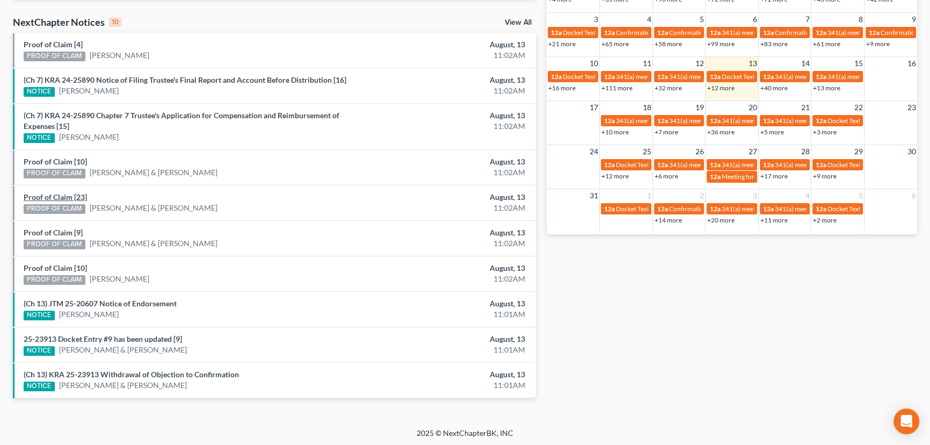
click at [57, 198] on link "Proof of Claim [23]" at bounding box center [55, 196] width 63 height 9
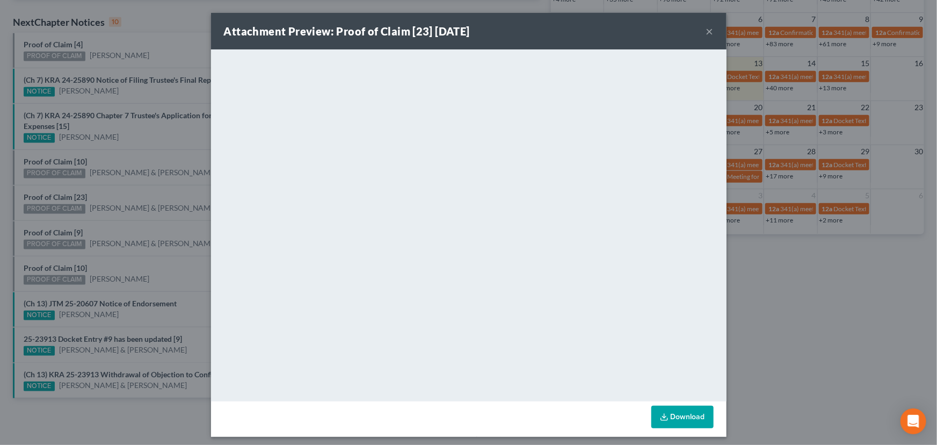
click at [119, 201] on div "Attachment Preview: Proof of Claim [23] 08/13/2025 × <object ng-attr-data='http…" at bounding box center [468, 222] width 937 height 445
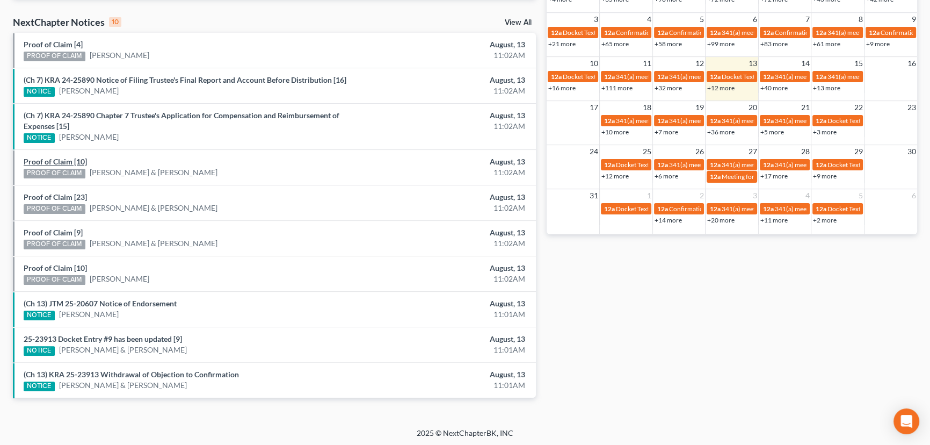
click at [70, 161] on link "Proof of Claim [10]" at bounding box center [55, 161] width 63 height 9
click at [103, 117] on link "(Ch 7) KRA 24-25890 Chapter 7 Trustee's Application for Compensation and Reimbu…" at bounding box center [182, 121] width 316 height 20
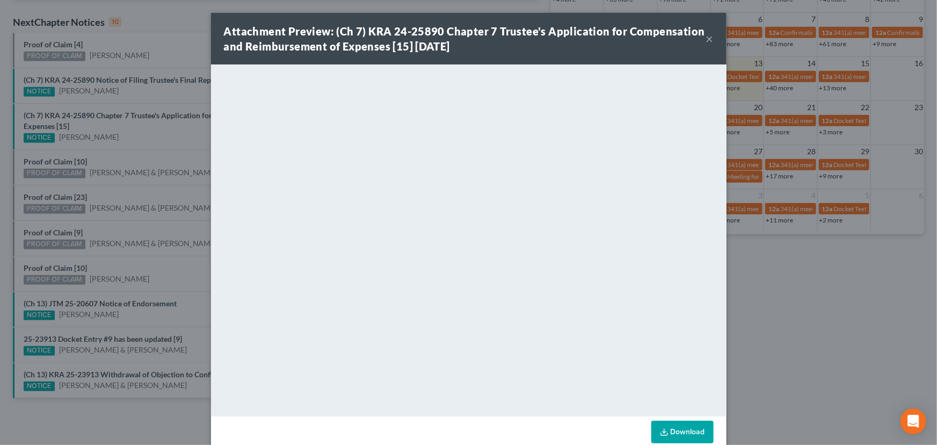
click at [147, 147] on div "Attachment Preview: (Ch 7) KRA 24-25890 Chapter 7 Trustee's Application for Com…" at bounding box center [468, 222] width 937 height 445
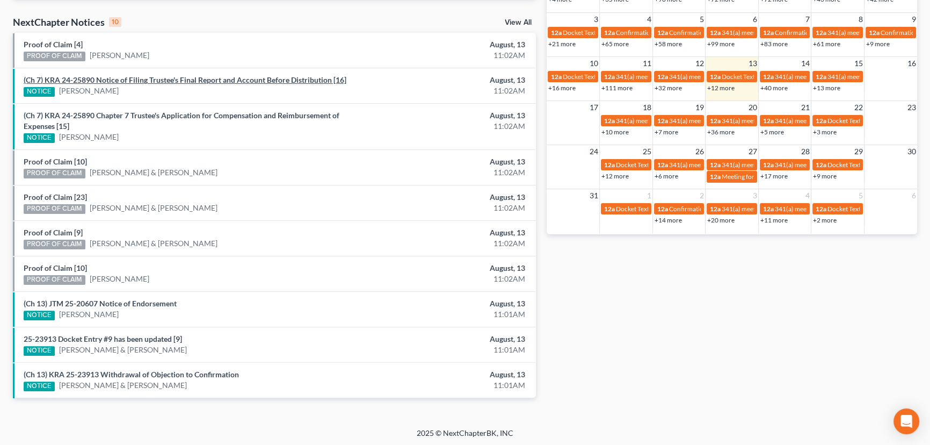
click at [151, 82] on link "(Ch 7) KRA 24-25890 Notice of Filing Trustee's Final Report and Account Before …" at bounding box center [185, 79] width 323 height 9
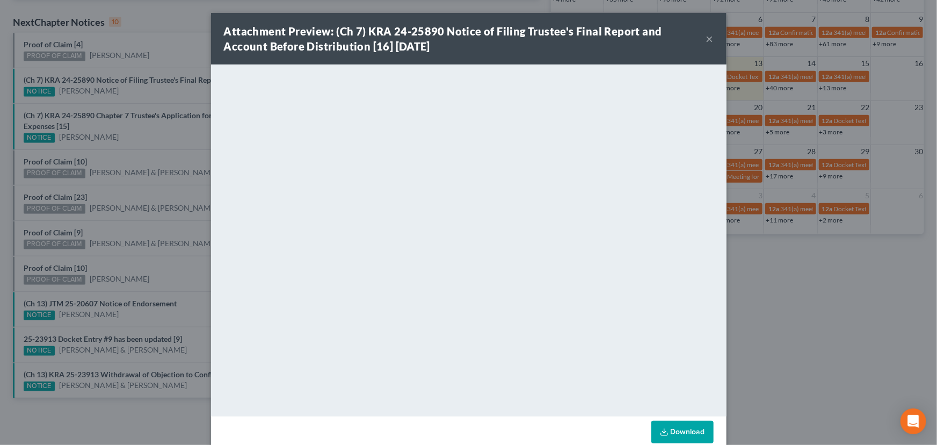
drag, startPoint x: 134, startPoint y: 97, endPoint x: 126, endPoint y: 87, distance: 12.6
click at [133, 95] on div "Attachment Preview: (Ch 7) KRA 24-25890 Notice of Filing Trustee's Final Report…" at bounding box center [468, 222] width 937 height 445
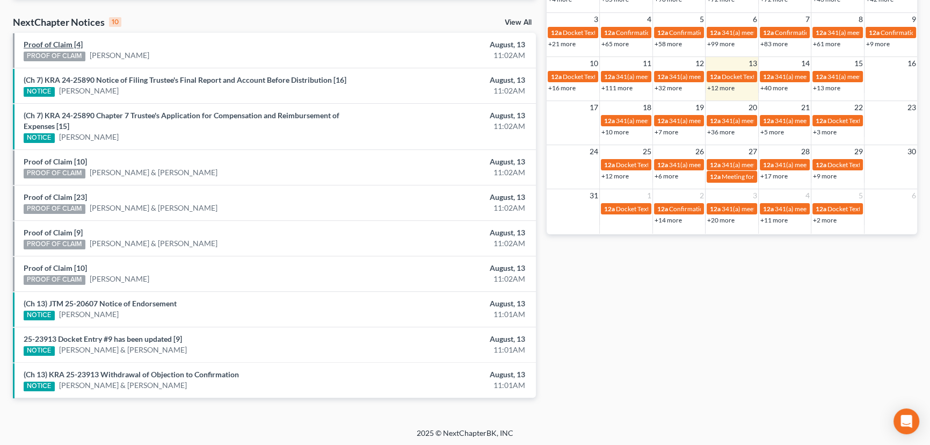
click at [58, 43] on link "Proof of Claim [4]" at bounding box center [53, 44] width 59 height 9
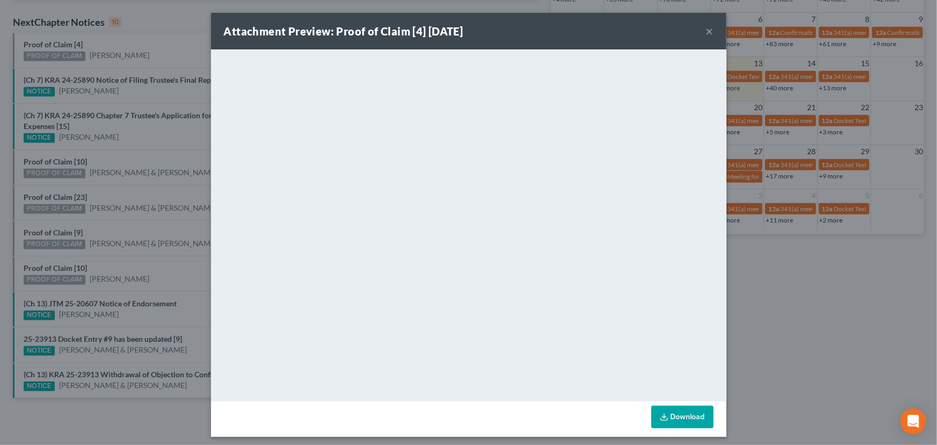
click at [147, 67] on div "Attachment Preview: Proof of Claim [4] 08/13/2025 × <object ng-attr-data='https…" at bounding box center [468, 222] width 937 height 445
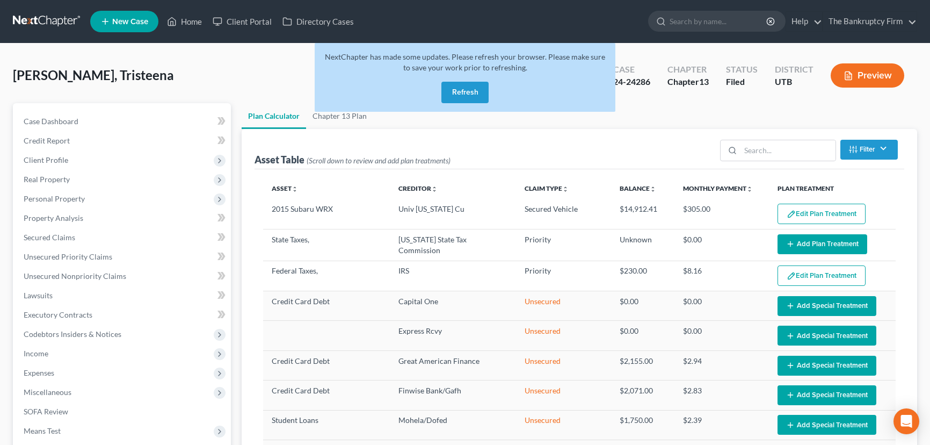
select select "48"
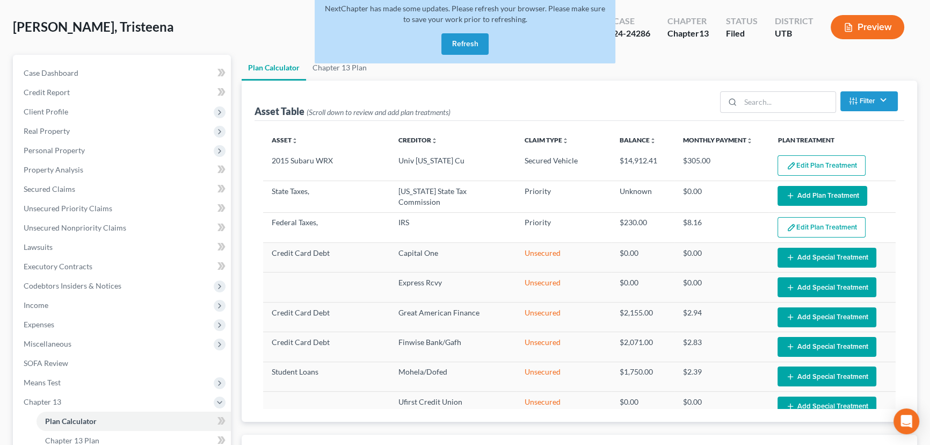
scroll to position [375, 0]
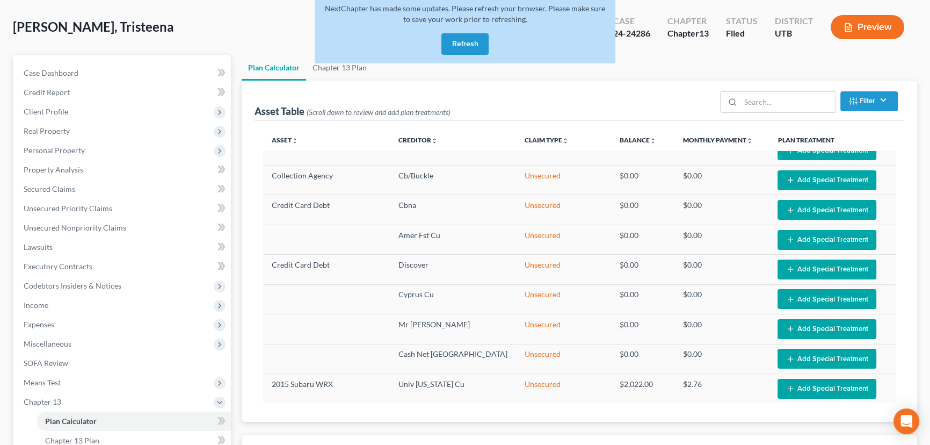
click at [457, 41] on button "Refresh" at bounding box center [464, 43] width 47 height 21
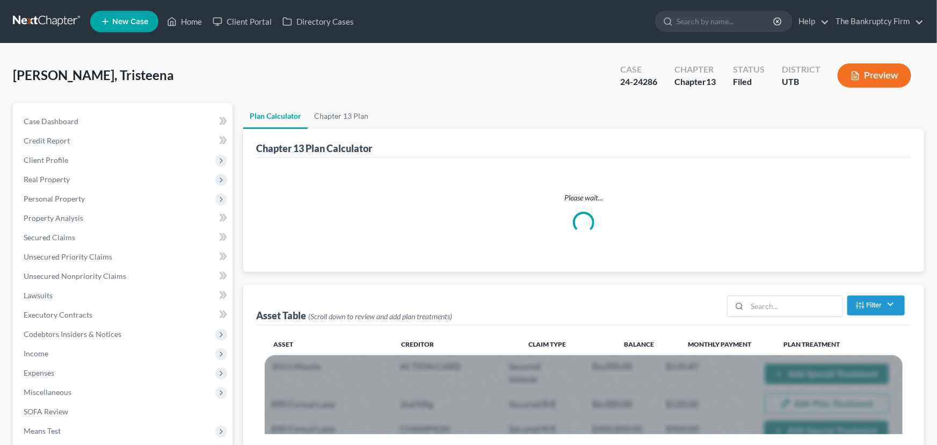
select select "48"
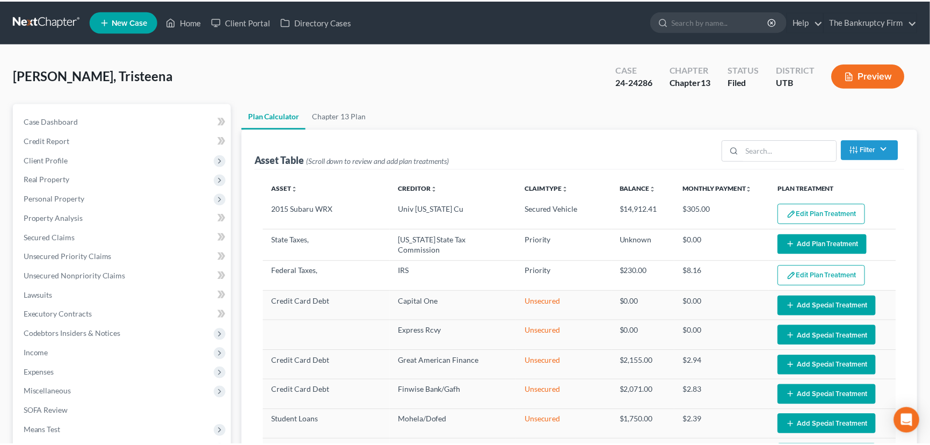
scroll to position [48, 0]
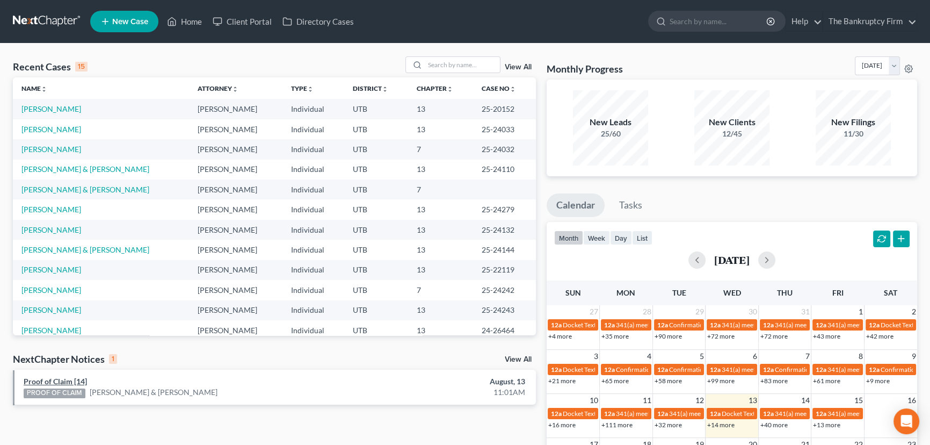
click at [66, 380] on link "Proof of Claim [14]" at bounding box center [55, 380] width 63 height 9
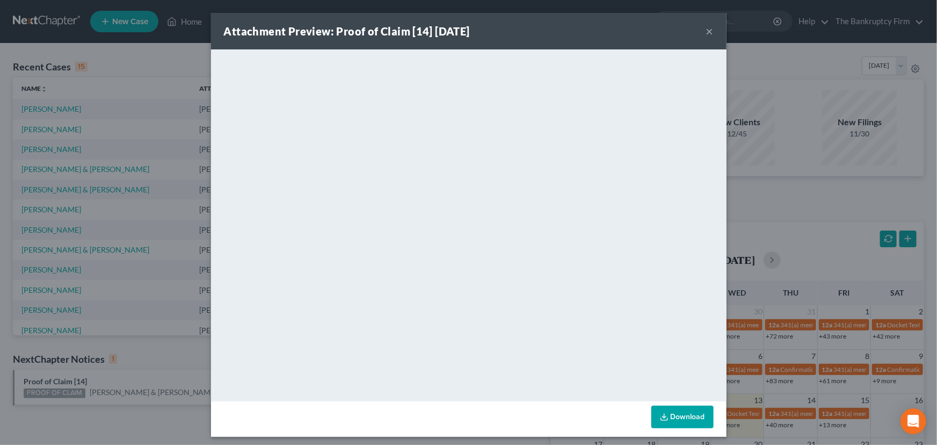
click at [154, 373] on div "Attachment Preview: Proof of Claim [14] [DATE] × <object ng-attr-data='[URL][DO…" at bounding box center [468, 222] width 937 height 445
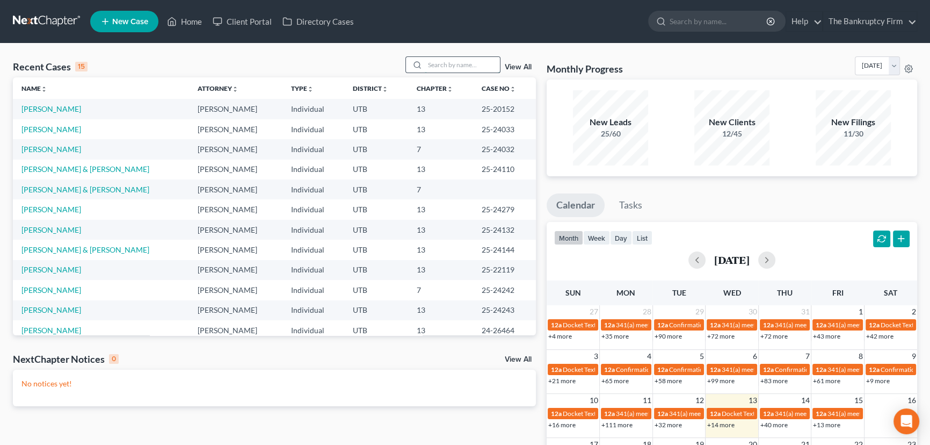
click at [430, 64] on input "search" at bounding box center [462, 65] width 75 height 16
type input "[PERSON_NAME]"
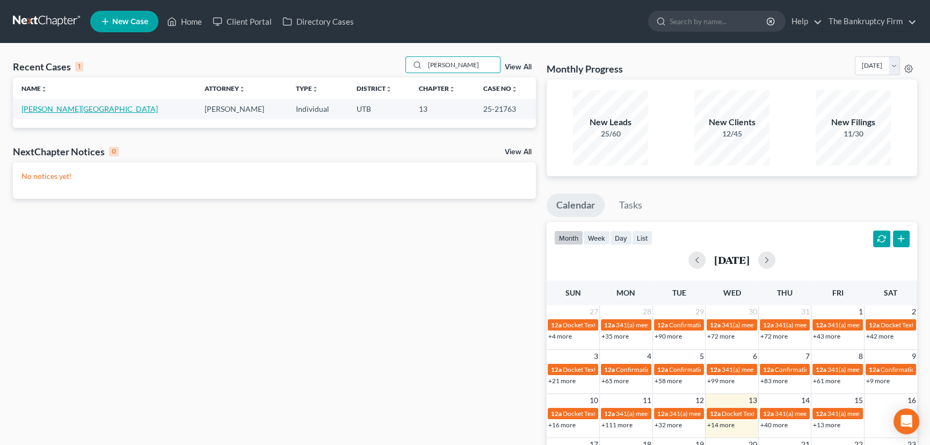
click at [44, 108] on link "[PERSON_NAME][GEOGRAPHIC_DATA]" at bounding box center [89, 108] width 136 height 9
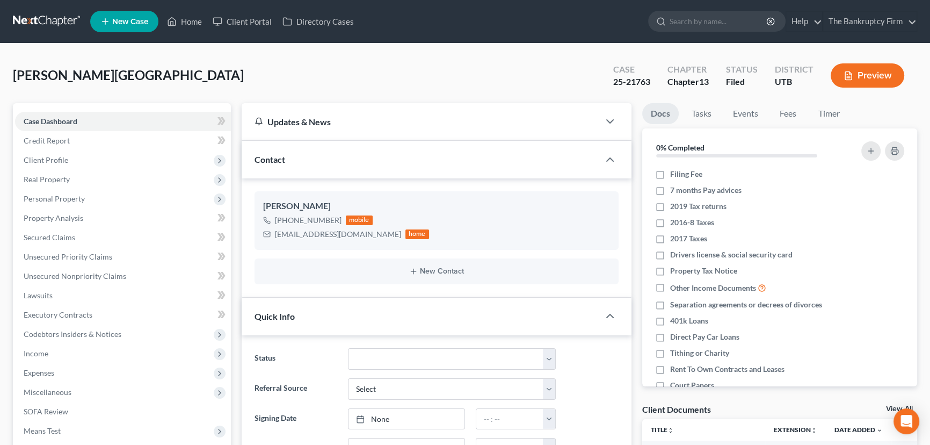
scroll to position [113, 0]
click at [889, 406] on link "View All" at bounding box center [899, 409] width 27 height 8
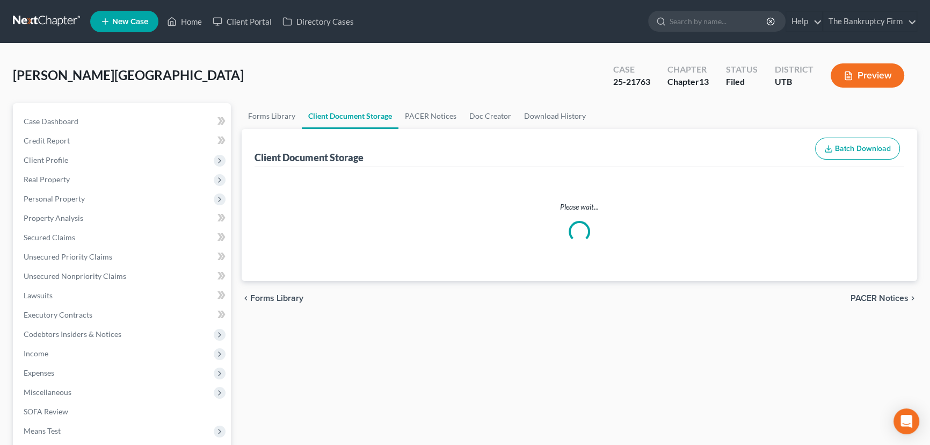
select select "26"
select select "53"
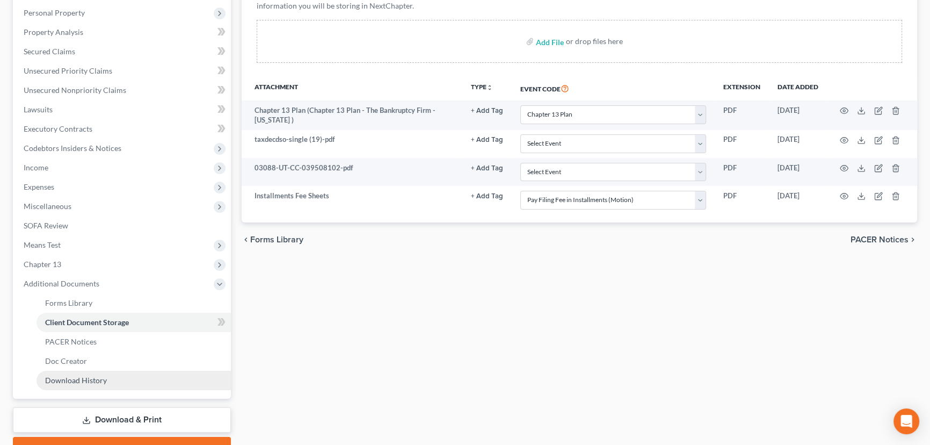
scroll to position [241, 0]
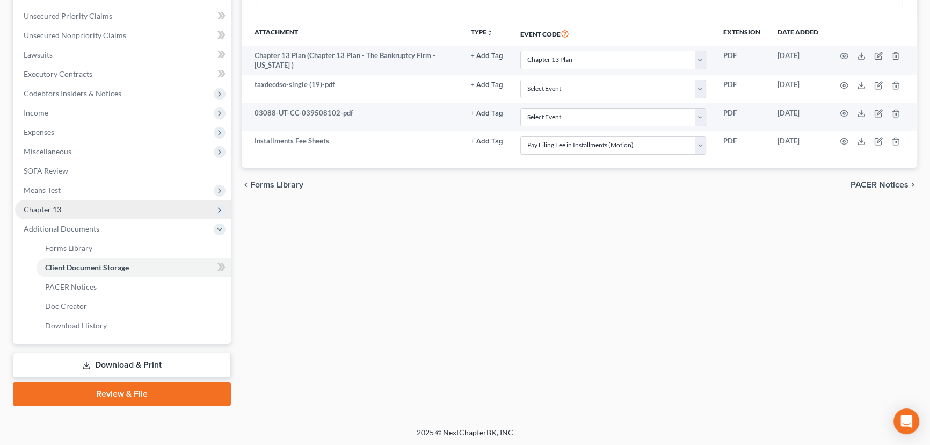
click at [69, 210] on span "Chapter 13" at bounding box center [123, 209] width 216 height 19
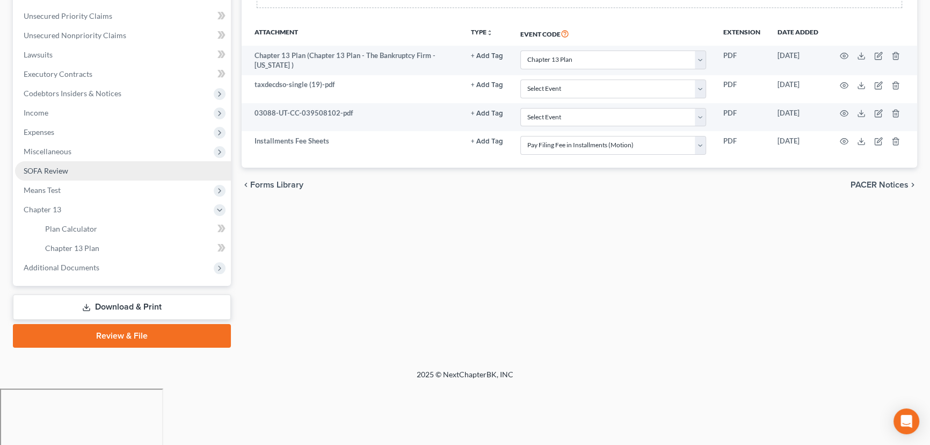
scroll to position [183, 0]
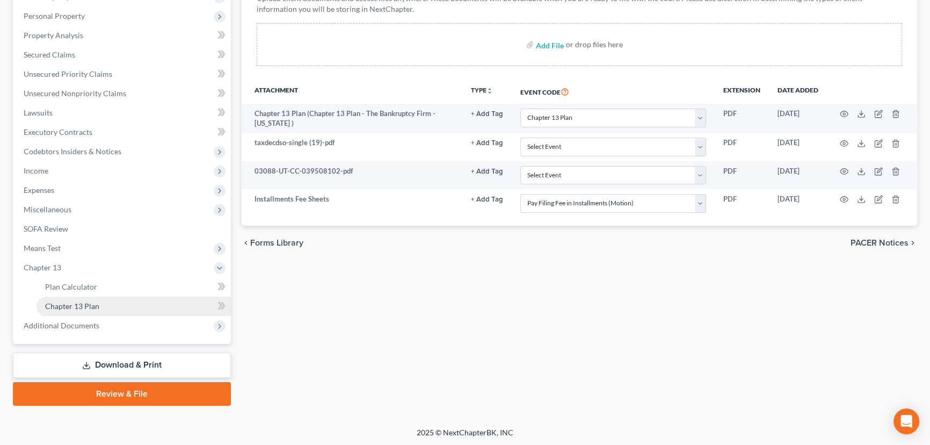
click at [94, 303] on span "Chapter 13 Plan" at bounding box center [72, 305] width 54 height 9
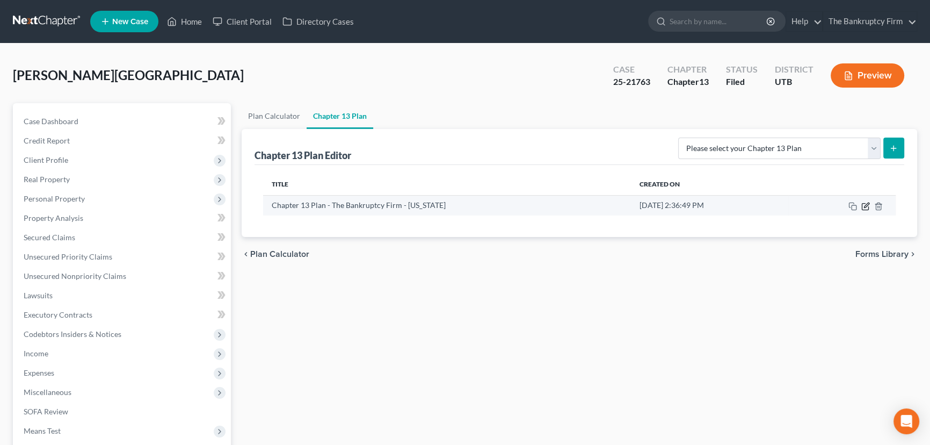
click at [866, 205] on icon "button" at bounding box center [866, 204] width 5 height 5
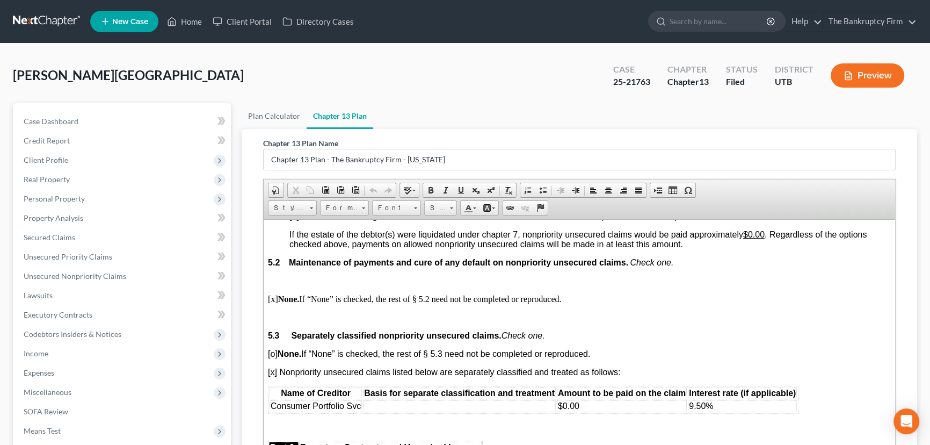
scroll to position [2538, 0]
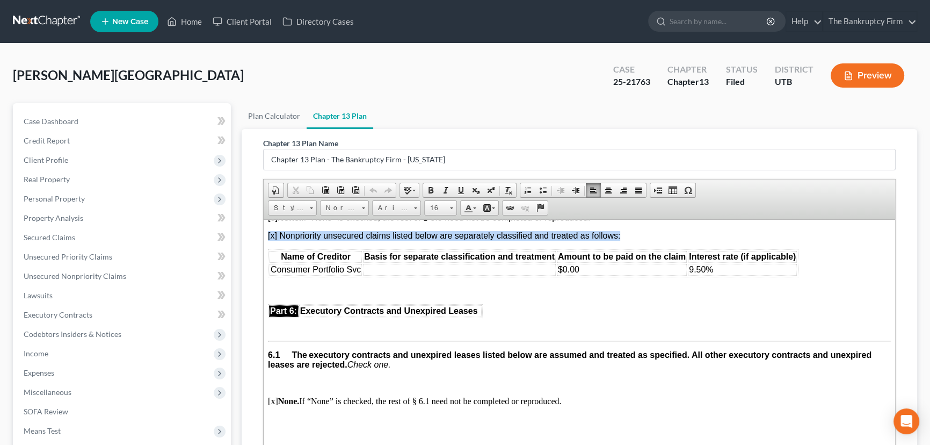
drag, startPoint x: 267, startPoint y: 320, endPoint x: 620, endPoint y: 318, distance: 352.8
copy span "[x] Nonpriority unsecured claims listed below are separately classified and tre…"
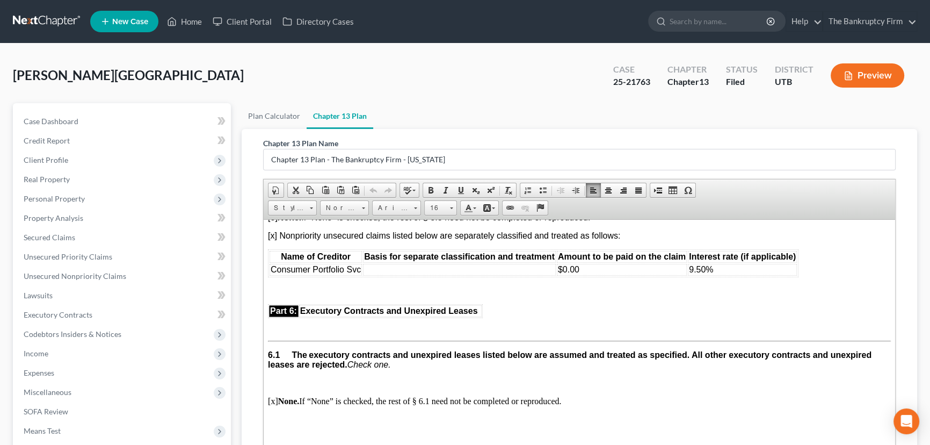
click at [799, 145] on div "Chapter 13 Plan Name Chapter 13 Plan - The Bankruptcy Firm - Utah" at bounding box center [579, 153] width 632 height 33
click at [189, 24] on link "Home" at bounding box center [185, 21] width 46 height 19
